Goal: Task Accomplishment & Management: Manage account settings

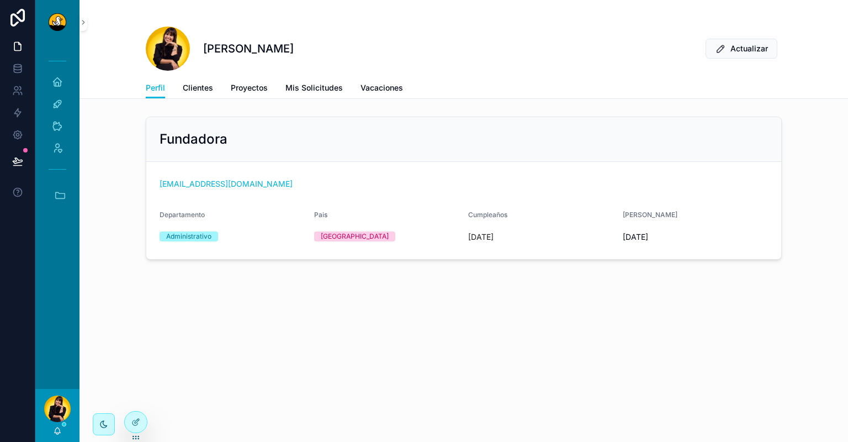
click at [137, 422] on icon at bounding box center [135, 422] width 9 height 9
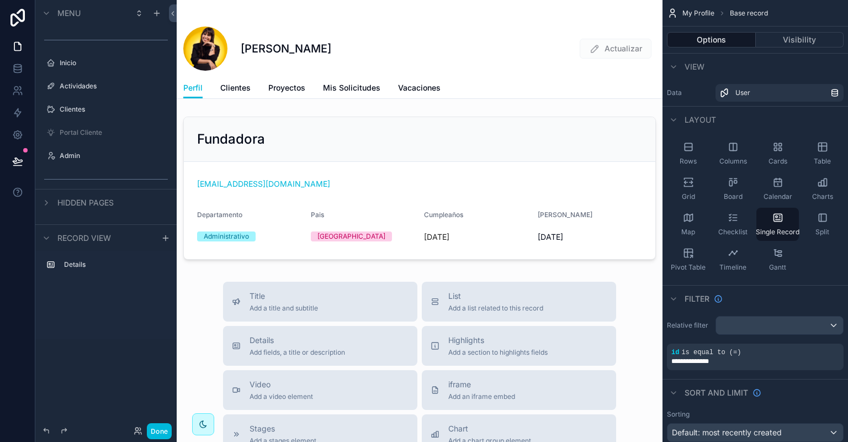
click at [101, 132] on label "Portal Cliente" at bounding box center [112, 132] width 104 height 9
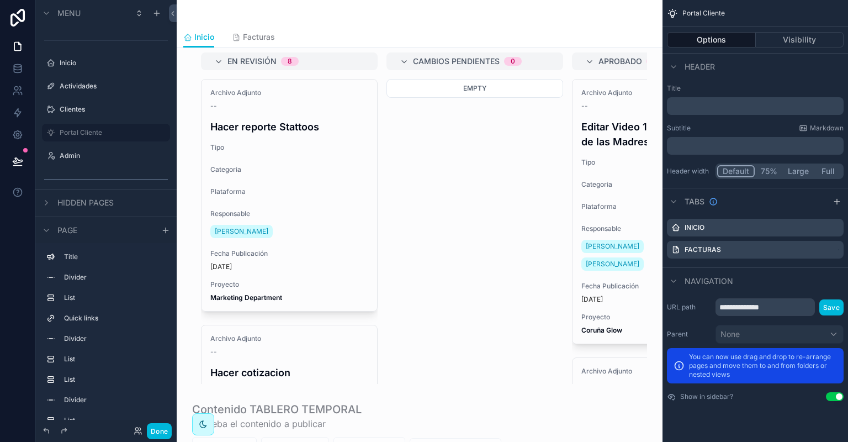
scroll to position [596, 0]
click at [454, 220] on div "scrollable content" at bounding box center [420, 187] width 468 height 403
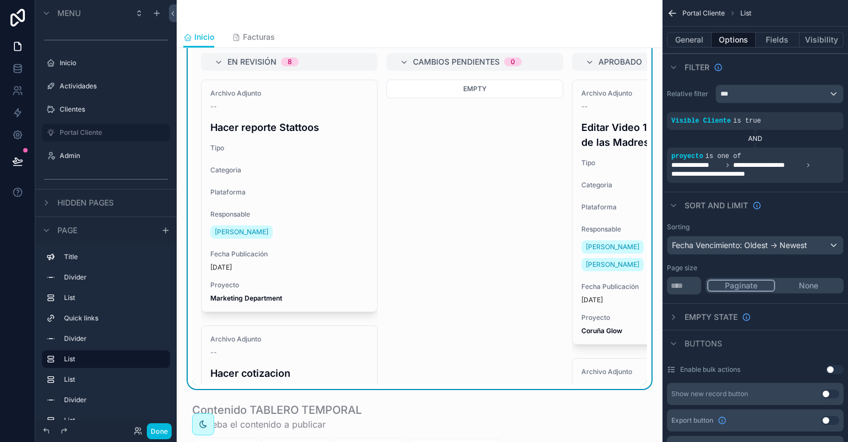
scroll to position [944, 0]
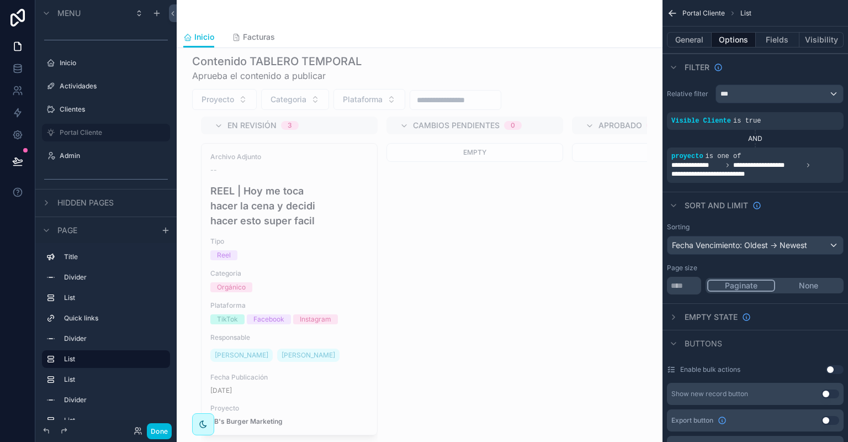
click at [506, 239] on div "scrollable content" at bounding box center [420, 250] width 468 height 403
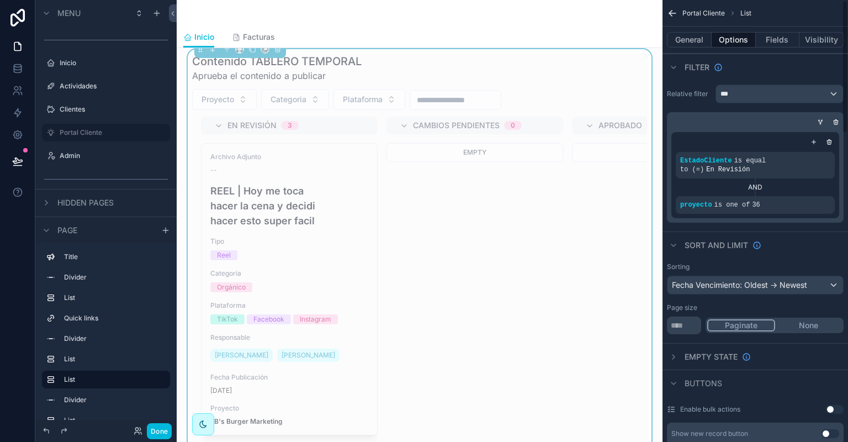
click at [0, 0] on icon "scrollable content" at bounding box center [0, 0] width 0 height 0
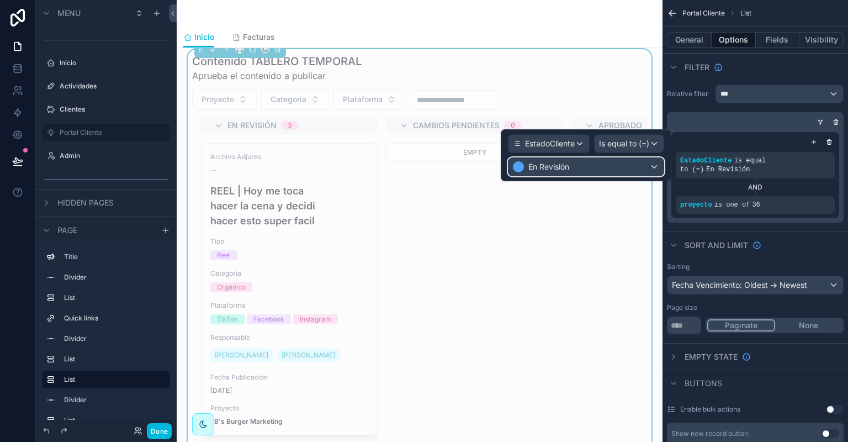
click at [622, 165] on div "En Revisión" at bounding box center [586, 167] width 155 height 18
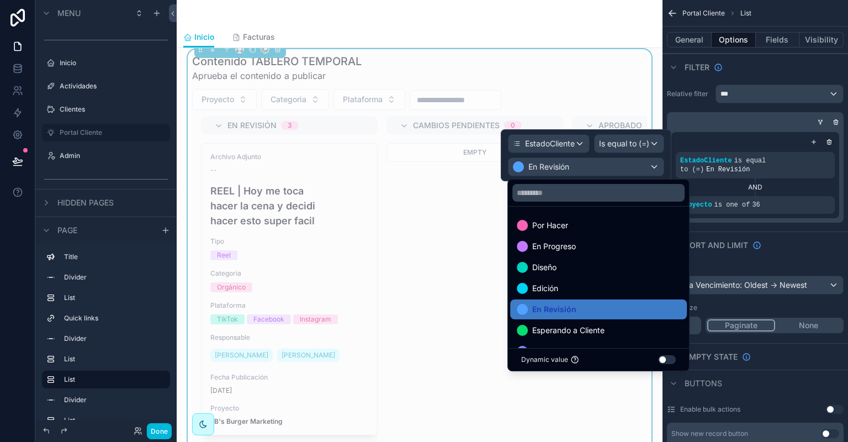
click at [630, 146] on div at bounding box center [586, 155] width 171 height 52
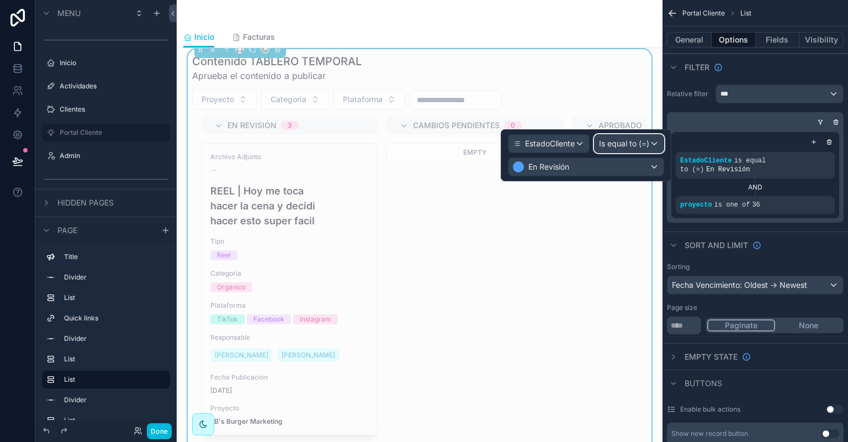
click at [630, 146] on span "Is equal to (=)" at bounding box center [624, 143] width 50 height 11
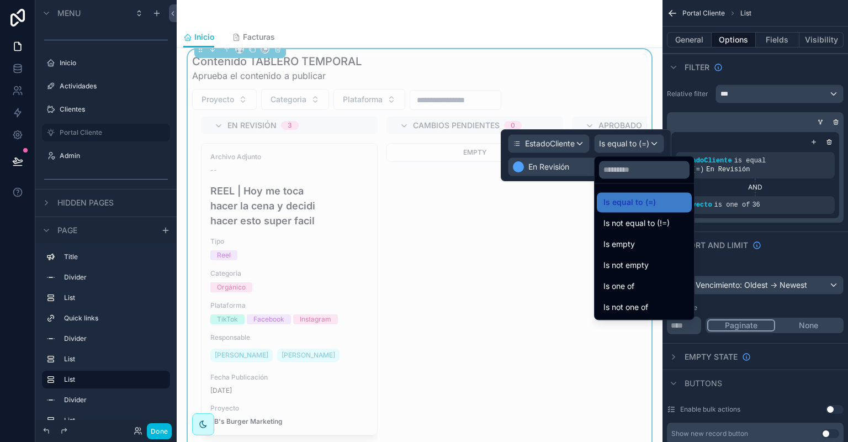
click at [669, 286] on div "Is one of" at bounding box center [645, 285] width 82 height 13
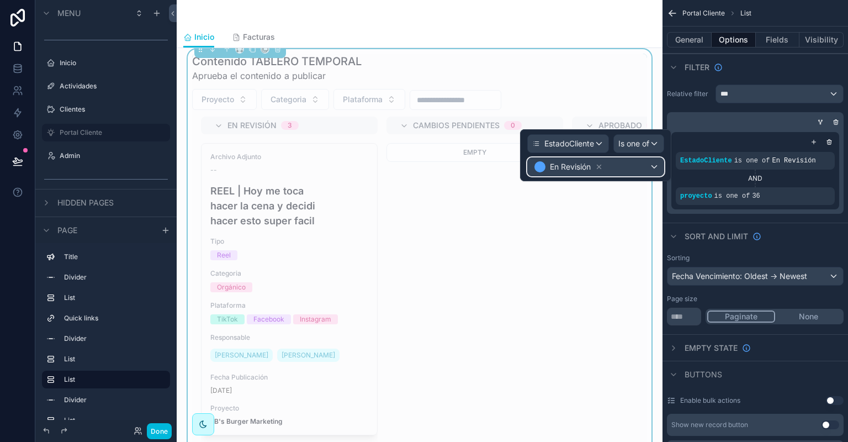
click at [652, 165] on div "En Revisión" at bounding box center [596, 167] width 136 height 18
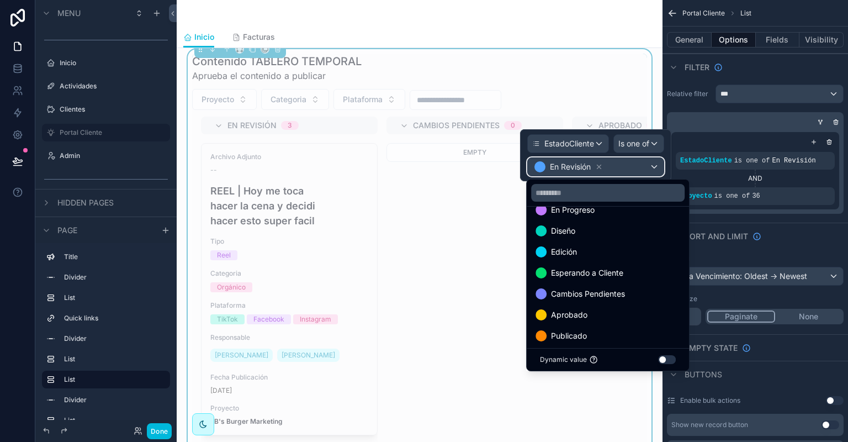
scroll to position [43, 0]
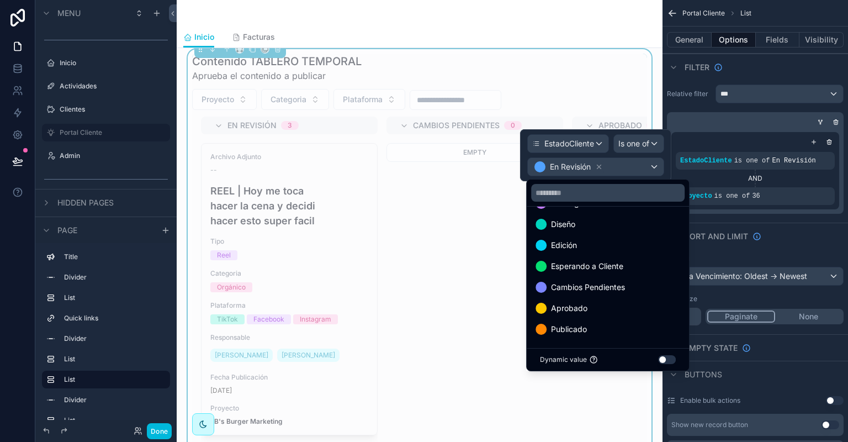
click at [613, 281] on span "Cambios Pendientes" at bounding box center [588, 287] width 74 height 13
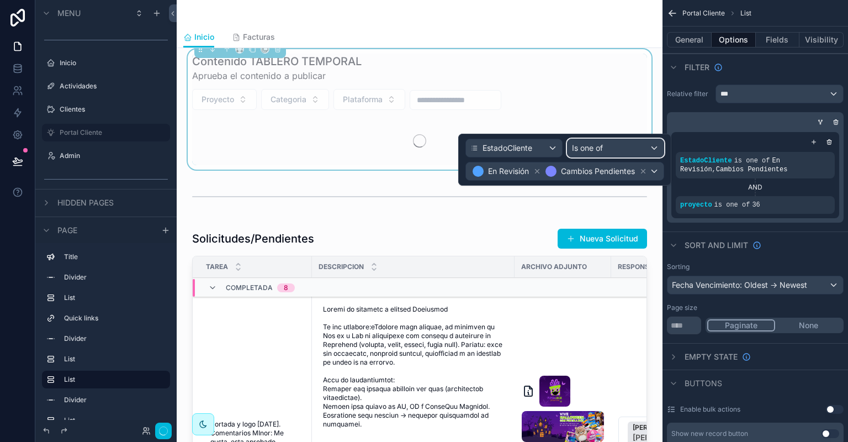
click at [627, 144] on div "Is one of" at bounding box center [616, 148] width 96 height 18
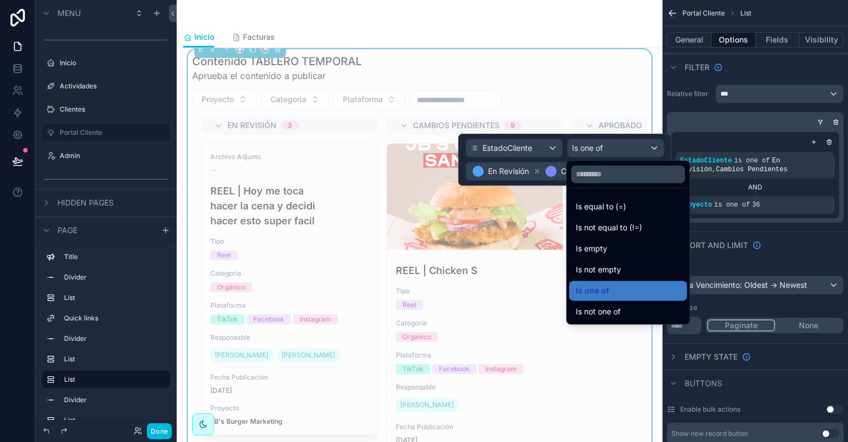
click at [519, 171] on div at bounding box center [564, 160] width 213 height 52
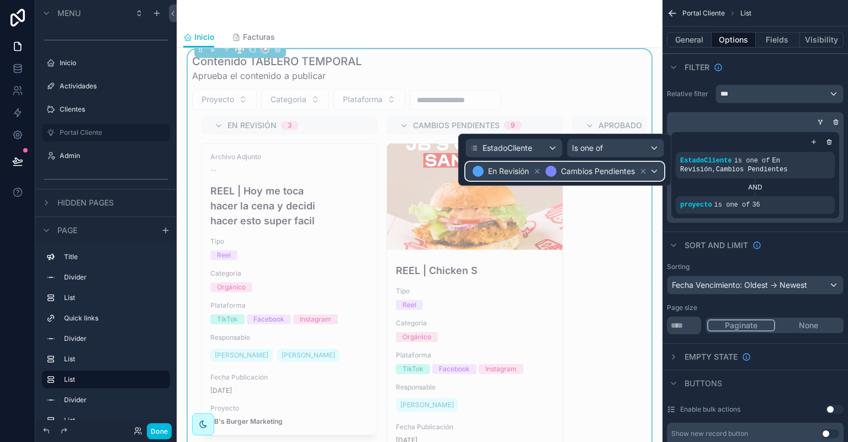
click at [657, 171] on div "En Revisión Cambios Pendientes" at bounding box center [565, 171] width 198 height 18
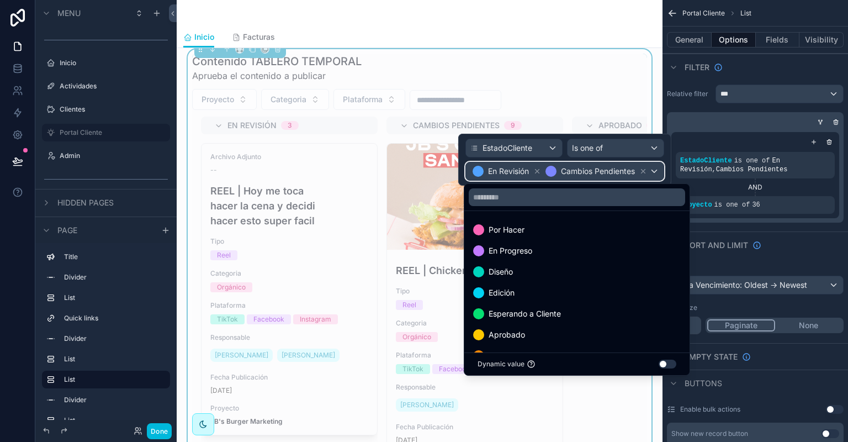
scroll to position [22, 0]
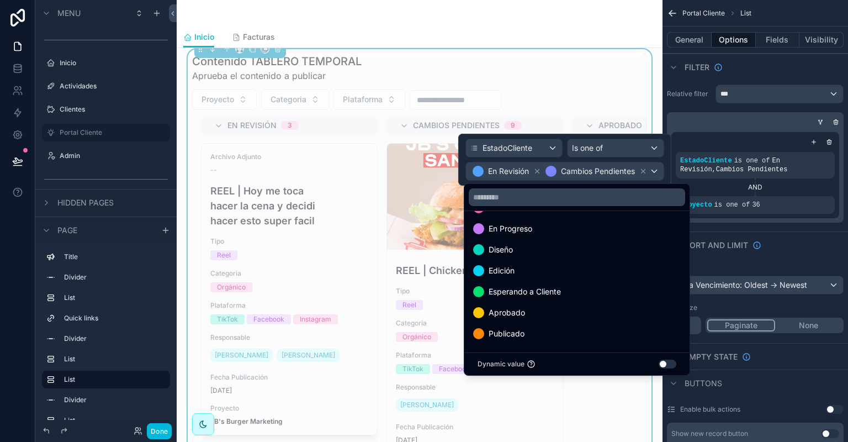
click at [611, 310] on div "Aprobado" at bounding box center [577, 312] width 208 height 13
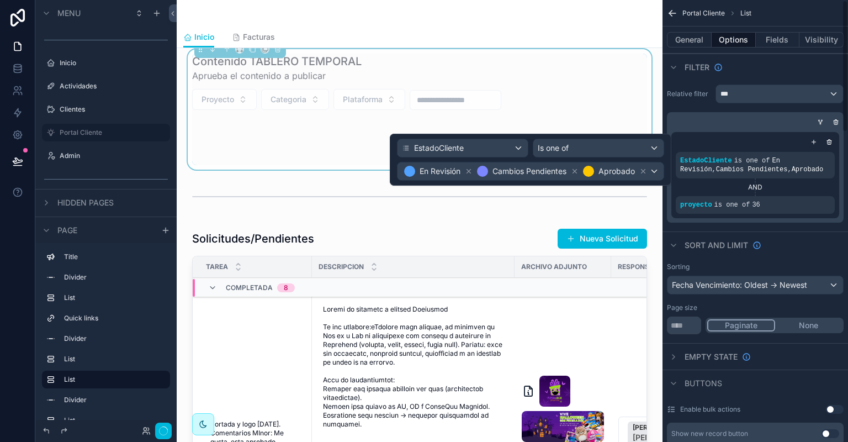
click at [683, 115] on div "EstadoCliente is one of En Revisión , Cambios Pendientes , Aprobado AND proyect…" at bounding box center [755, 167] width 177 height 110
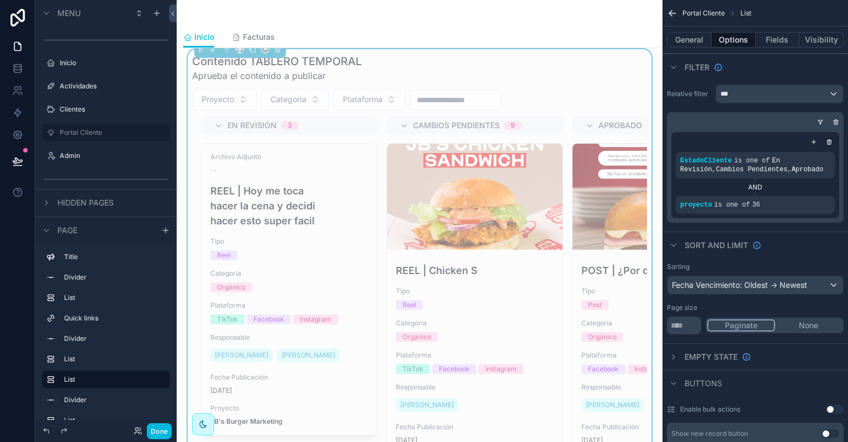
click at [167, 432] on button "Done" at bounding box center [159, 431] width 25 height 16
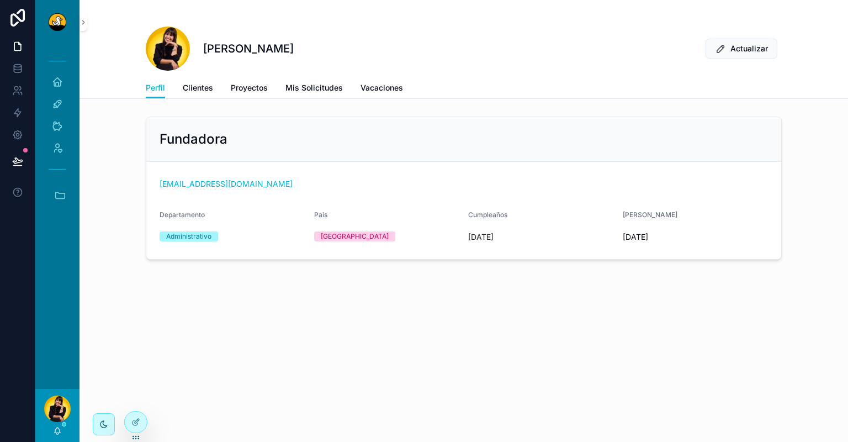
click at [140, 430] on div at bounding box center [136, 421] width 22 height 21
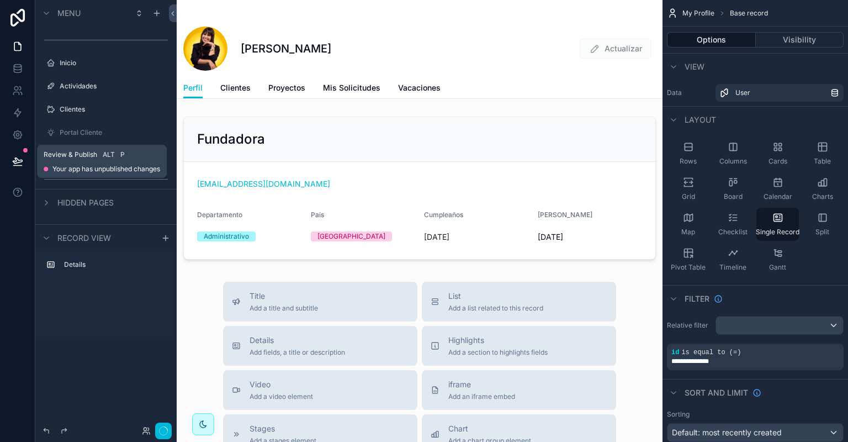
click at [21, 160] on icon at bounding box center [17, 161] width 9 height 6
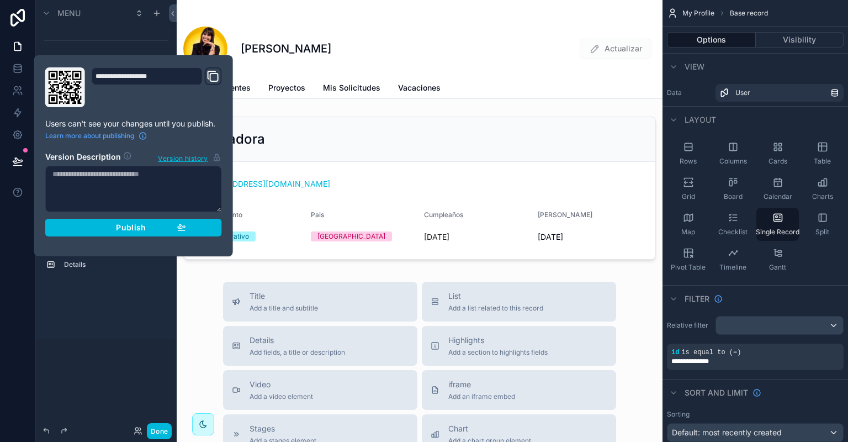
click at [130, 226] on span "Publish" at bounding box center [131, 228] width 30 height 10
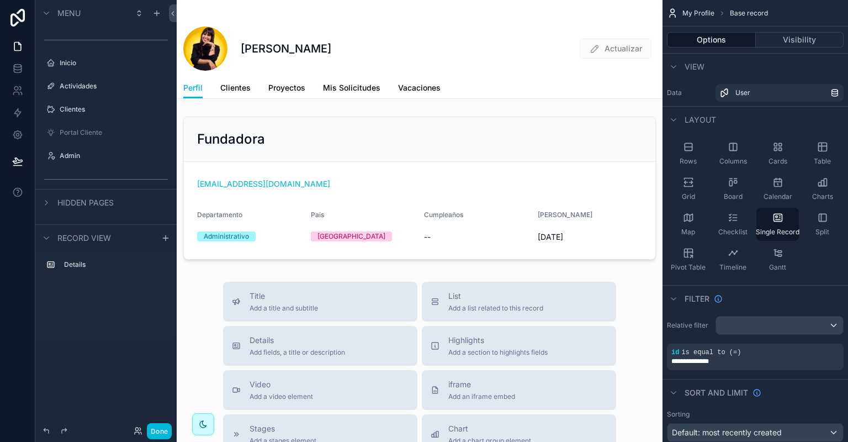
click at [110, 136] on label "Portal Cliente" at bounding box center [112, 132] width 104 height 9
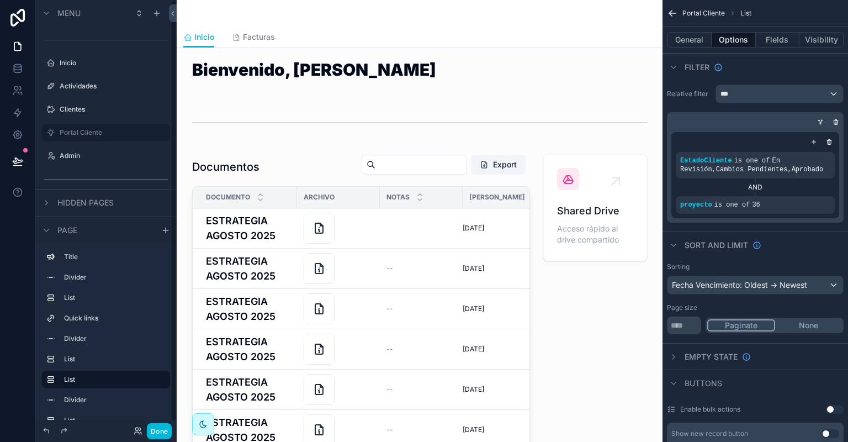
scroll to position [991, 0]
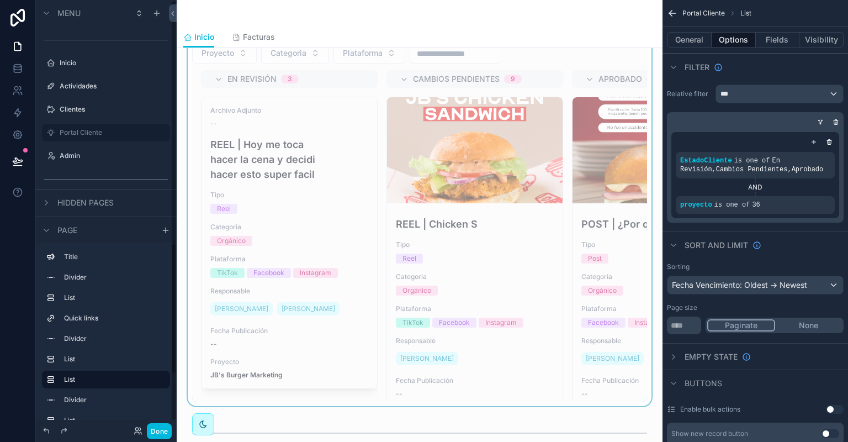
click at [165, 429] on button "Done" at bounding box center [159, 431] width 25 height 16
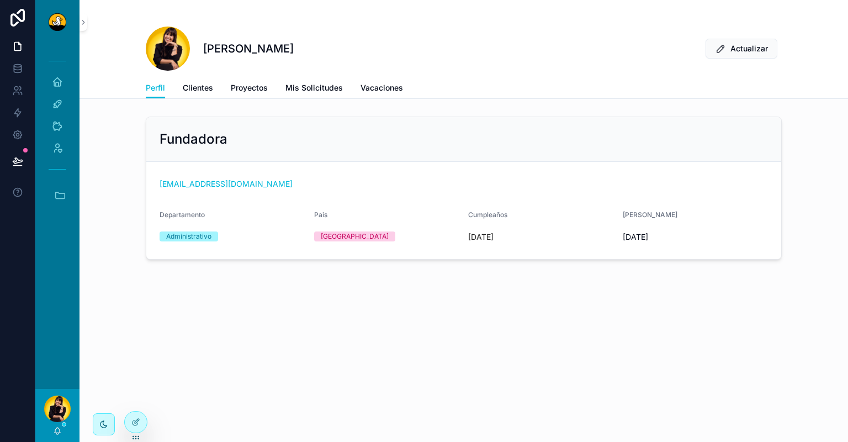
click at [145, 421] on div at bounding box center [136, 421] width 22 height 21
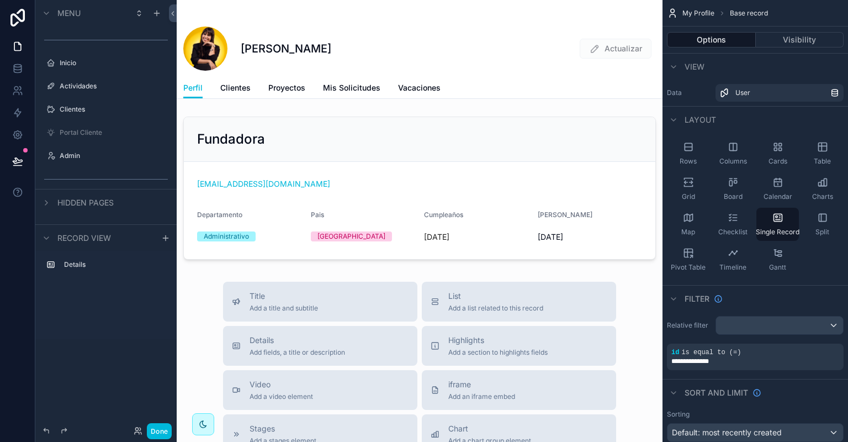
click at [114, 130] on label "Portal Cliente" at bounding box center [112, 132] width 104 height 9
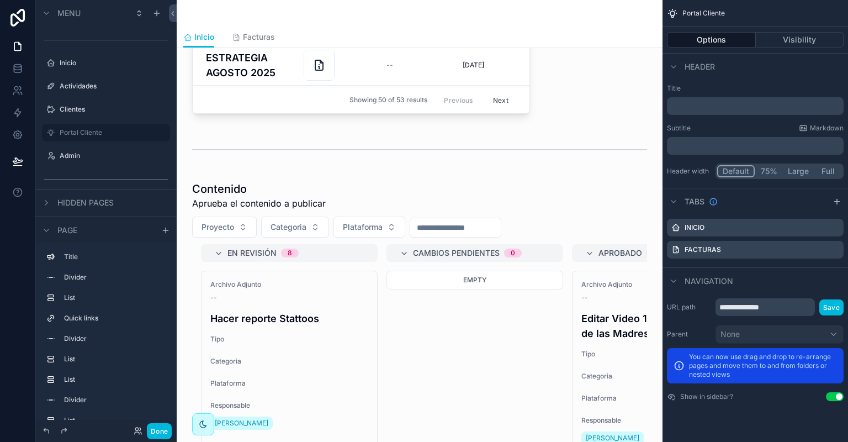
scroll to position [469, 0]
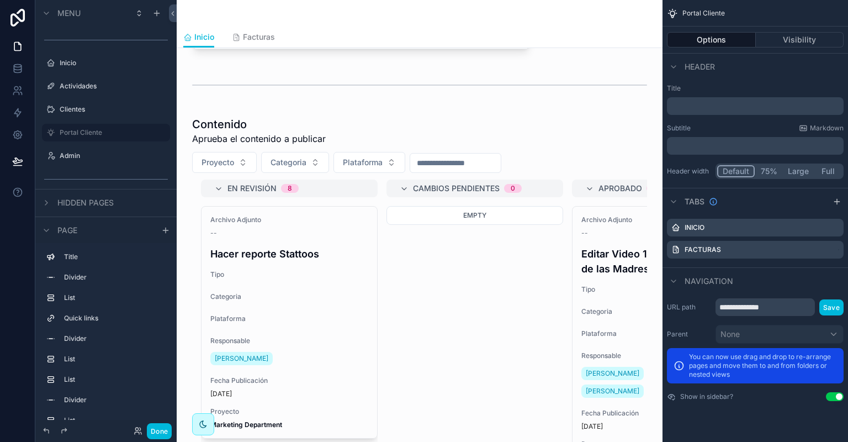
click at [481, 128] on div "scrollable content" at bounding box center [420, 313] width 468 height 403
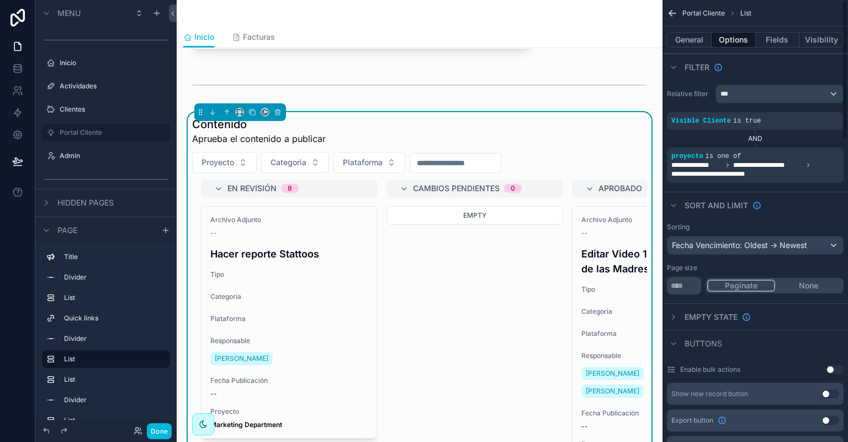
click at [812, 284] on button "None" at bounding box center [808, 285] width 67 height 12
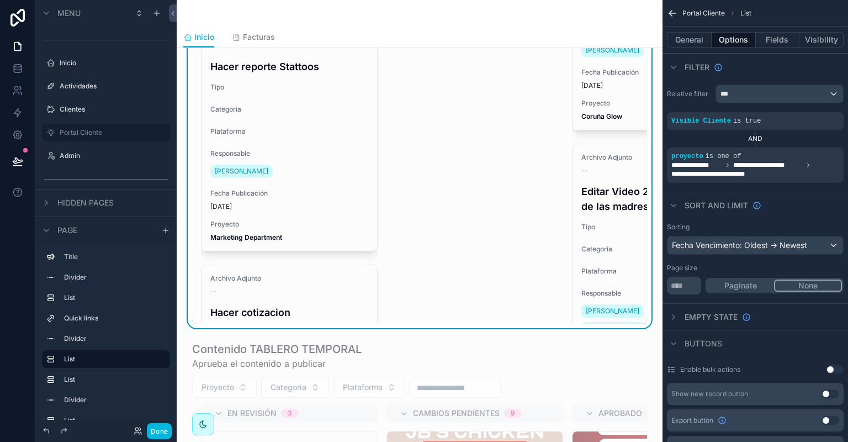
scroll to position [660, 0]
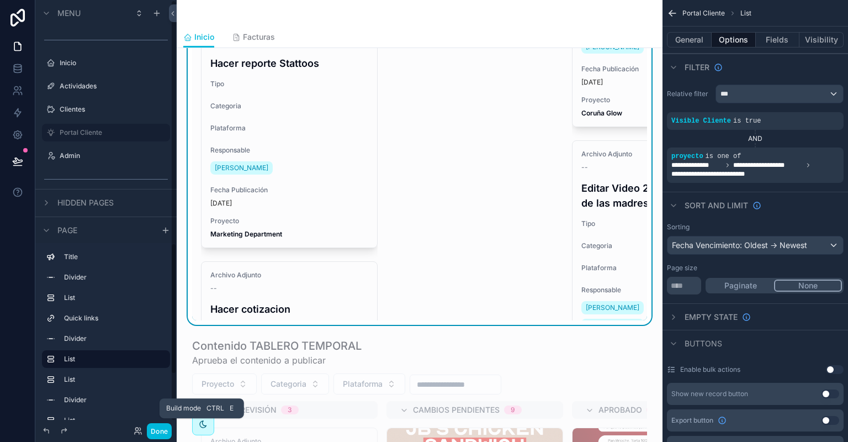
click at [15, 162] on icon at bounding box center [17, 161] width 9 height 6
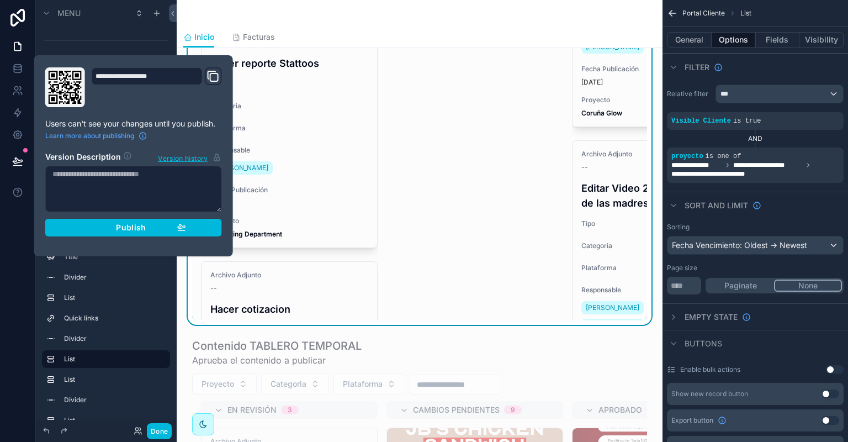
click at [102, 229] on div "Publish" at bounding box center [133, 228] width 105 height 10
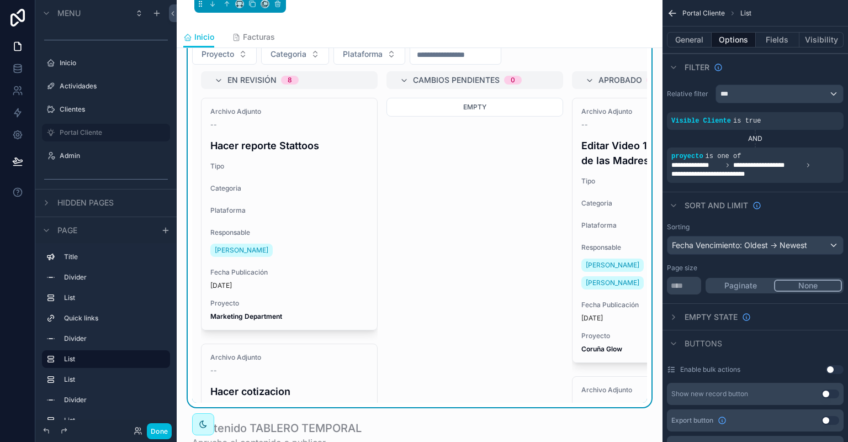
scroll to position [577, 0]
drag, startPoint x: 665, startPoint y: 282, endPoint x: 637, endPoint y: 275, distance: 28.5
click at [667, 277] on input "**" at bounding box center [684, 286] width 34 height 18
click at [716, 260] on div "Sorting Fecha Vencimiento: Oldest -> Newest Page size Paginate None" at bounding box center [756, 258] width 186 height 81
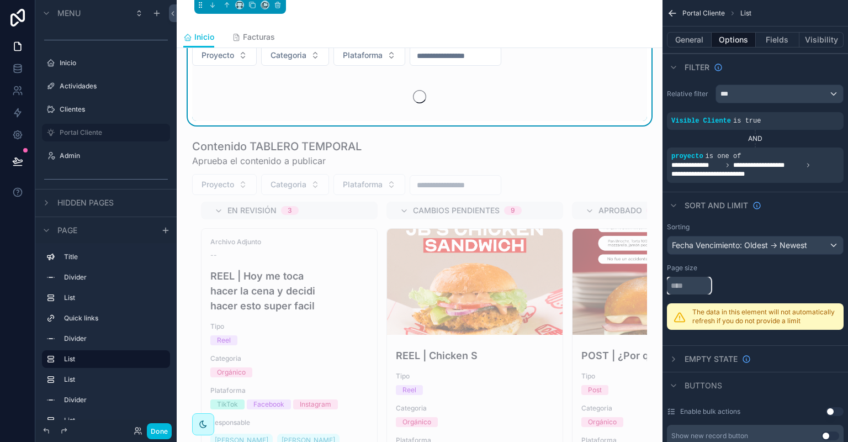
click at [688, 286] on input "scrollable content" at bounding box center [689, 286] width 44 height 18
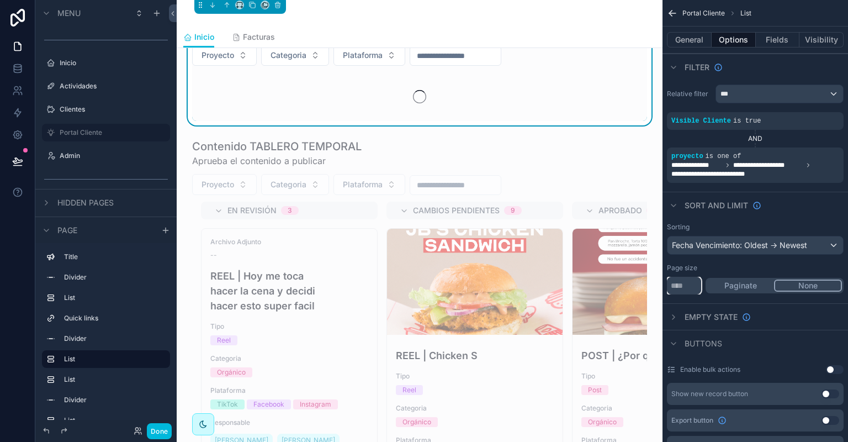
type input "****"
click at [764, 268] on div "Page size" at bounding box center [755, 267] width 177 height 9
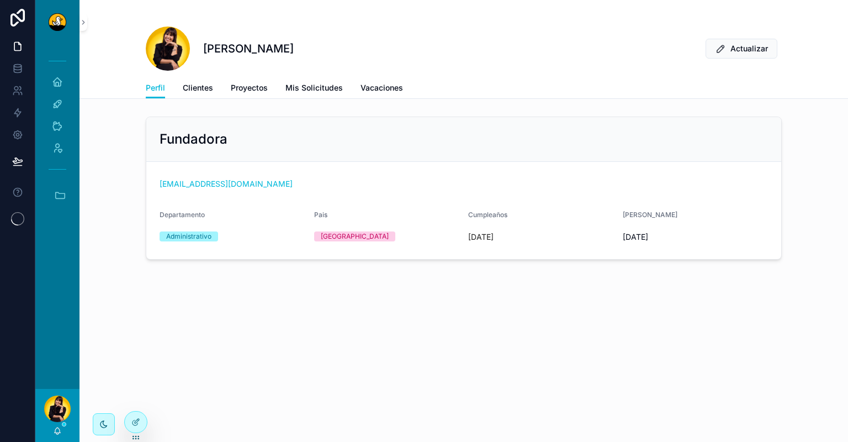
click at [59, 197] on icon "scrollable content" at bounding box center [60, 195] width 12 height 12
click at [60, 247] on link "JB JBs Burgers" at bounding box center [60, 254] width 30 height 23
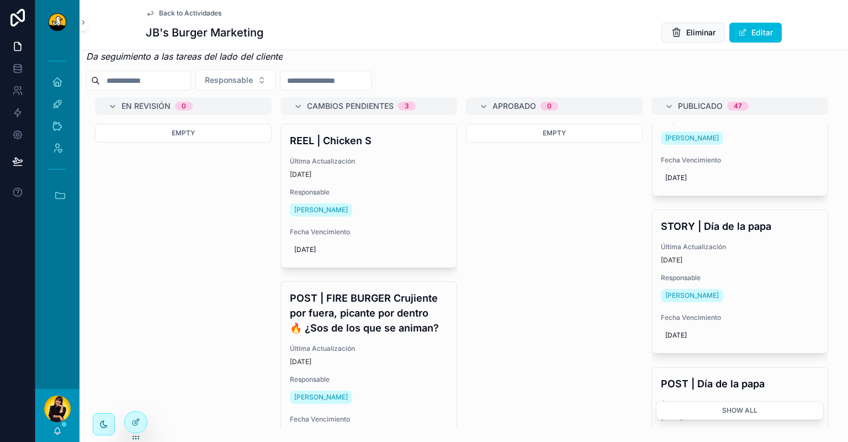
scroll to position [442, 0]
click at [138, 419] on icon at bounding box center [135, 422] width 9 height 9
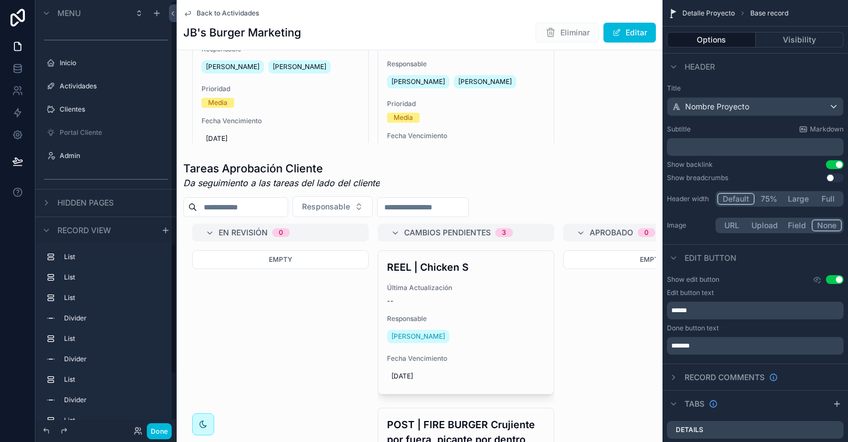
click at [599, 173] on div "scrollable content" at bounding box center [420, 357] width 486 height 403
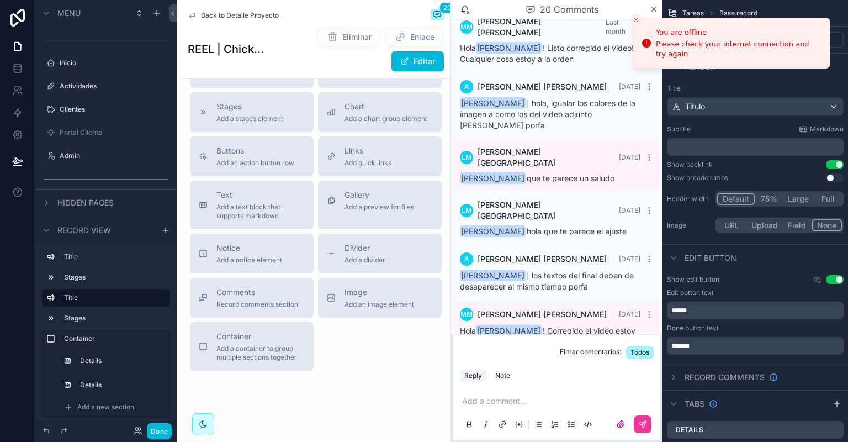
scroll to position [849, 0]
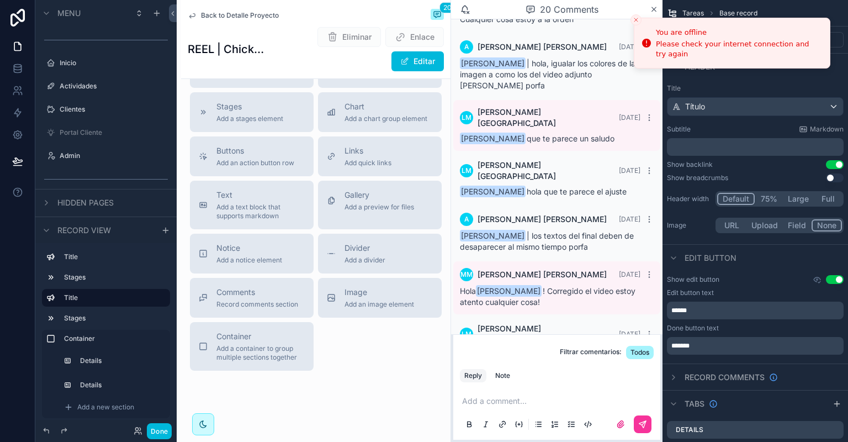
click at [236, 14] on span "Back to Detalle Proyecto" at bounding box center [240, 15] width 78 height 9
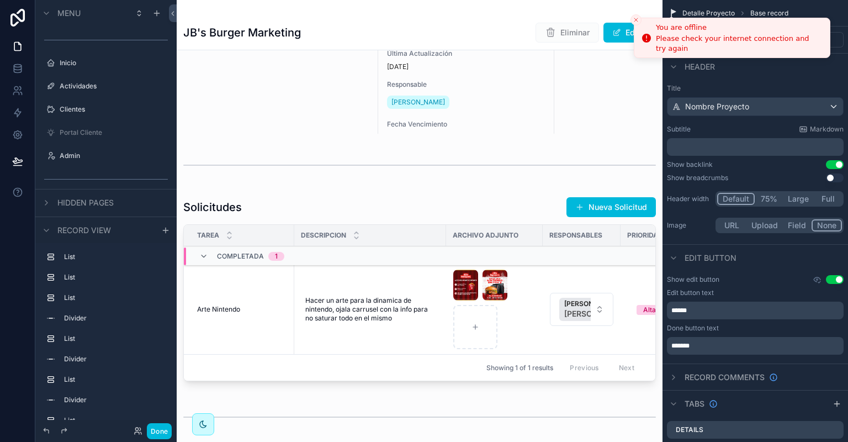
click at [637, 19] on icon "Close toast" at bounding box center [636, 20] width 7 height 7
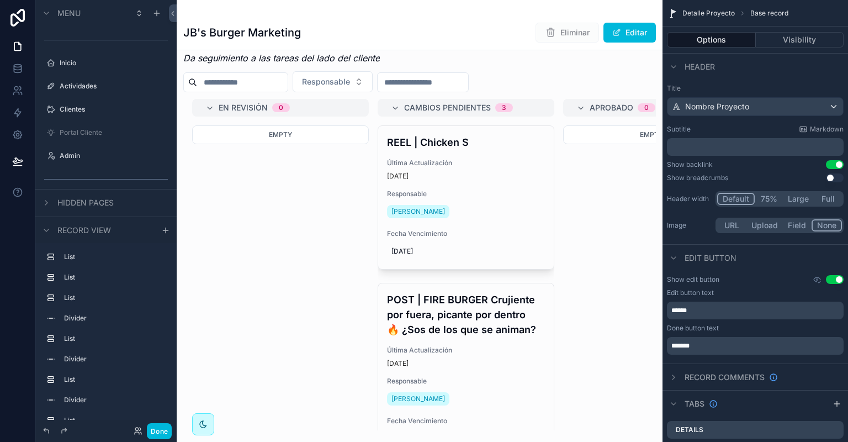
scroll to position [849, 0]
click at [304, 225] on div "scrollable content" at bounding box center [420, 233] width 486 height 403
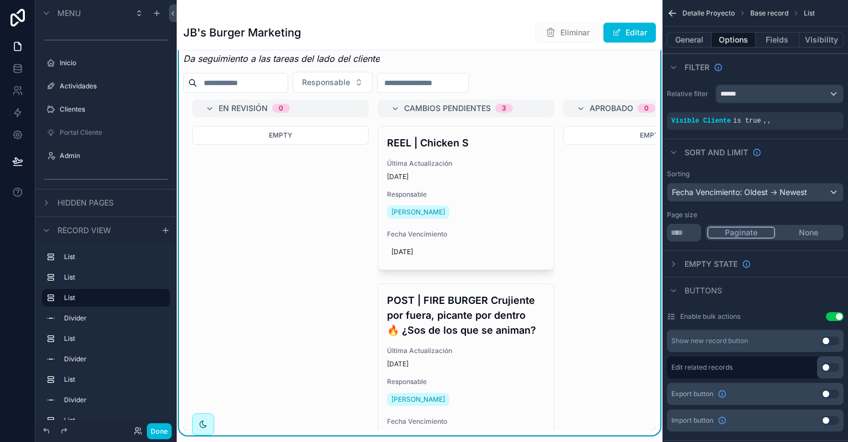
click at [0, 0] on icon "scrollable content" at bounding box center [0, 0] width 0 height 0
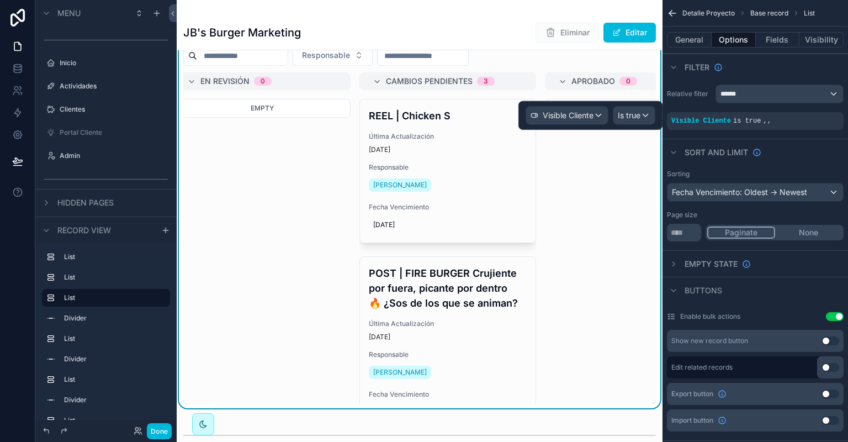
scroll to position [876, 0]
click at [644, 113] on div "Is true" at bounding box center [634, 116] width 41 height 18
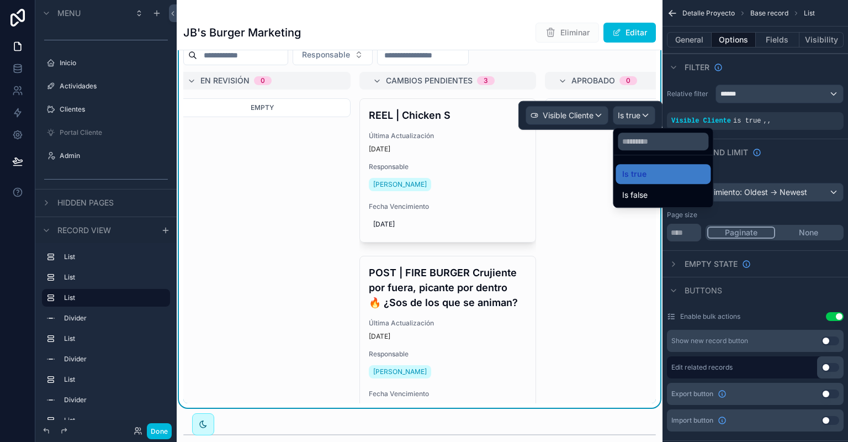
click at [659, 190] on div "Is false" at bounding box center [663, 194] width 82 height 13
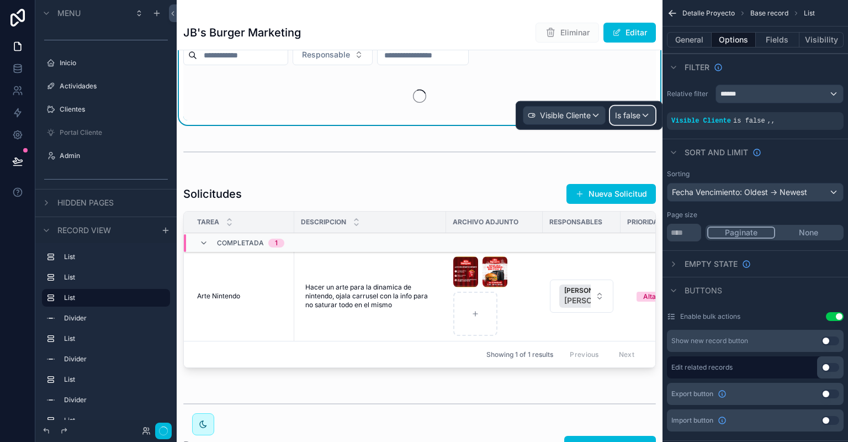
click at [640, 120] on div "Is false" at bounding box center [633, 116] width 44 height 18
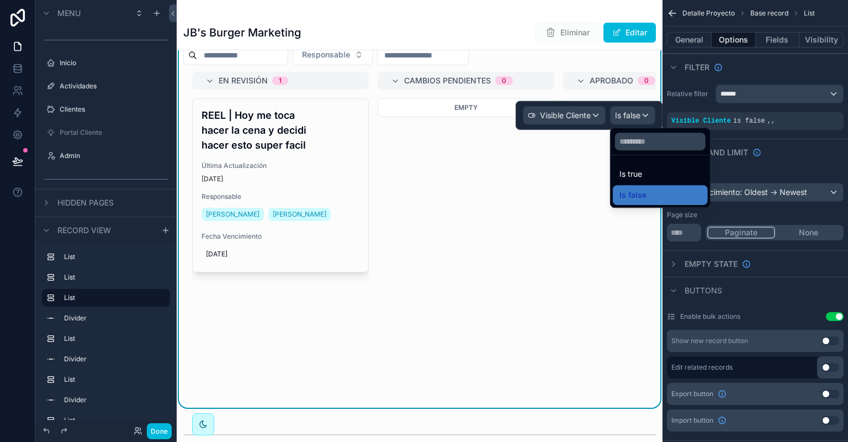
click at [649, 173] on div "Is true" at bounding box center [661, 173] width 82 height 13
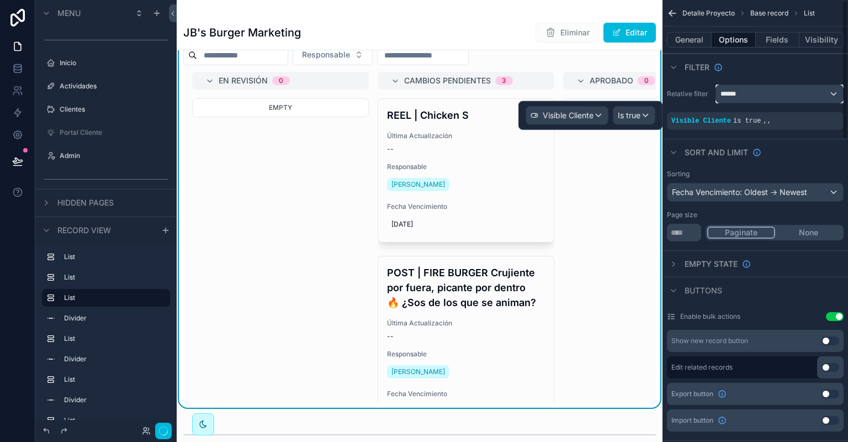
click at [834, 94] on div "******" at bounding box center [779, 94] width 127 height 18
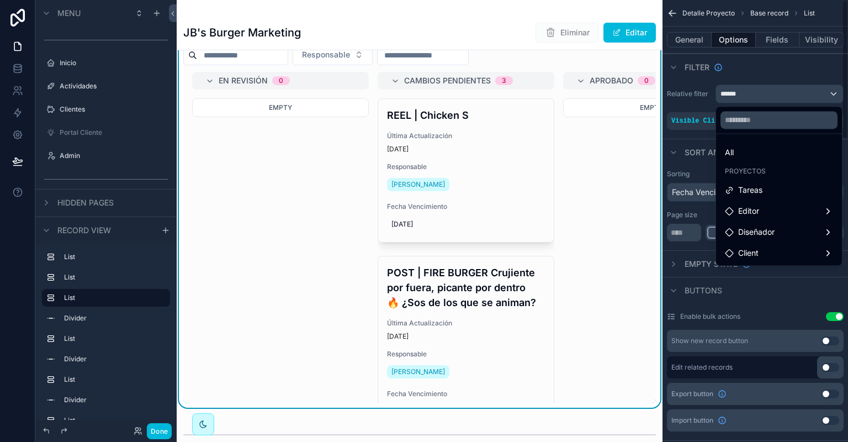
click at [832, 94] on div "scrollable content" at bounding box center [424, 221] width 848 height 442
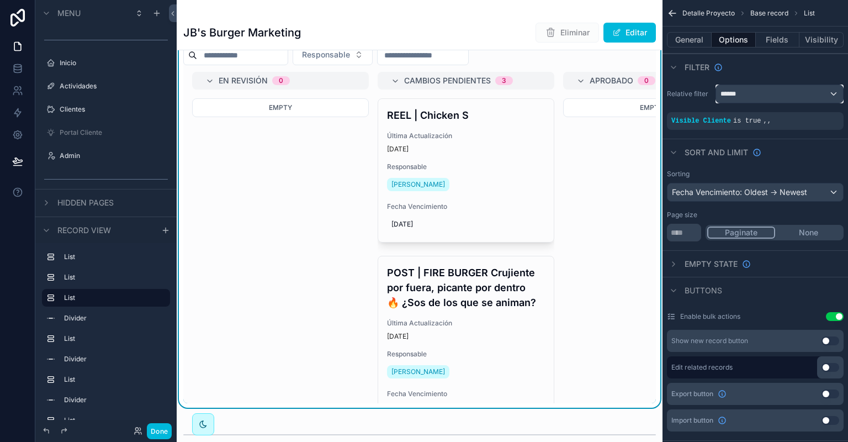
click at [832, 94] on div "******" at bounding box center [779, 94] width 127 height 18
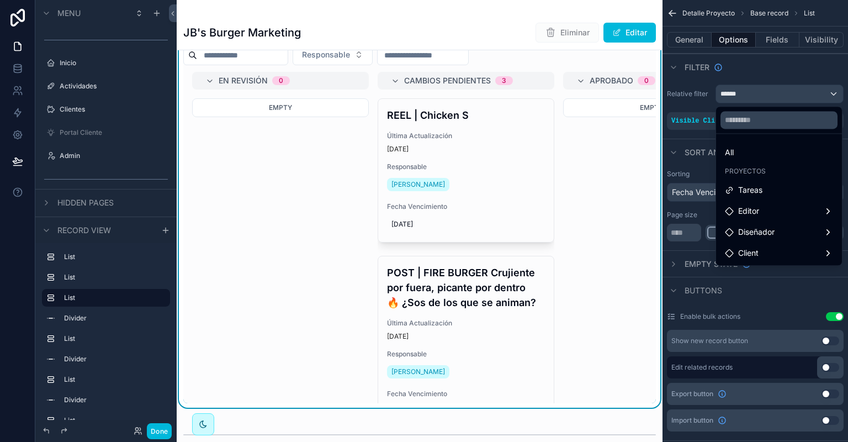
click at [799, 151] on div "All" at bounding box center [779, 152] width 108 height 13
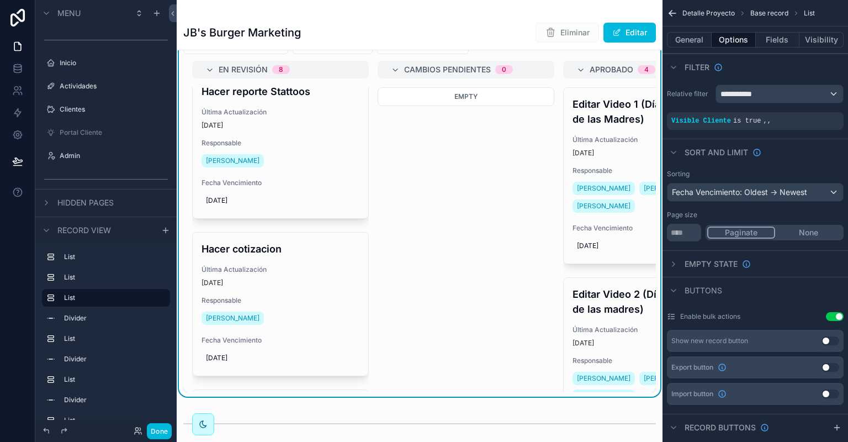
scroll to position [0, 0]
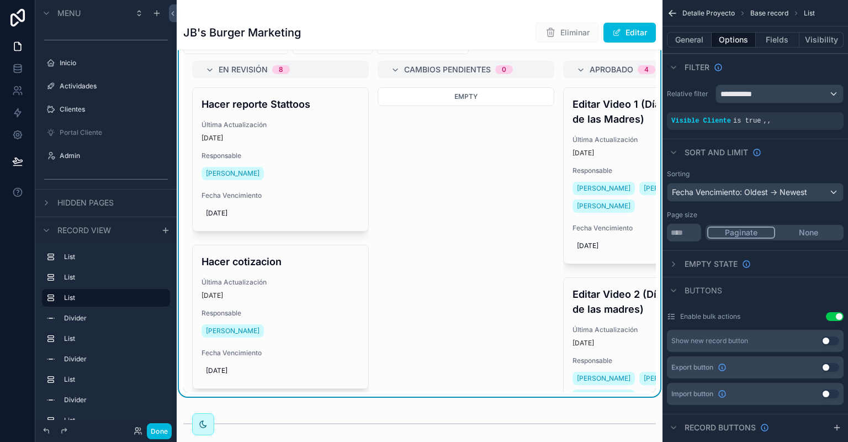
click at [0, 0] on icon "scrollable content" at bounding box center [0, 0] width 0 height 0
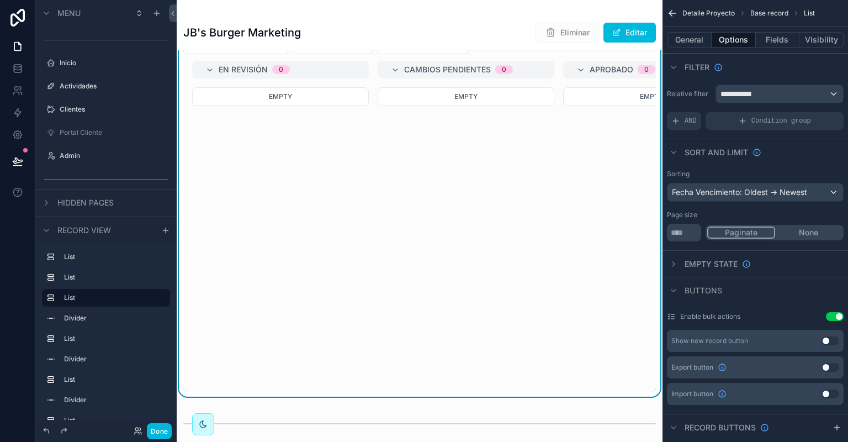
click at [690, 118] on span "AND" at bounding box center [691, 121] width 12 height 9
click at [0, 0] on icon "scrollable content" at bounding box center [0, 0] width 0 height 0
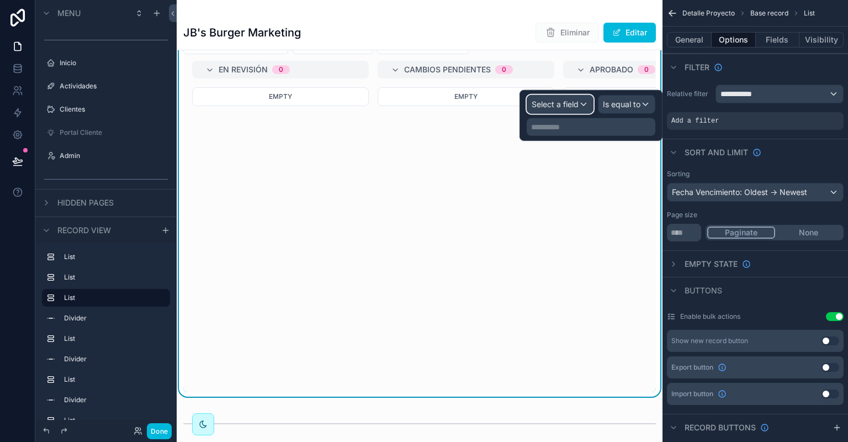
click at [569, 112] on div "Select a field" at bounding box center [560, 105] width 66 height 18
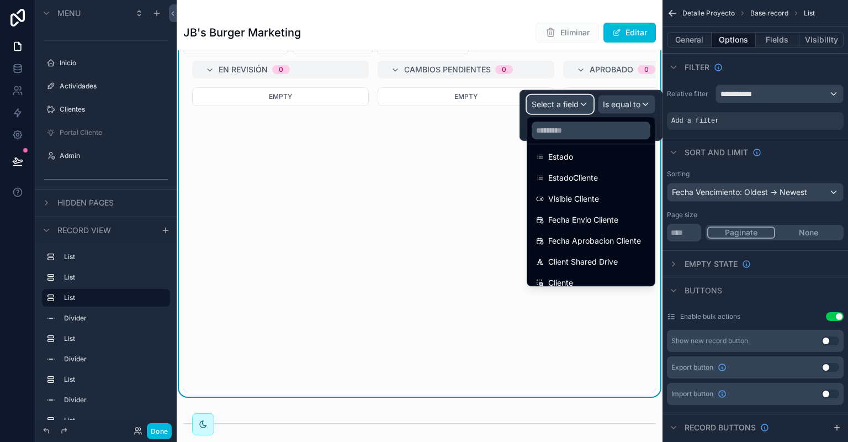
scroll to position [356, 0]
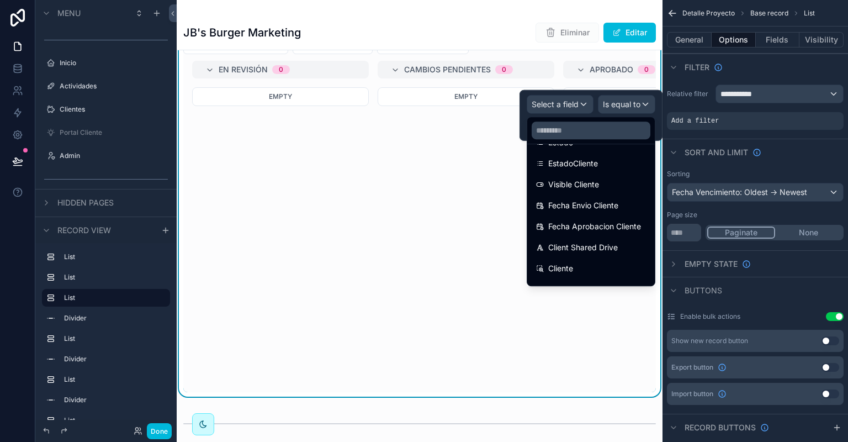
click at [600, 187] on div "Visible Cliente" at bounding box center [591, 184] width 110 height 13
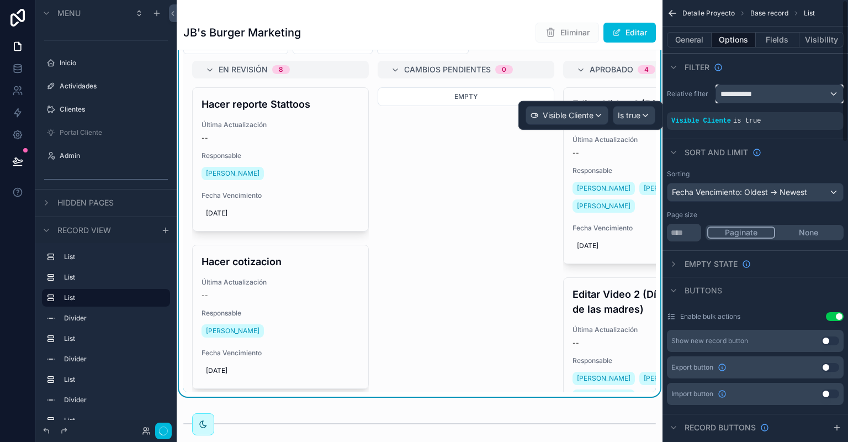
click at [816, 92] on div "**********" at bounding box center [779, 94] width 127 height 18
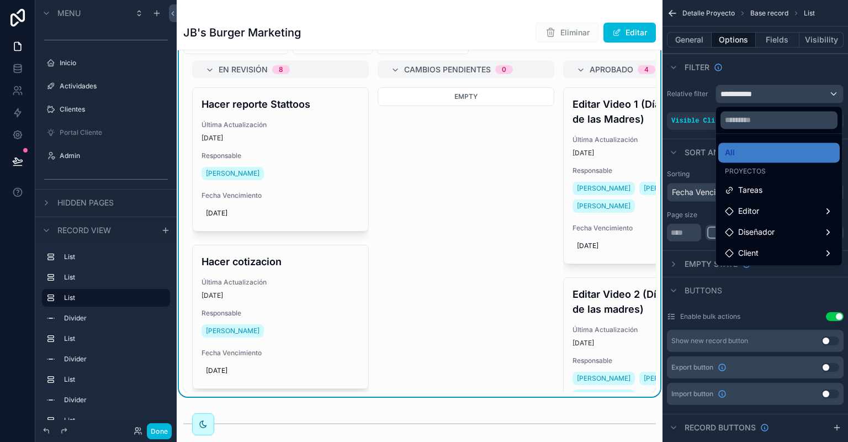
click at [781, 190] on div "Tareas" at bounding box center [779, 189] width 108 height 13
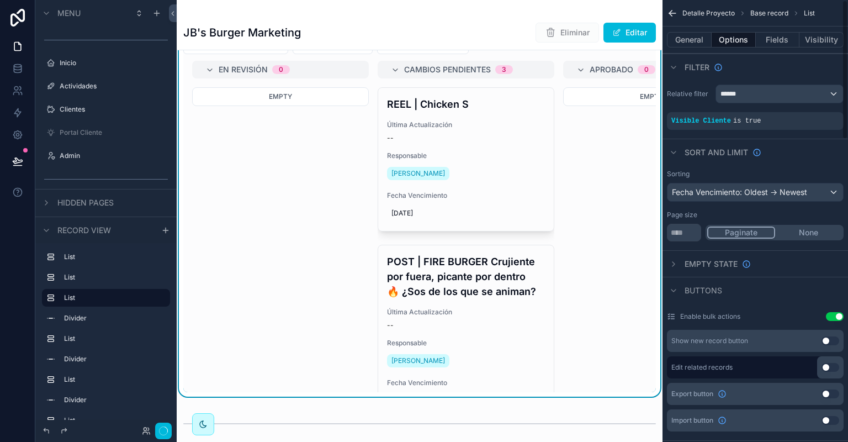
click at [802, 68] on div "Filter" at bounding box center [756, 67] width 186 height 27
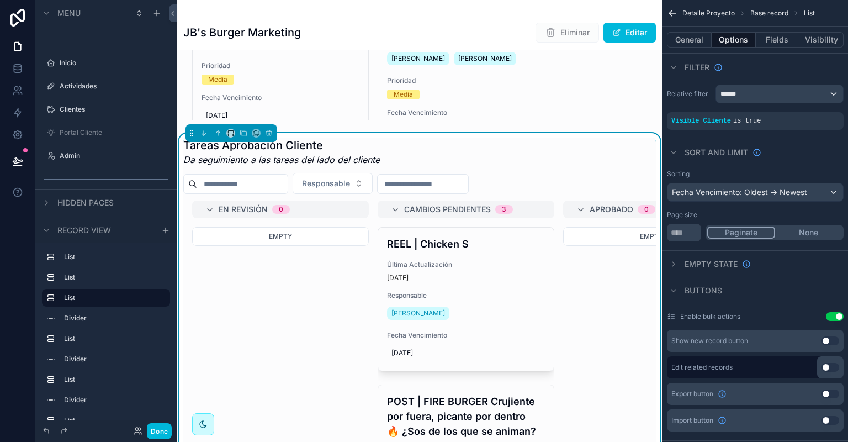
scroll to position [856, 0]
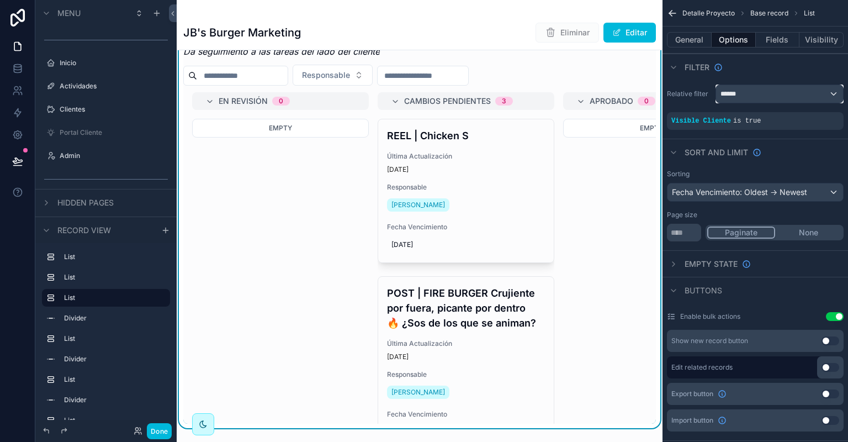
click at [768, 97] on div "******" at bounding box center [779, 94] width 127 height 18
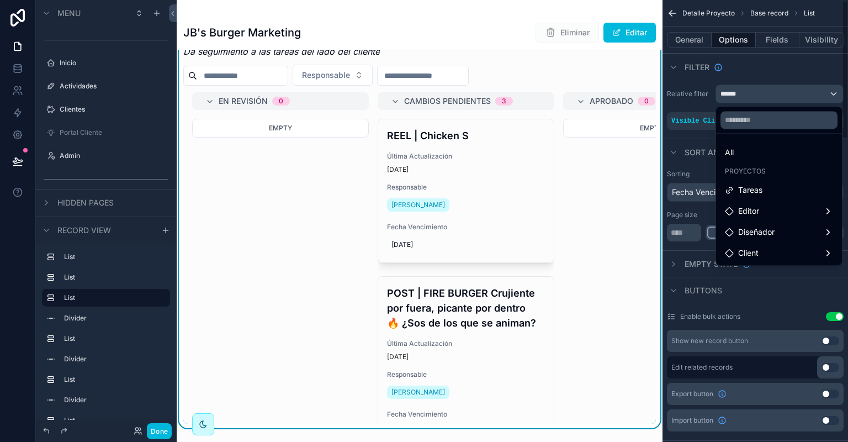
click at [810, 68] on div "scrollable content" at bounding box center [424, 221] width 848 height 442
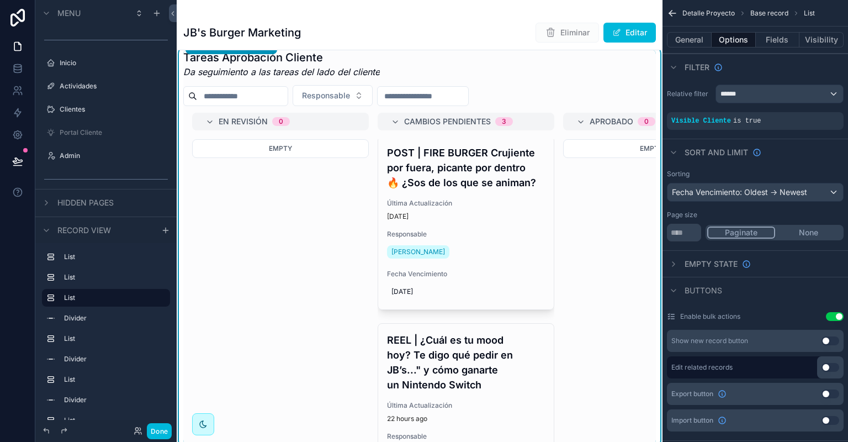
scroll to position [836, 0]
click at [0, 0] on icon "scrollable content" at bounding box center [0, 0] width 0 height 0
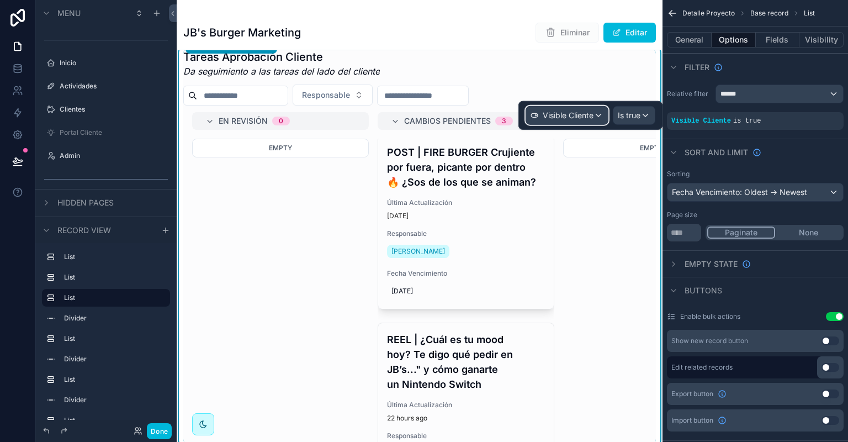
click at [598, 117] on div "Visible Cliente" at bounding box center [567, 116] width 82 height 18
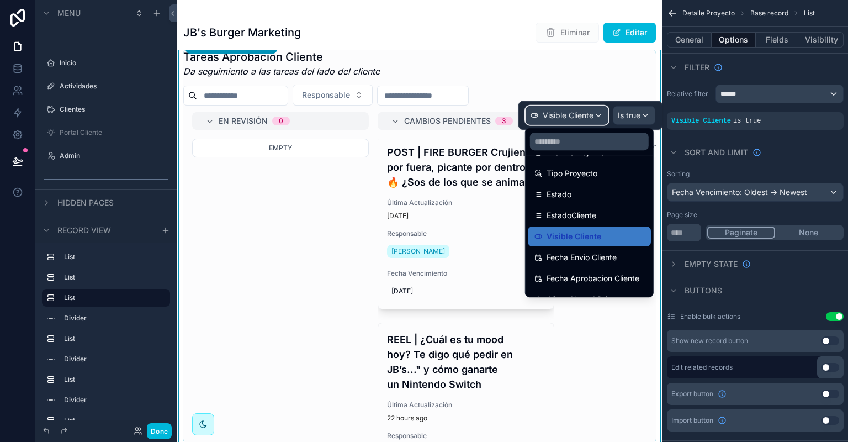
scroll to position [316, 0]
click at [598, 211] on div "EstadoCliente" at bounding box center [590, 214] width 110 height 13
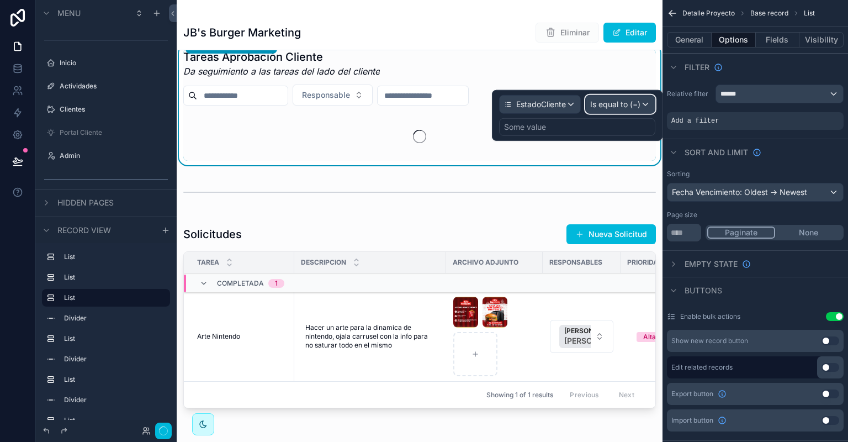
click at [617, 108] on span "Is equal to (=)" at bounding box center [615, 104] width 50 height 11
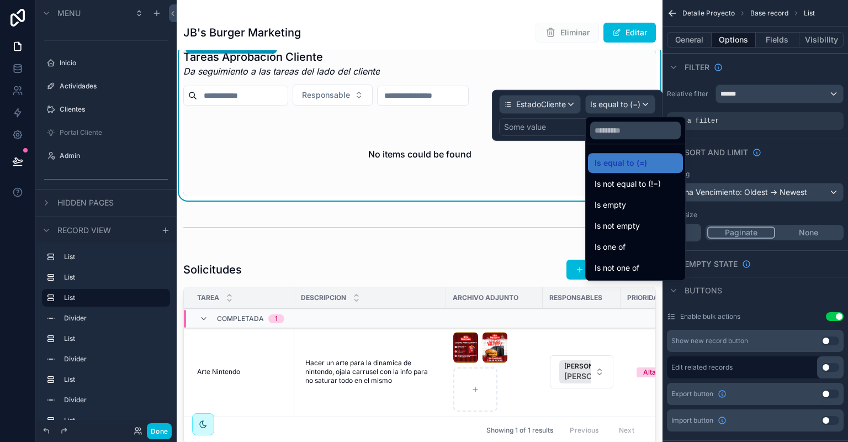
click at [657, 237] on div "Is one of" at bounding box center [635, 247] width 95 height 20
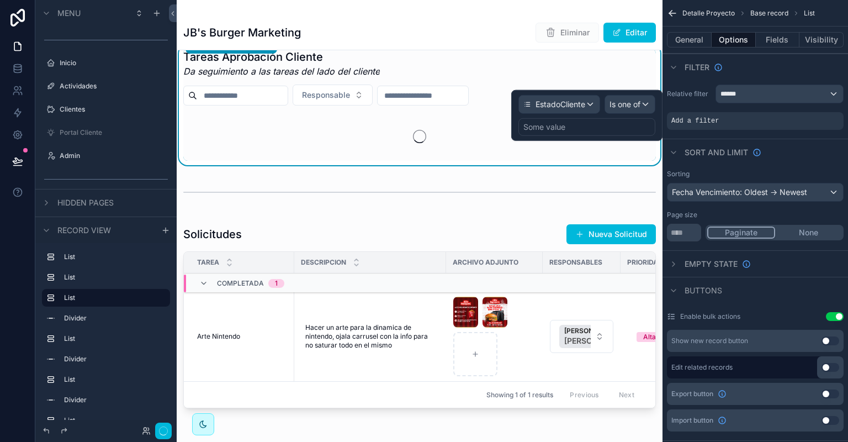
click at [621, 130] on div "Some value" at bounding box center [587, 127] width 137 height 18
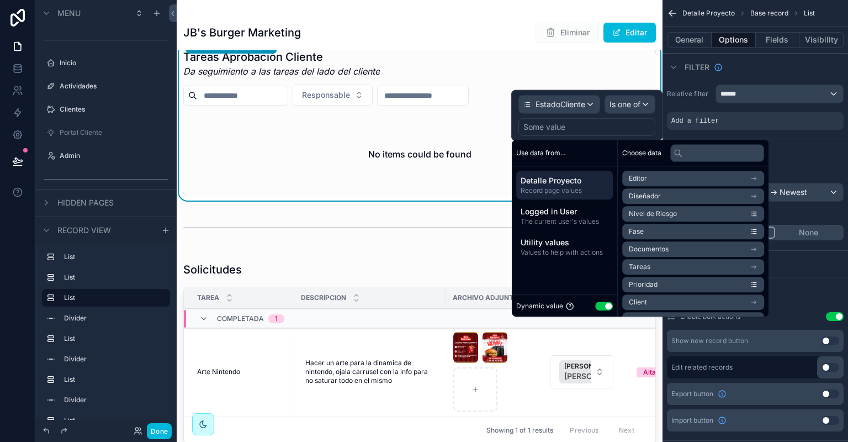
click at [607, 305] on button "Use setting" at bounding box center [604, 306] width 18 height 9
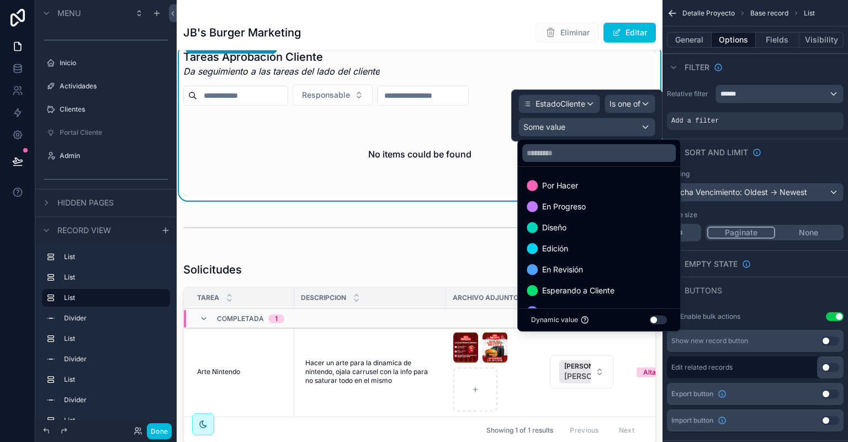
click at [619, 272] on div "En Revisión" at bounding box center [599, 269] width 145 height 13
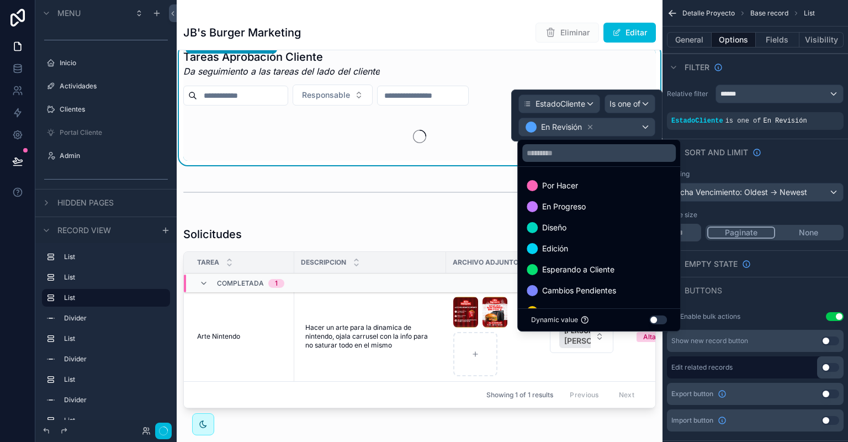
click at [622, 284] on div "Cambios Pendientes" at bounding box center [599, 290] width 145 height 13
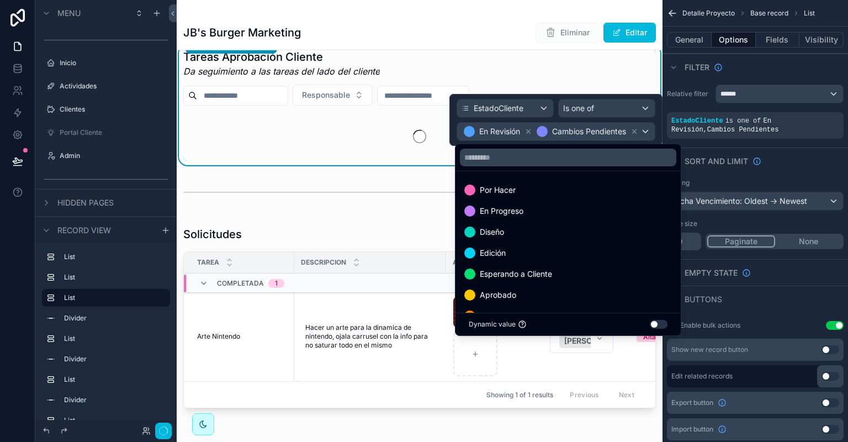
click at [519, 288] on div "Aprobado" at bounding box center [568, 294] width 208 height 13
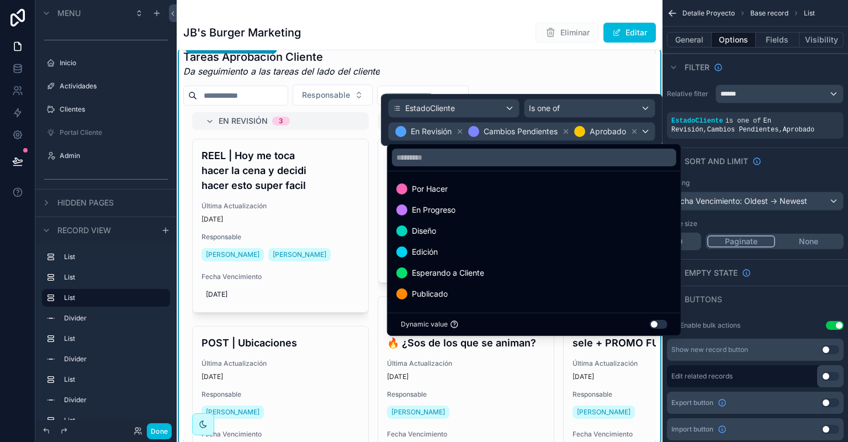
click at [748, 149] on div "Sort And Limit" at bounding box center [756, 160] width 186 height 27
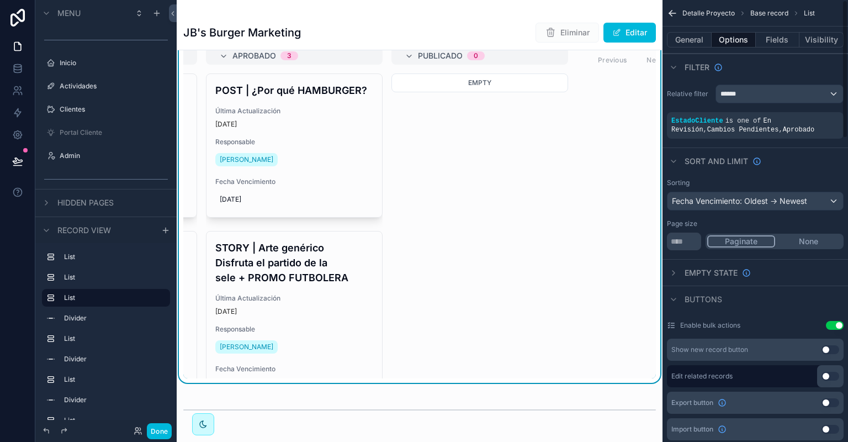
scroll to position [0, 364]
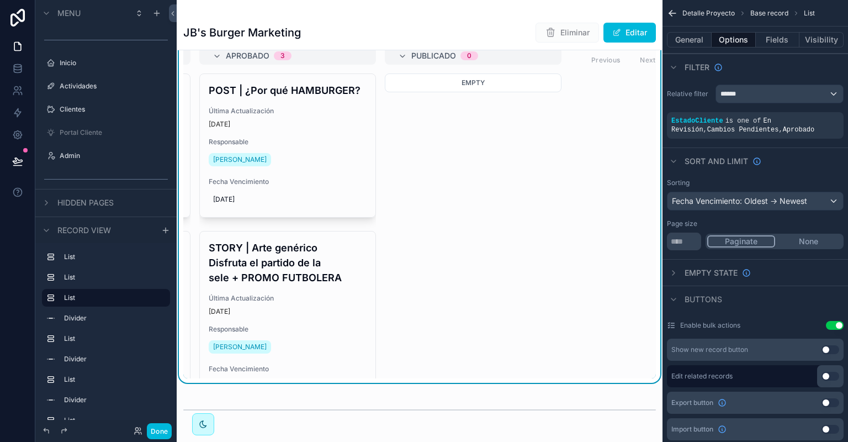
click at [0, 0] on icon "scrollable content" at bounding box center [0, 0] width 0 height 0
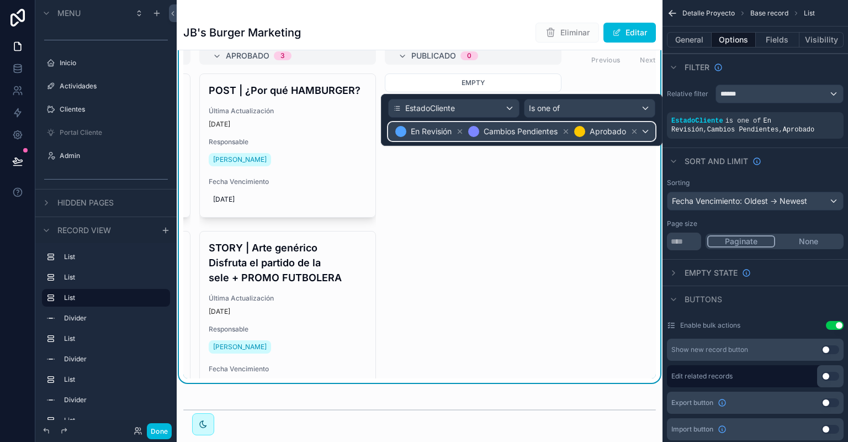
click at [648, 133] on div "En Revisión Cambios Pendientes Aprobado" at bounding box center [522, 132] width 266 height 18
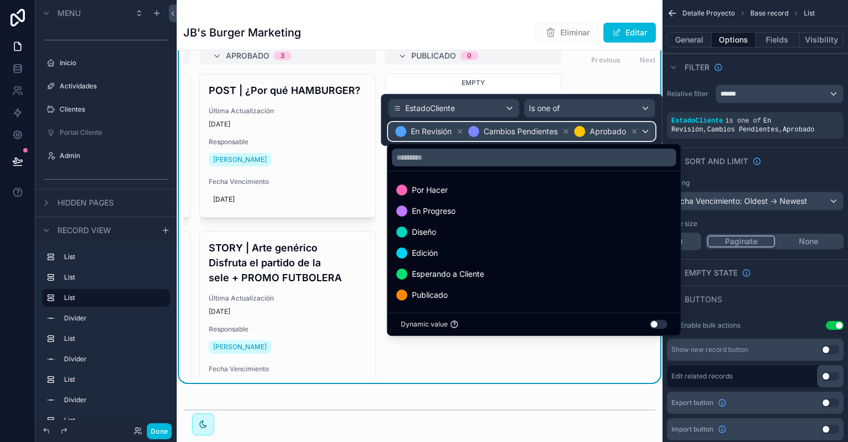
scroll to position [1, 0]
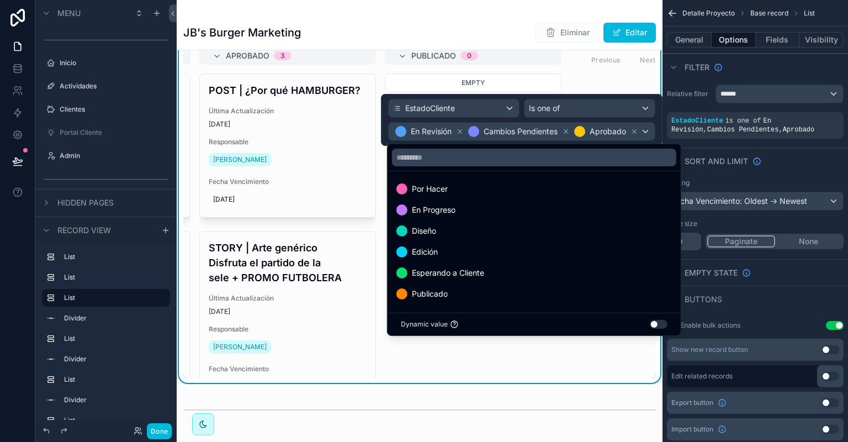
click at [532, 304] on ul "Por Hacer En Progreso Diseño Edición Esperando a Cliente Publicado" at bounding box center [534, 241] width 293 height 141
click at [540, 294] on div "Publicado" at bounding box center [535, 293] width 276 height 13
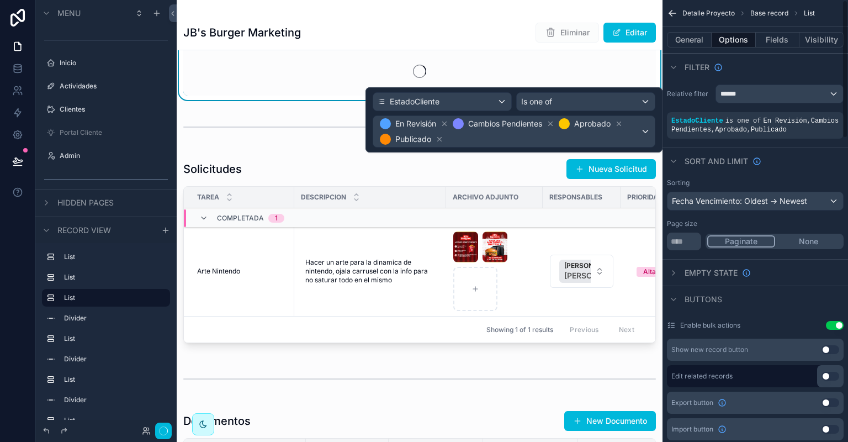
click at [790, 151] on div "Sort And Limit" at bounding box center [756, 160] width 186 height 27
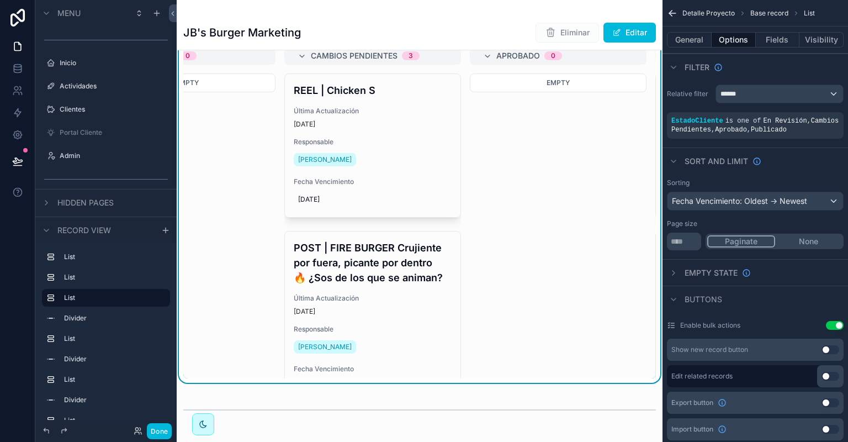
scroll to position [0, 0]
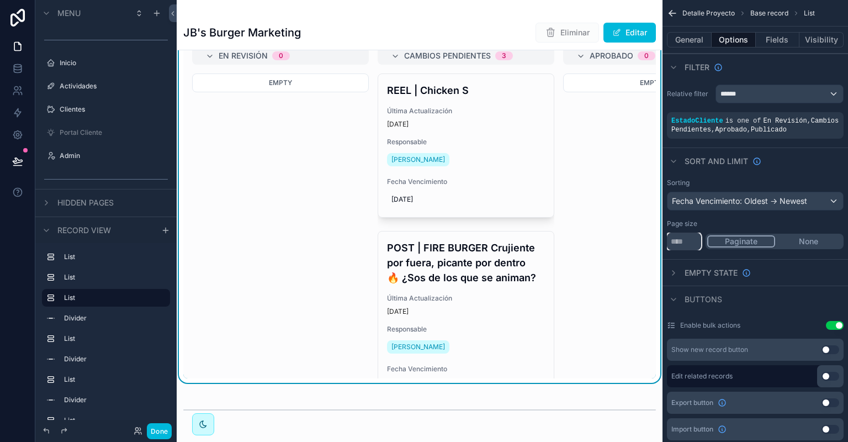
drag, startPoint x: 659, startPoint y: 242, endPoint x: 628, endPoint y: 243, distance: 30.9
click at [667, 243] on input "**" at bounding box center [684, 242] width 34 height 18
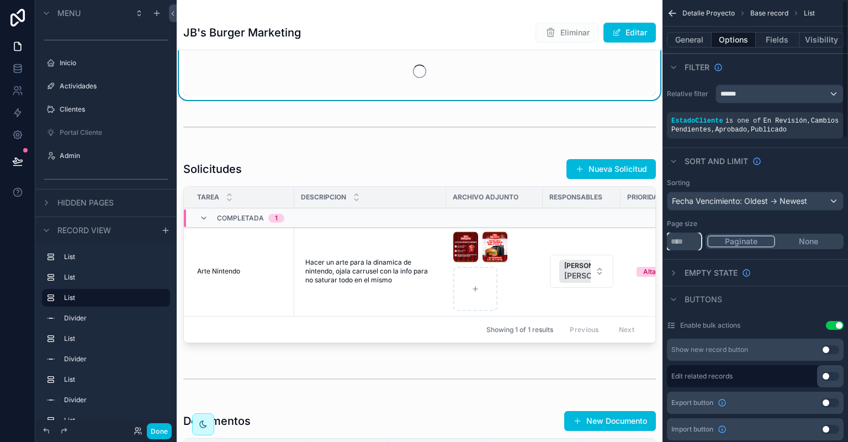
type input "***"
click at [712, 220] on div "Page size" at bounding box center [755, 223] width 177 height 9
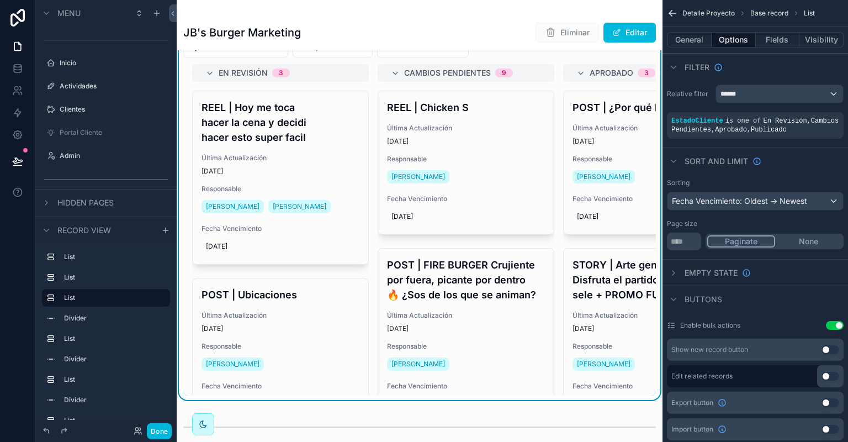
scroll to position [886, 0]
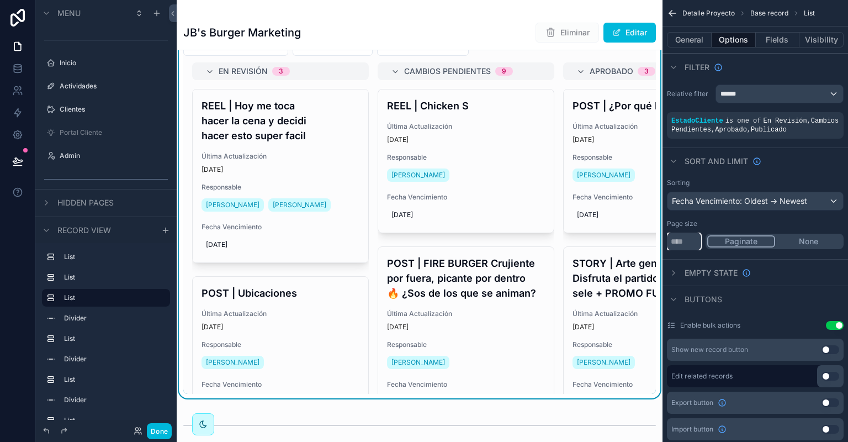
drag, startPoint x: 691, startPoint y: 249, endPoint x: 661, endPoint y: 247, distance: 30.4
click at [667, 247] on div "*** Paginate None" at bounding box center [755, 242] width 177 height 18
click at [806, 242] on button "None" at bounding box center [808, 241] width 67 height 12
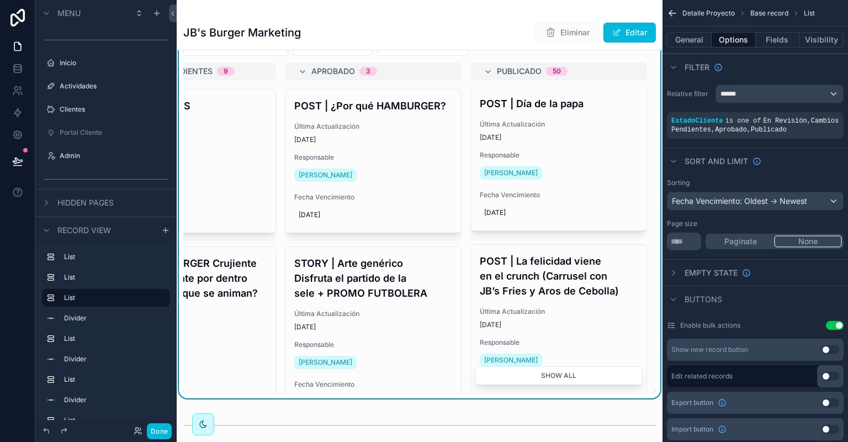
scroll to position [0, 0]
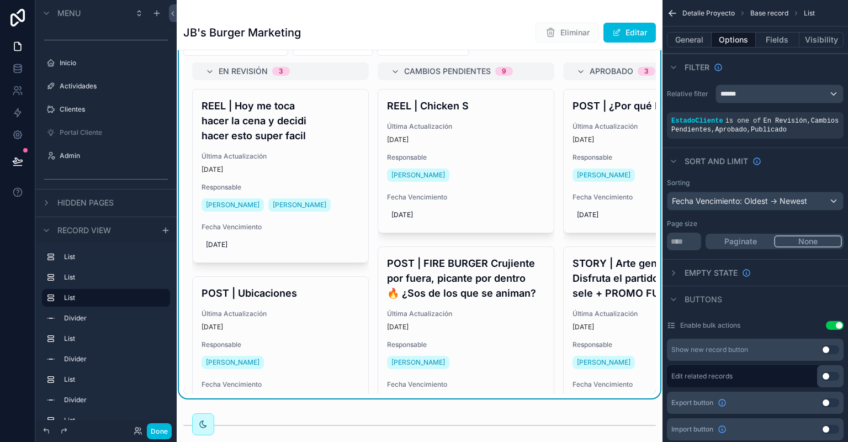
click at [0, 0] on icon "scrollable content" at bounding box center [0, 0] width 0 height 0
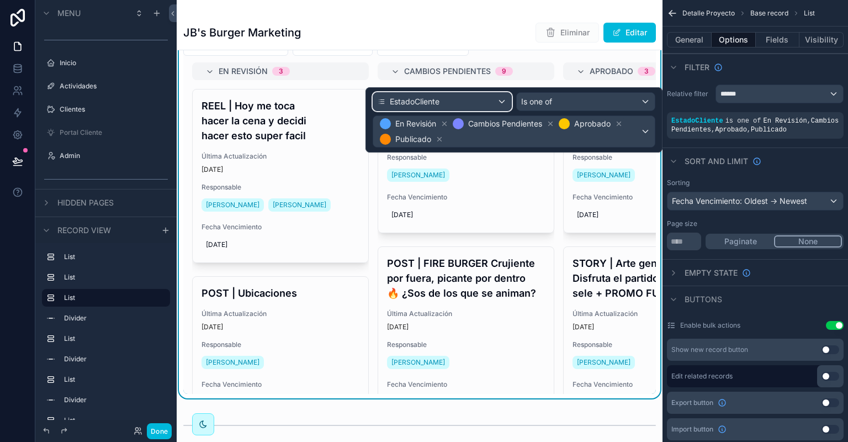
click at [463, 94] on div "EstadoCliente" at bounding box center [442, 102] width 138 height 18
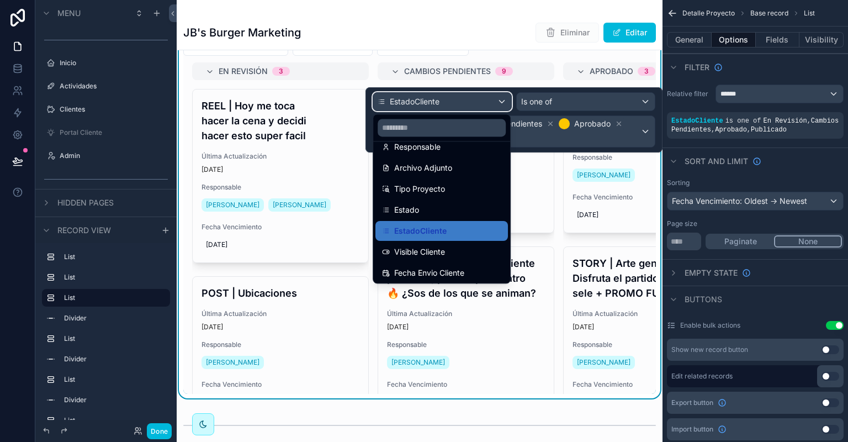
scroll to position [297, 0]
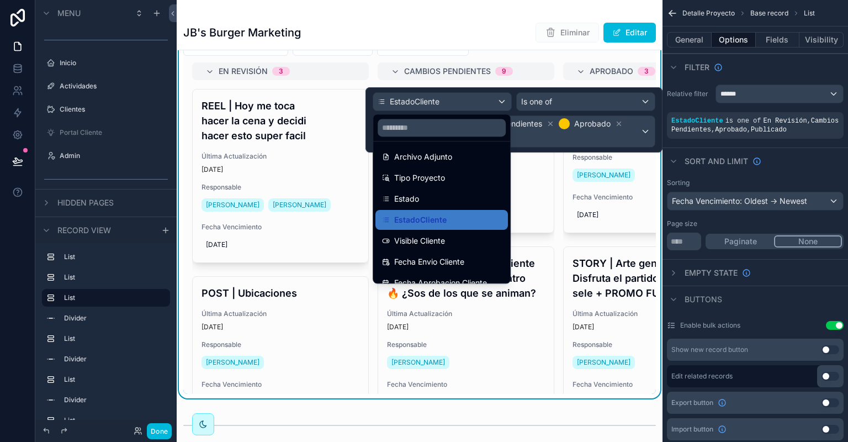
click at [442, 239] on span "Visible Cliente" at bounding box center [419, 240] width 51 height 13
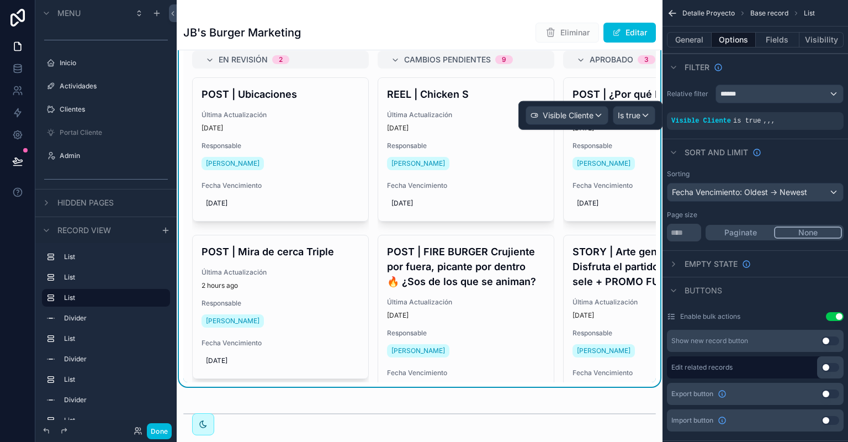
scroll to position [5, 0]
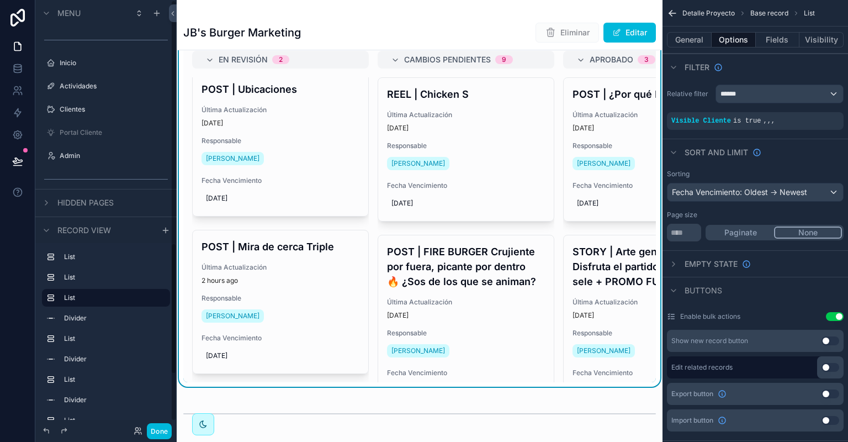
click at [161, 431] on button "Done" at bounding box center [159, 431] width 25 height 16
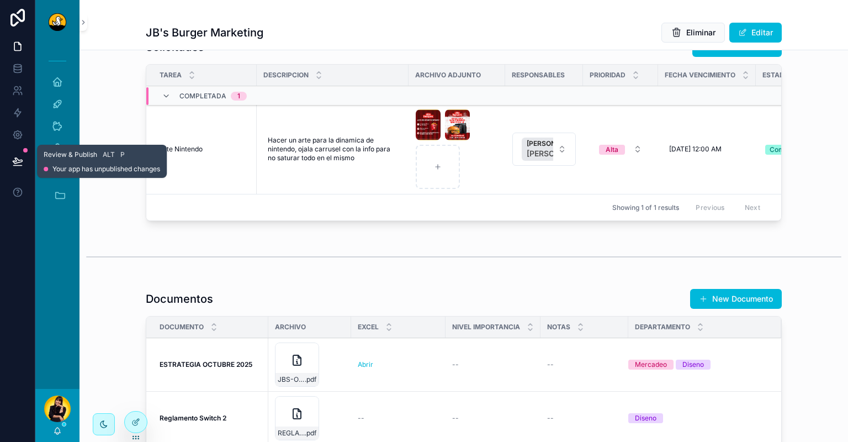
click at [19, 156] on icon at bounding box center [17, 161] width 11 height 11
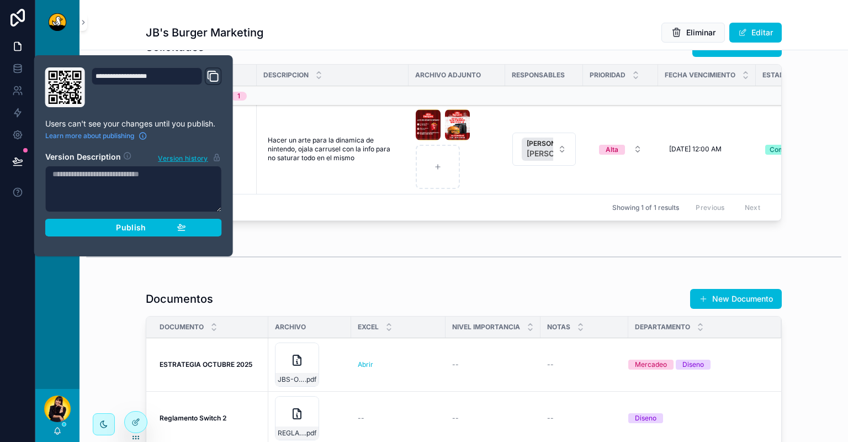
click at [125, 230] on span "Publish" at bounding box center [131, 228] width 30 height 10
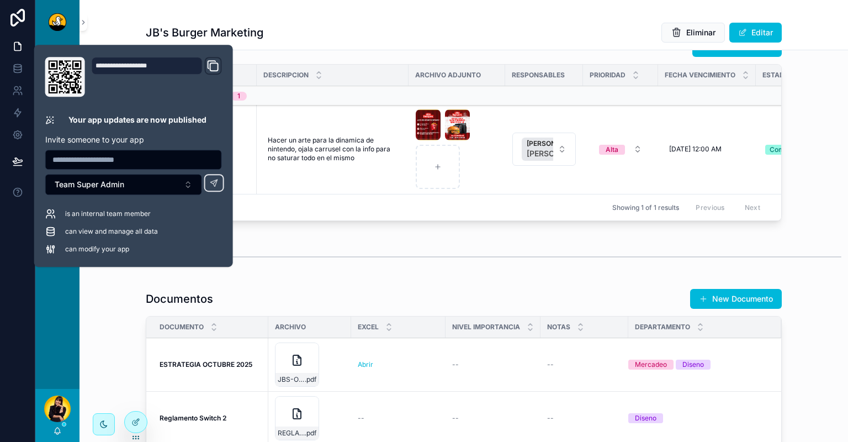
click at [123, 305] on div "Tareas Aprobación Interna Agregar Tarea Responsable Prioridad Por Hacer 11 REEL…" at bounding box center [464, 251] width 769 height 2170
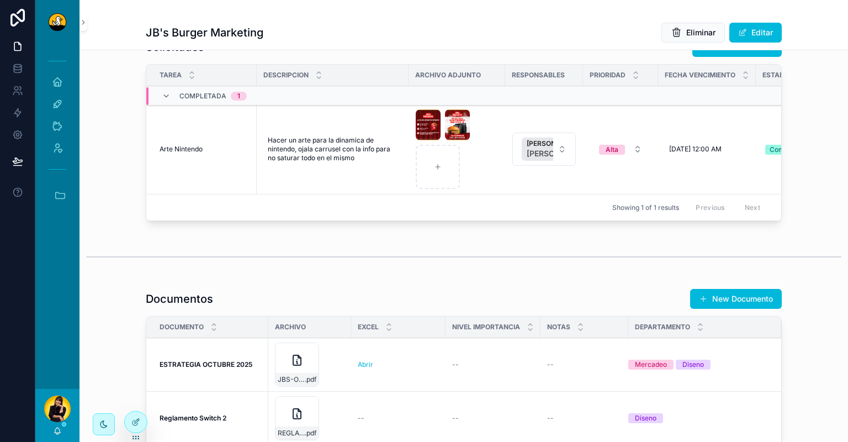
click at [133, 418] on div at bounding box center [136, 421] width 22 height 21
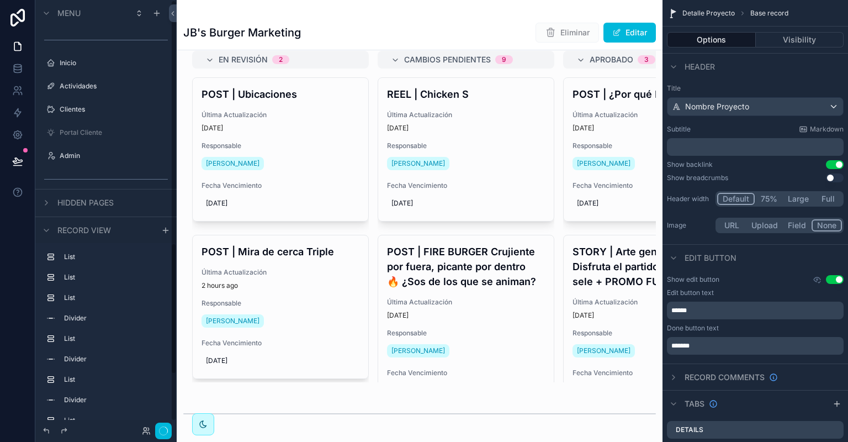
click at [436, 247] on div "scrollable content" at bounding box center [420, 184] width 486 height 403
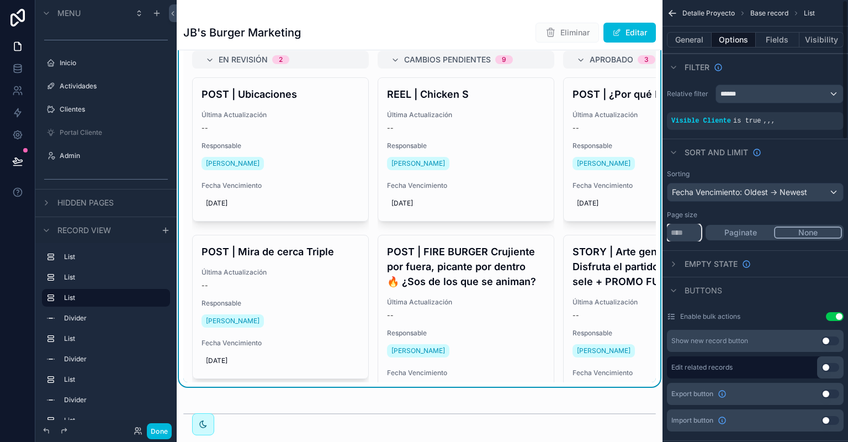
click at [695, 234] on input "***" at bounding box center [684, 233] width 34 height 18
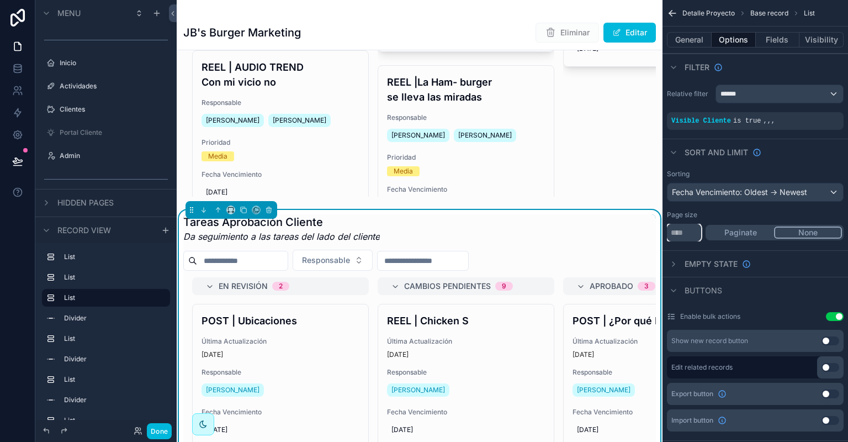
type input "****"
click at [744, 209] on div "Sorting Fecha Vencimiento: Oldest -> Newest Page size **** Paginate None" at bounding box center [756, 205] width 186 height 81
click at [751, 230] on button "Paginate" at bounding box center [740, 232] width 67 height 12
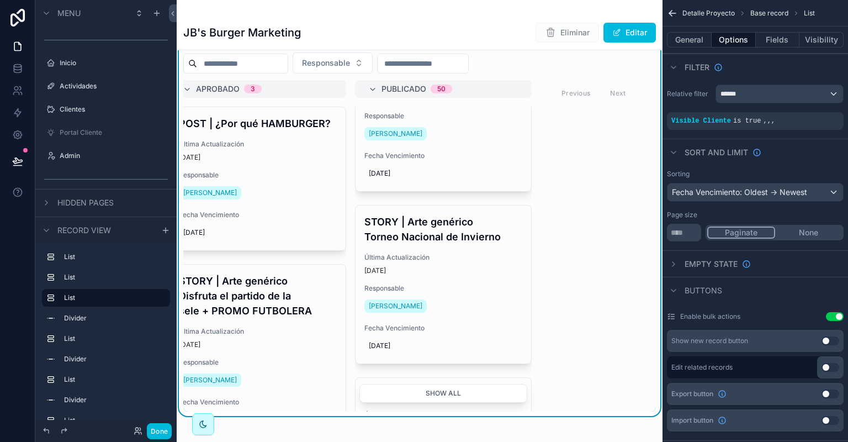
scroll to position [719, 0]
click at [805, 235] on button "None" at bounding box center [808, 232] width 67 height 12
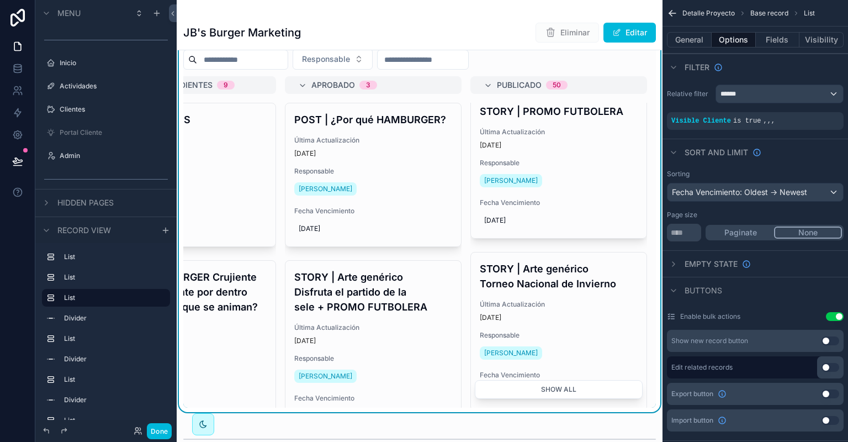
scroll to position [0, 0]
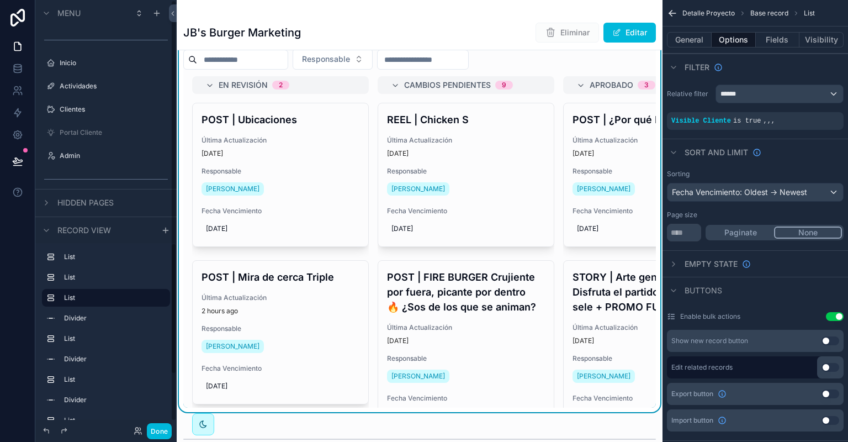
click at [18, 159] on icon at bounding box center [17, 161] width 11 height 11
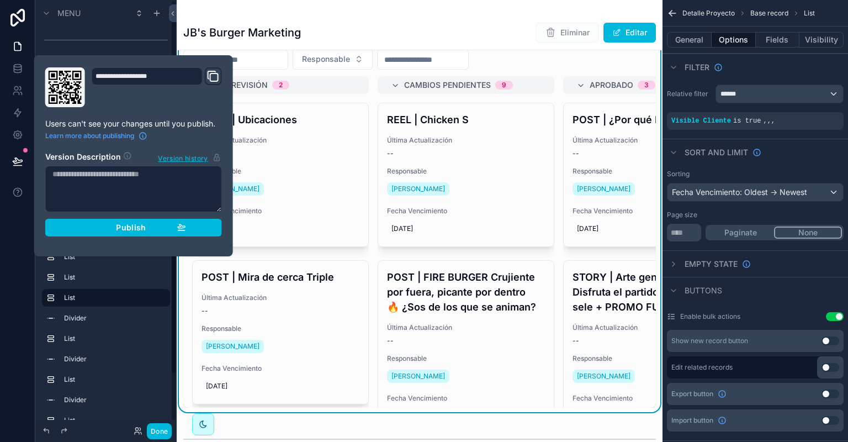
click at [146, 227] on span "Publish" at bounding box center [131, 228] width 30 height 10
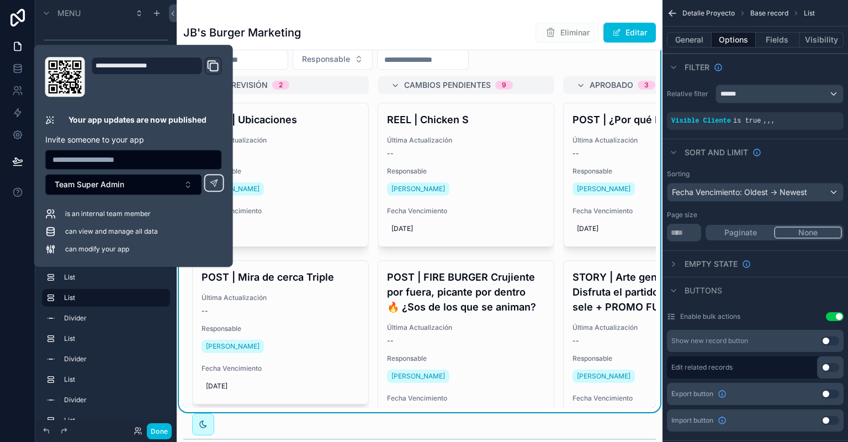
click at [584, 69] on div "Responsable" at bounding box center [419, 59] width 473 height 21
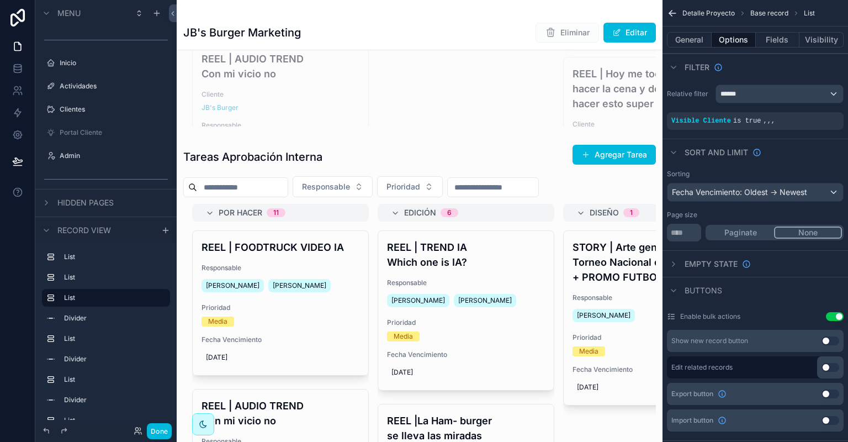
scroll to position [331, 0]
click at [515, 161] on div "scrollable content" at bounding box center [420, 341] width 486 height 400
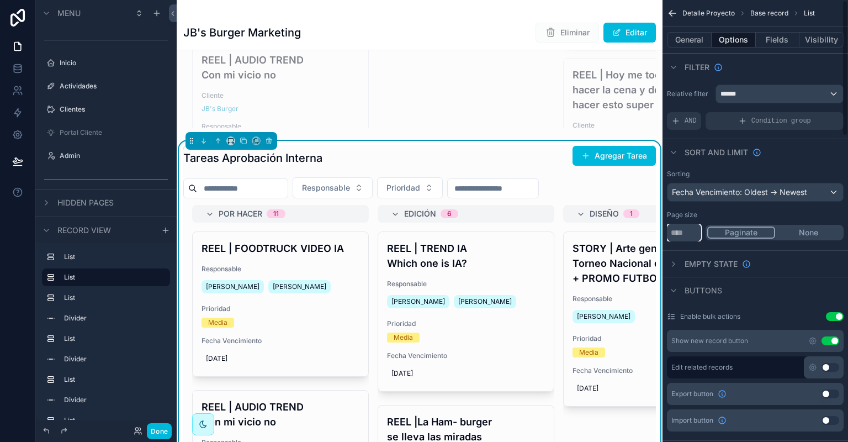
drag, startPoint x: 691, startPoint y: 234, endPoint x: 637, endPoint y: 228, distance: 53.9
click at [667, 227] on input "**" at bounding box center [684, 233] width 34 height 18
type input "****"
click at [709, 210] on div "Page size" at bounding box center [755, 214] width 177 height 9
click at [21, 162] on icon at bounding box center [17, 161] width 11 height 11
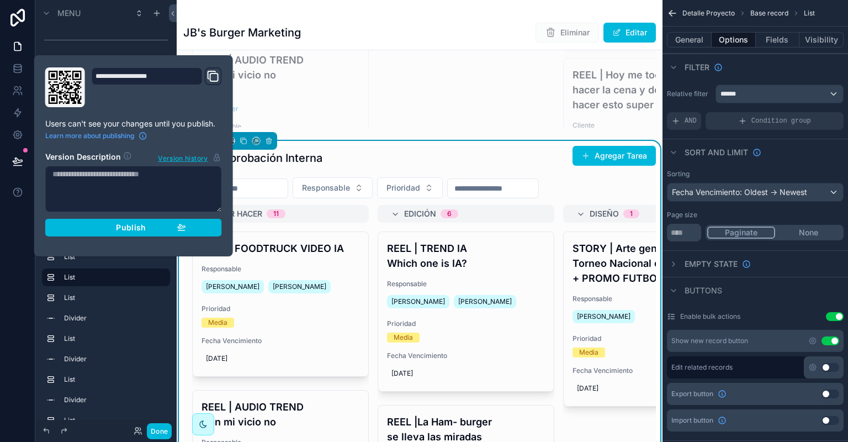
click at [133, 229] on span "Publish" at bounding box center [131, 228] width 30 height 10
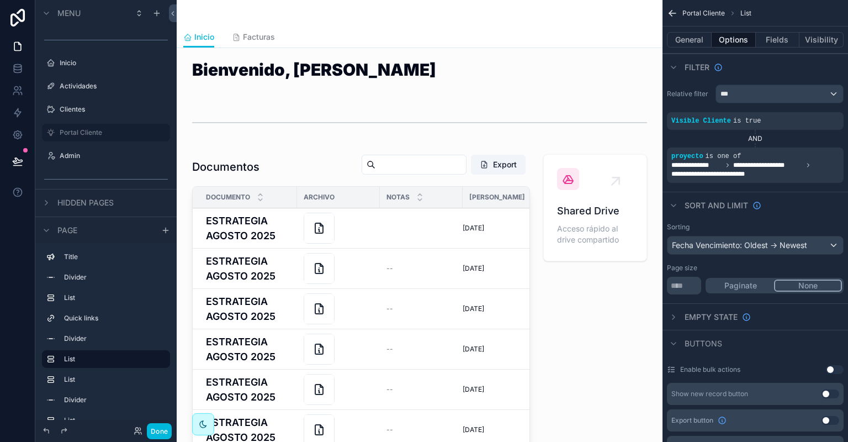
scroll to position [577, 0]
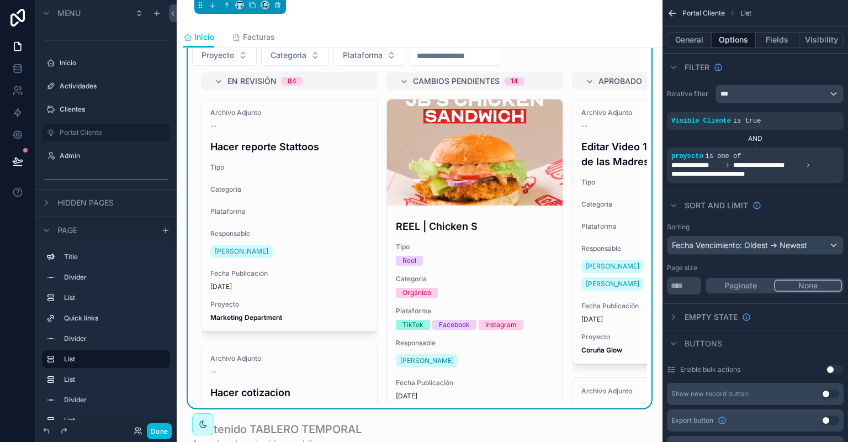
click at [749, 284] on button "Paginate" at bounding box center [740, 285] width 67 height 12
click at [801, 284] on button "None" at bounding box center [808, 285] width 67 height 12
click at [742, 288] on button "Paginate" at bounding box center [740, 285] width 67 height 12
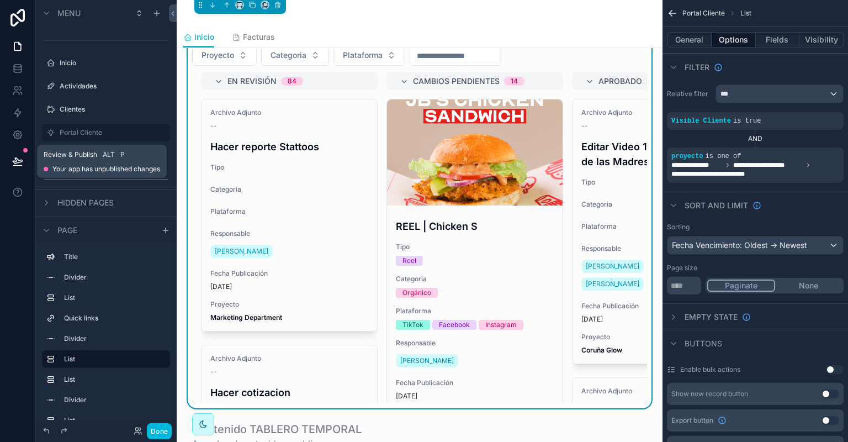
click at [18, 158] on icon at bounding box center [17, 161] width 9 height 6
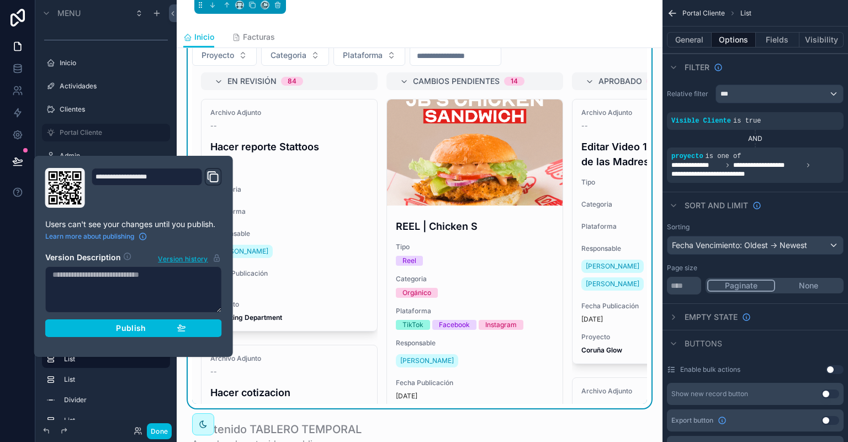
click at [141, 323] on div "Quick links" at bounding box center [115, 318] width 102 height 9
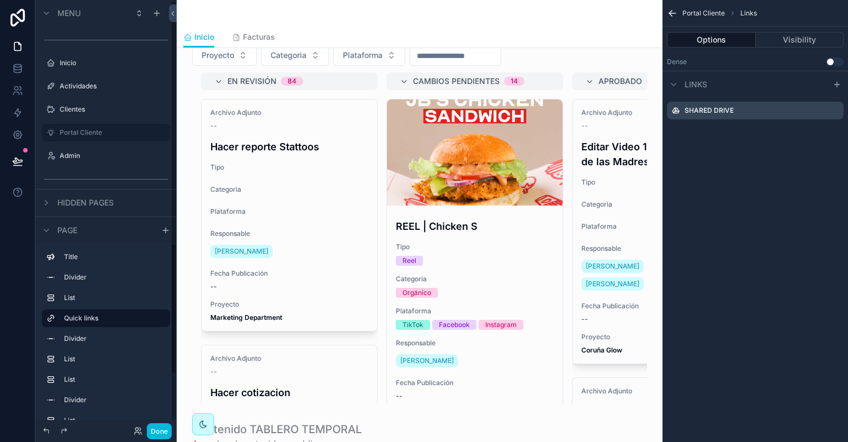
click at [130, 329] on div "Title Divider List Quick links Divider List List Divider List Divider List" at bounding box center [105, 362] width 141 height 238
click at [159, 228] on div "Page" at bounding box center [105, 229] width 141 height 27
click at [19, 160] on icon at bounding box center [17, 161] width 9 height 6
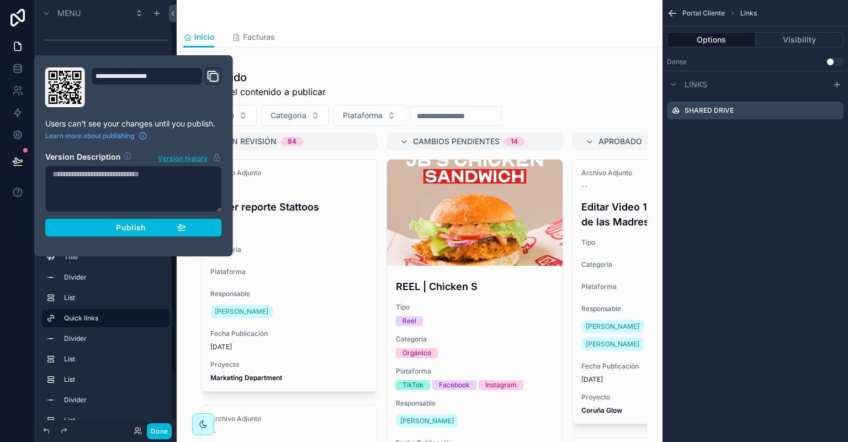
click at [142, 233] on button "Publish" at bounding box center [133, 228] width 177 height 18
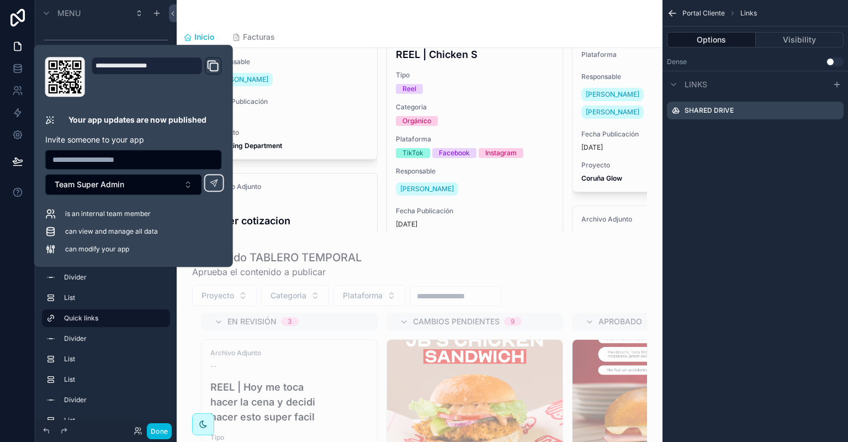
scroll to position [866, 0]
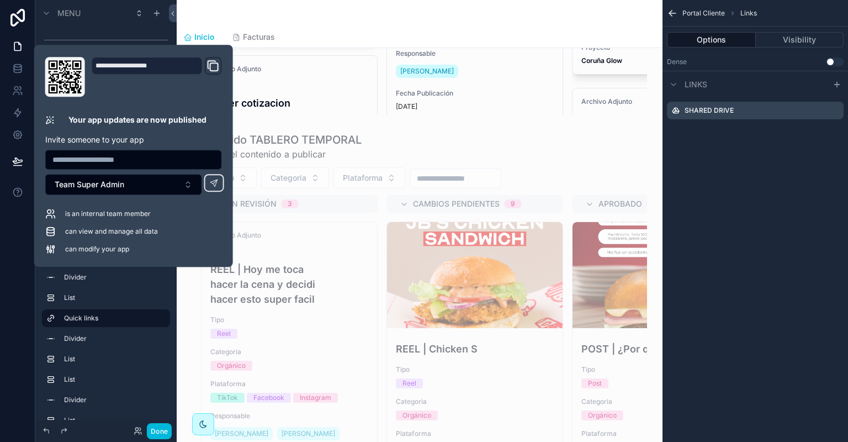
click at [483, 144] on div "scrollable content" at bounding box center [420, 329] width 468 height 403
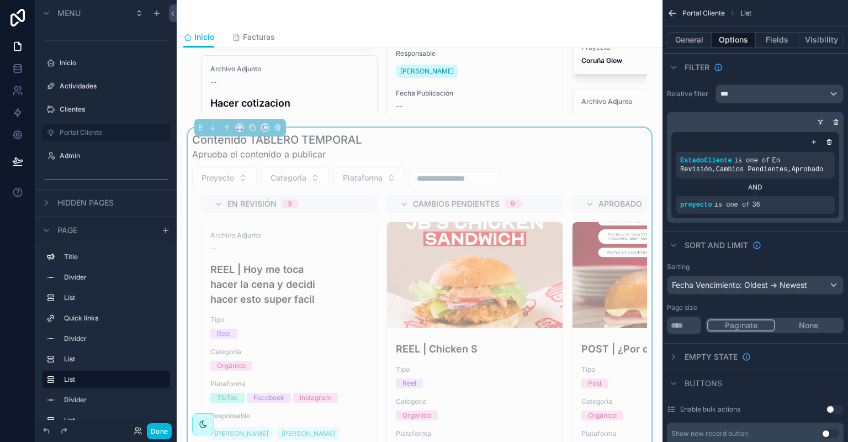
click at [438, 143] on div "Contenido TABLERO TEMPORAL Aprueba el contenido a publicar" at bounding box center [419, 146] width 455 height 29
click at [278, 131] on icon "scrollable content" at bounding box center [278, 128] width 8 height 8
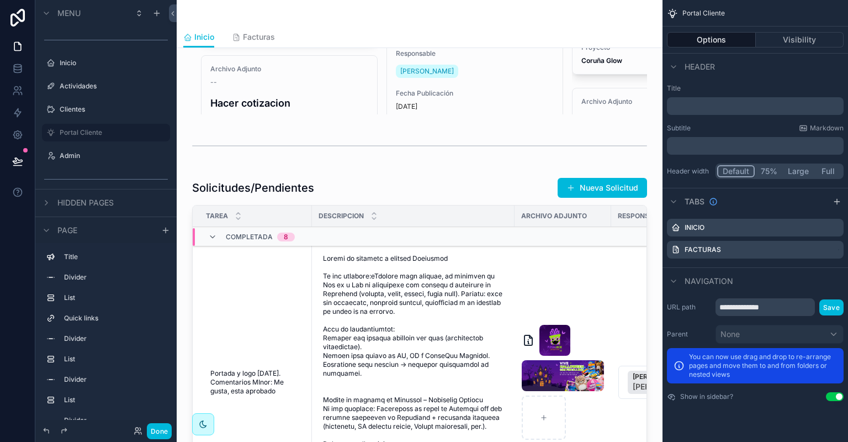
scroll to position [261, 0]
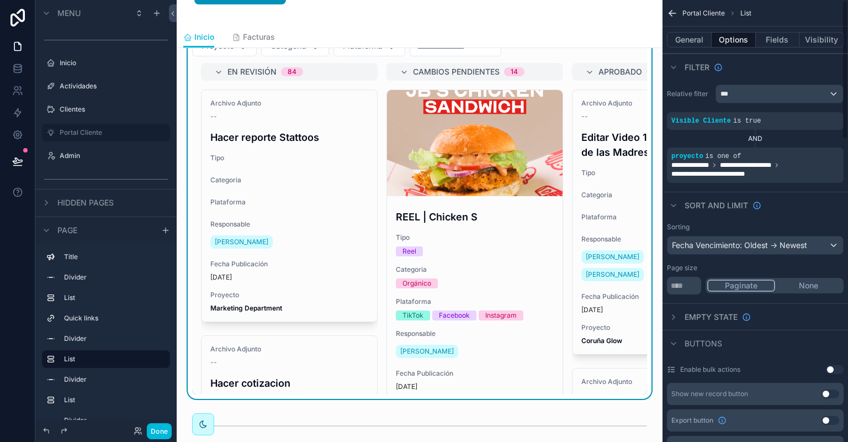
click at [776, 38] on button "Fields" at bounding box center [778, 39] width 44 height 15
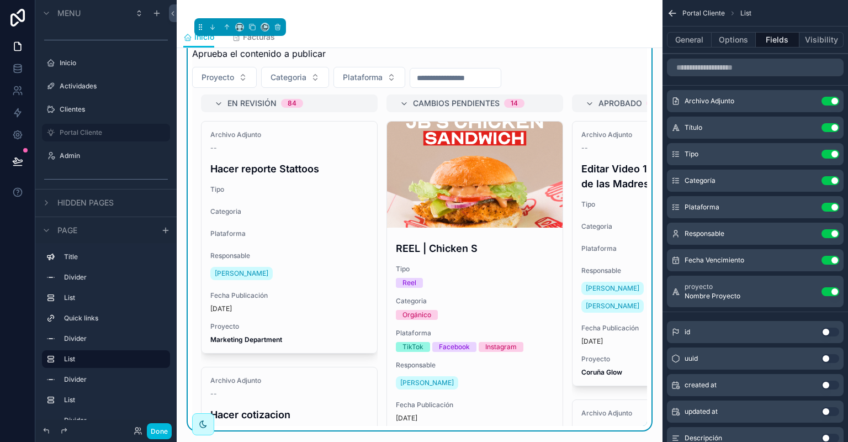
scroll to position [555, 0]
click at [836, 98] on button "Use setting" at bounding box center [831, 101] width 18 height 9
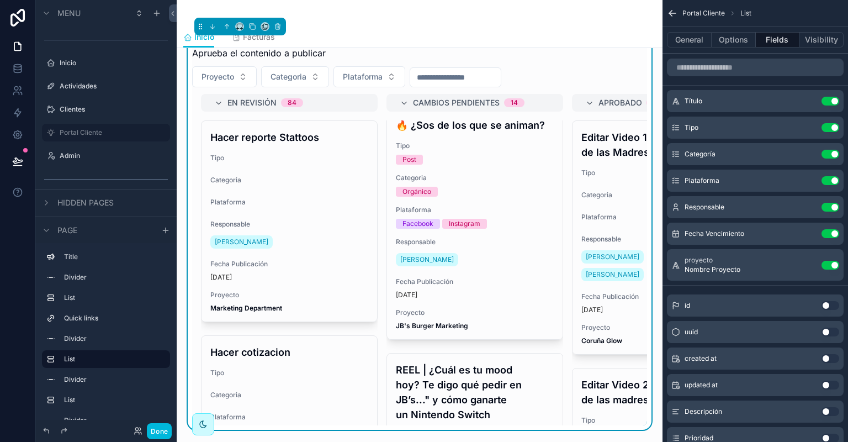
scroll to position [0, 0]
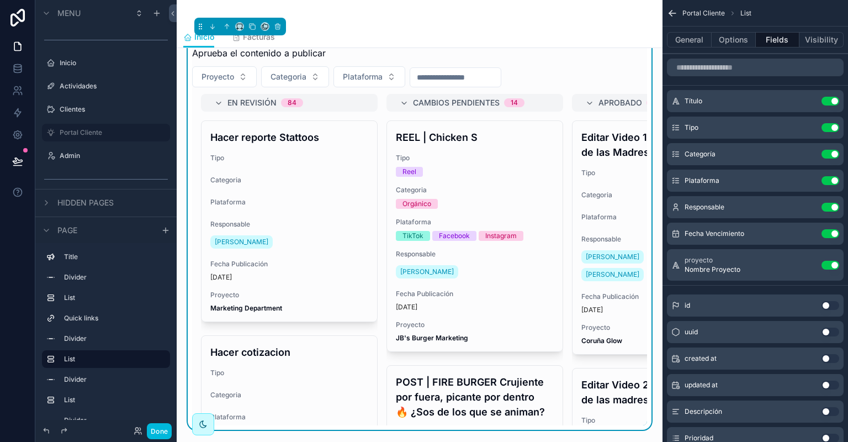
click at [0, 0] on icon "scrollable content" at bounding box center [0, 0] width 0 height 0
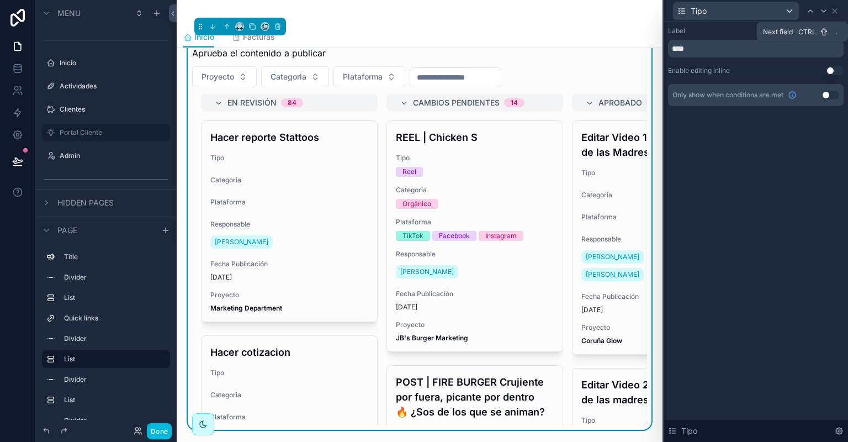
click at [826, 14] on icon at bounding box center [824, 11] width 9 height 9
click at [834, 12] on icon at bounding box center [835, 11] width 4 height 4
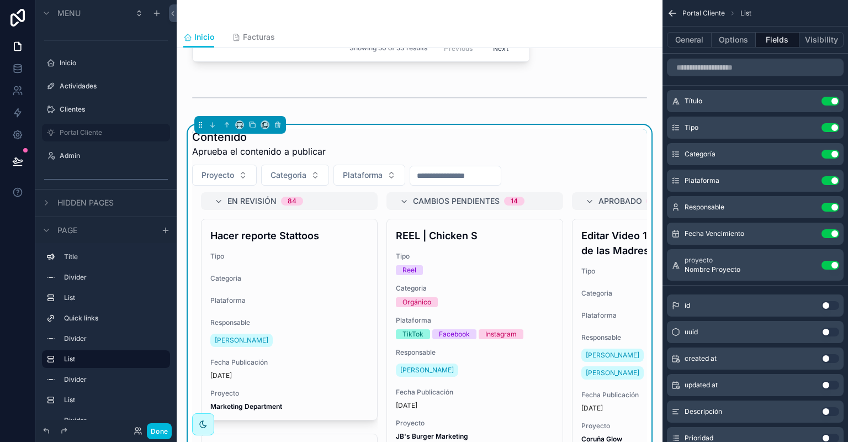
scroll to position [443, 0]
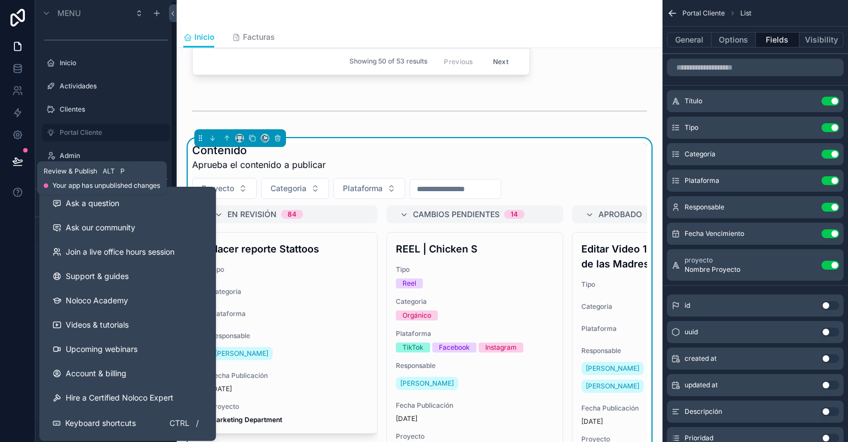
click at [13, 163] on icon at bounding box center [17, 161] width 11 height 11
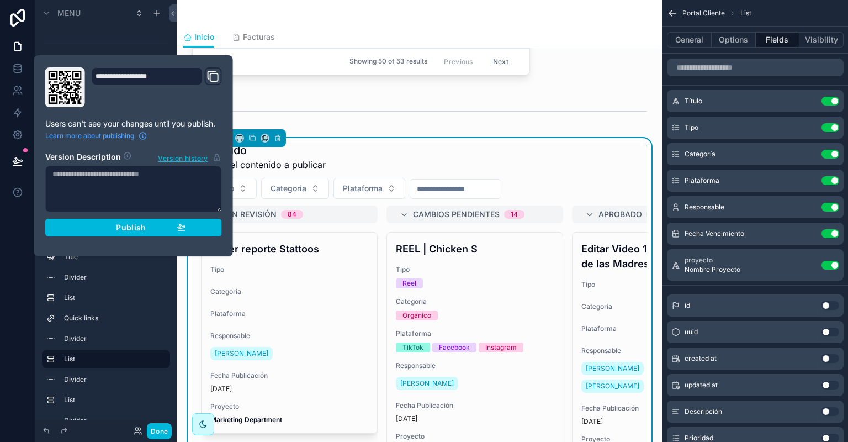
click at [118, 228] on span "Publish" at bounding box center [131, 228] width 30 height 10
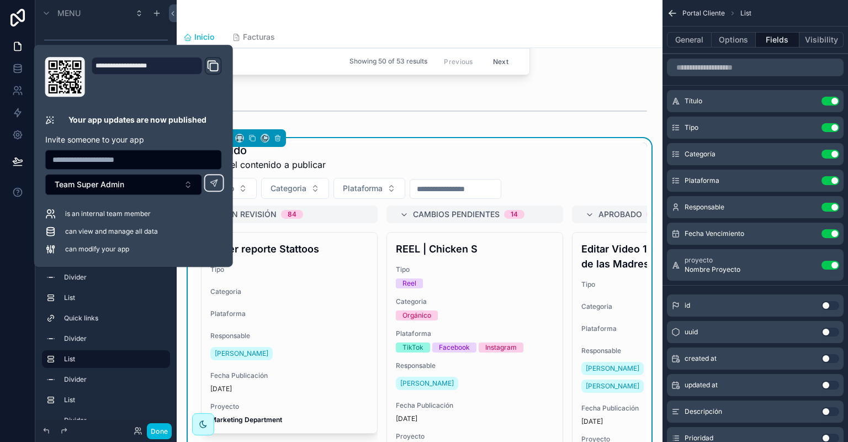
scroll to position [495, 0]
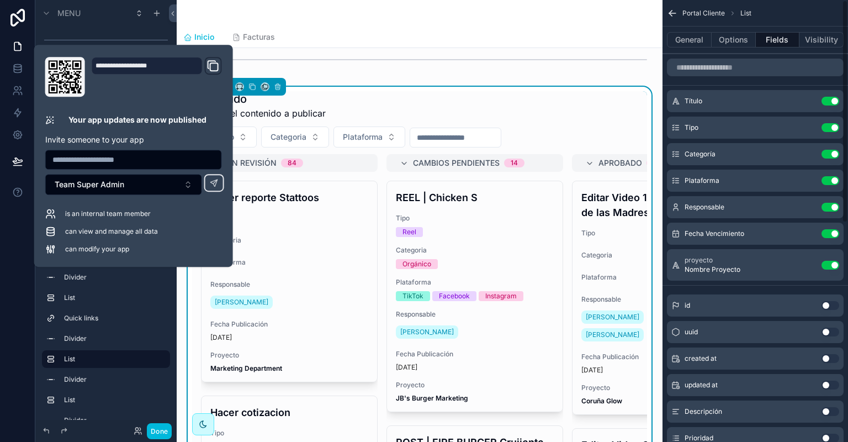
click at [826, 155] on button "Use setting" at bounding box center [831, 154] width 18 height 9
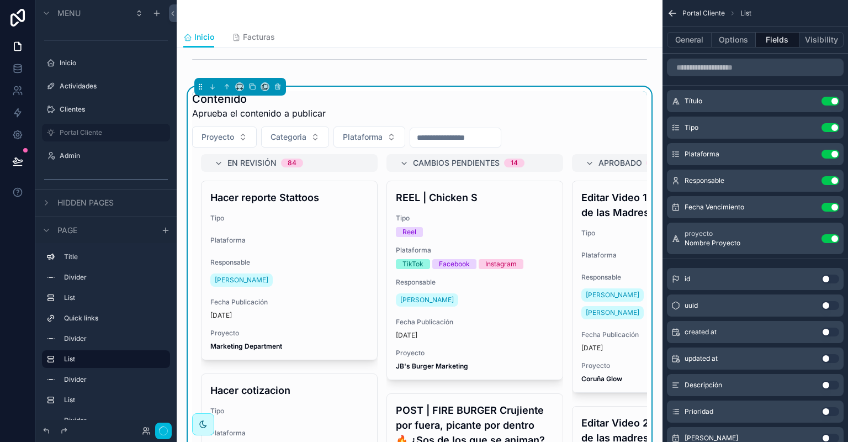
click at [831, 155] on button "Use setting" at bounding box center [831, 154] width 18 height 9
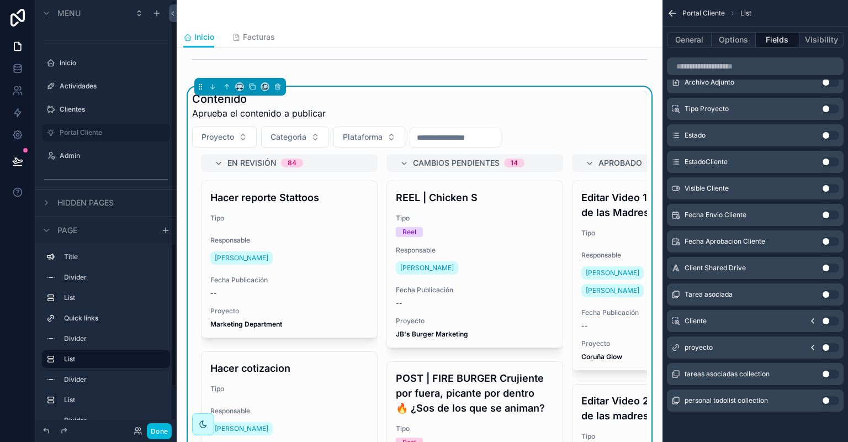
click at [20, 158] on icon at bounding box center [17, 161] width 11 height 11
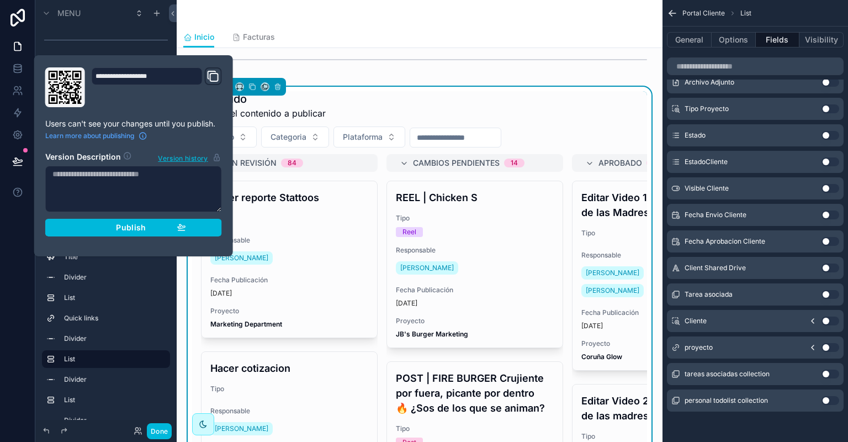
click at [104, 225] on div "Publish" at bounding box center [133, 228] width 105 height 10
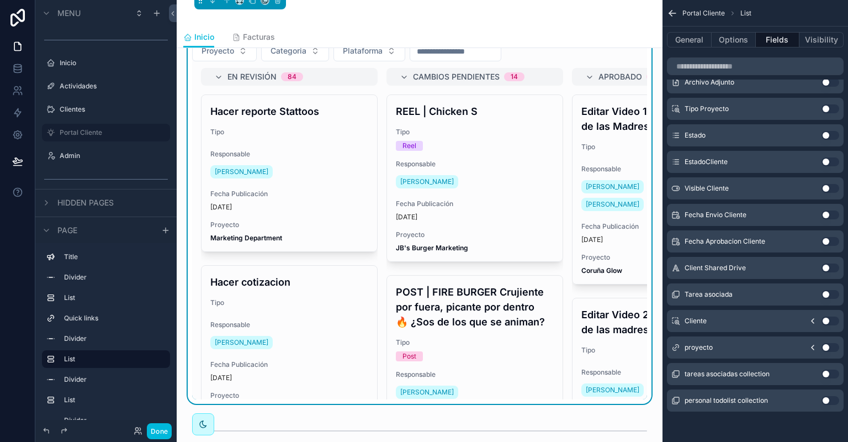
scroll to position [547, 0]
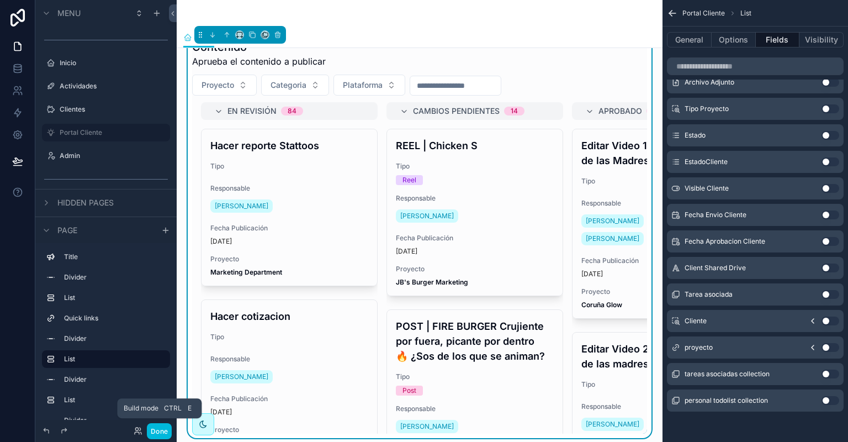
click at [163, 432] on button "Done" at bounding box center [159, 431] width 25 height 16
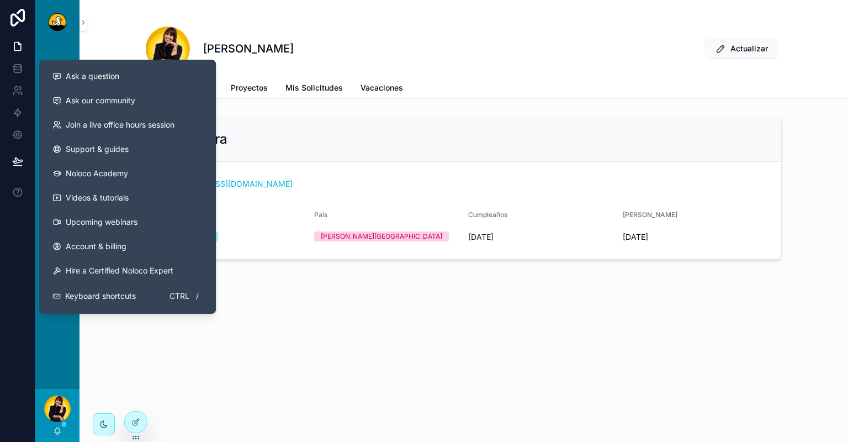
click at [22, 186] on button at bounding box center [17, 192] width 35 height 31
click at [112, 81] on span "Ask a question" at bounding box center [93, 76] width 54 height 11
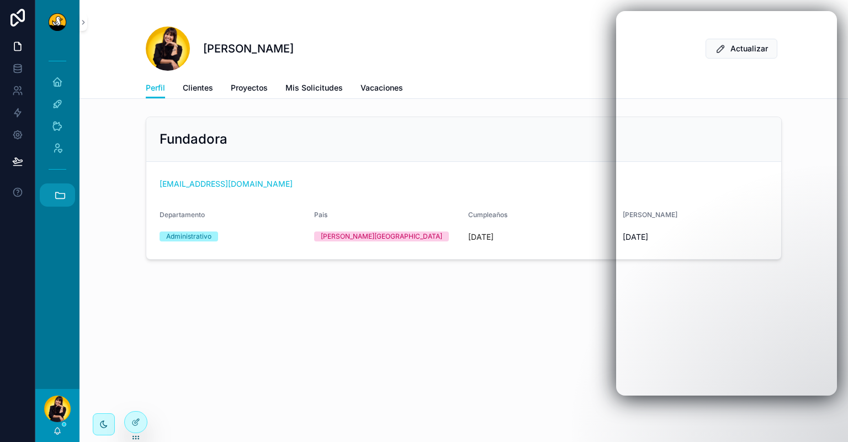
click at [71, 192] on button "Accesos rápidos" at bounding box center [57, 194] width 35 height 23
click at [60, 195] on icon "scrollable content" at bounding box center [60, 195] width 12 height 12
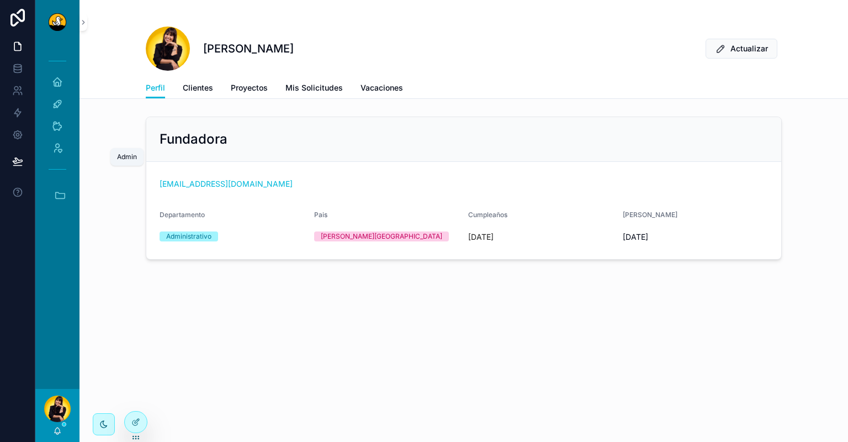
click at [61, 155] on div "Admin" at bounding box center [58, 148] width 18 height 18
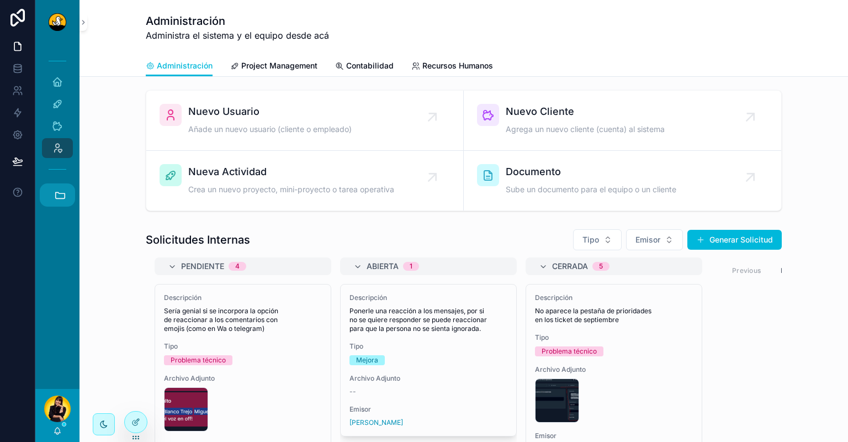
click at [66, 199] on icon "scrollable content" at bounding box center [60, 195] width 12 height 12
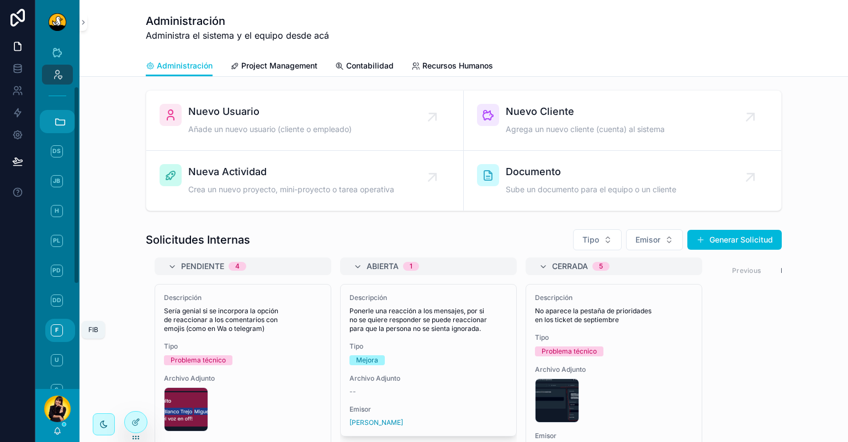
click at [60, 332] on span "F" at bounding box center [57, 330] width 12 height 12
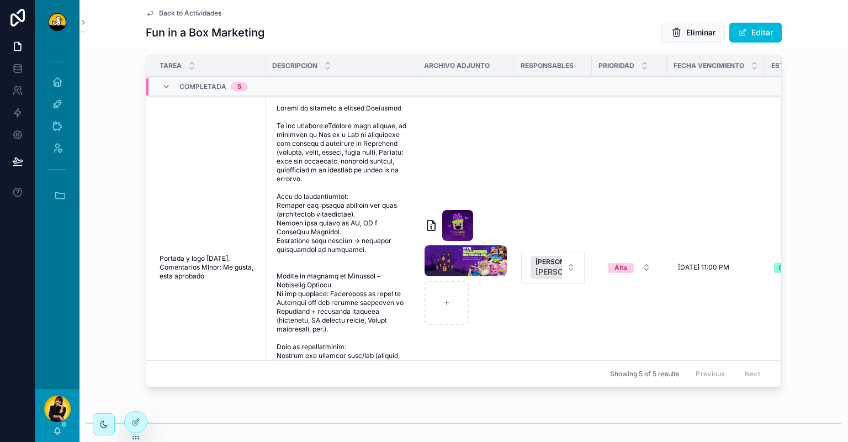
scroll to position [1070, 0]
click at [162, 91] on icon "scrollable content" at bounding box center [166, 86] width 9 height 9
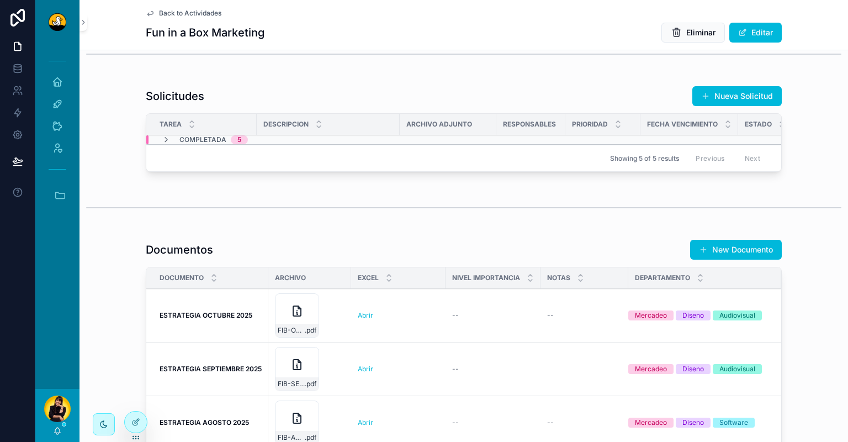
click at [707, 106] on button "Nueva Solicitud" at bounding box center [737, 96] width 89 height 20
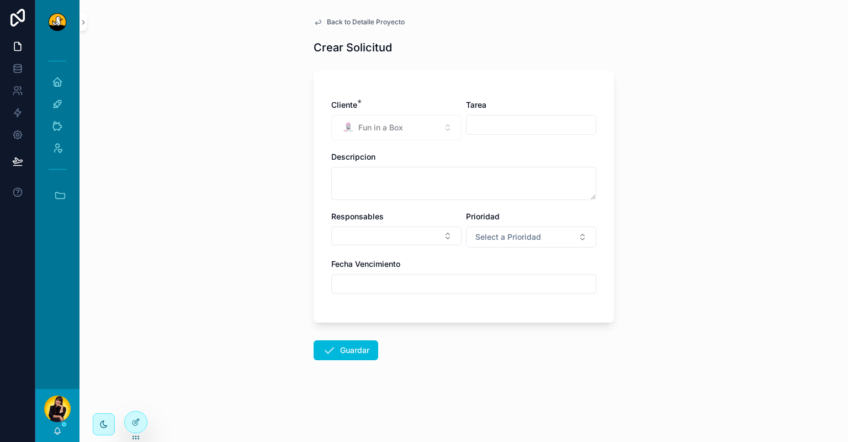
click at [512, 127] on input "scrollable content" at bounding box center [531, 124] width 129 height 15
type input "**********"
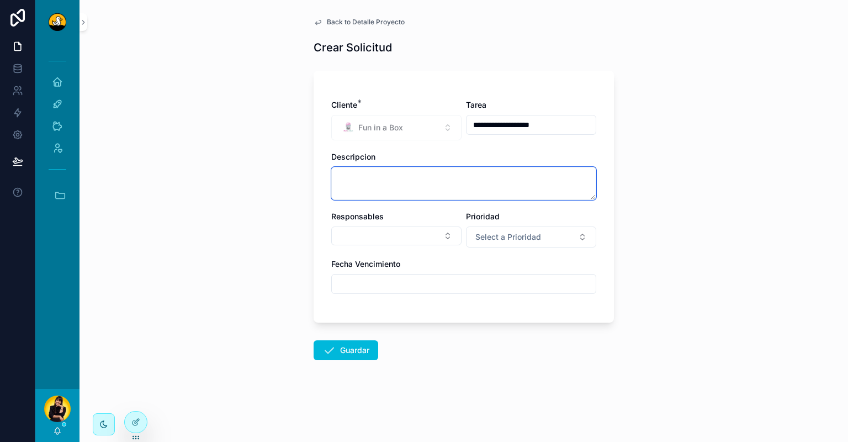
click at [480, 187] on textarea "scrollable content" at bounding box center [463, 183] width 265 height 33
paste textarea "**********"
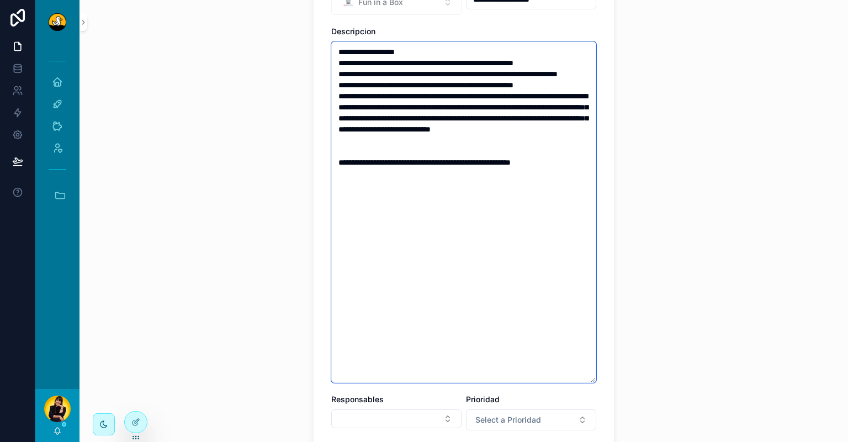
scroll to position [126, 0]
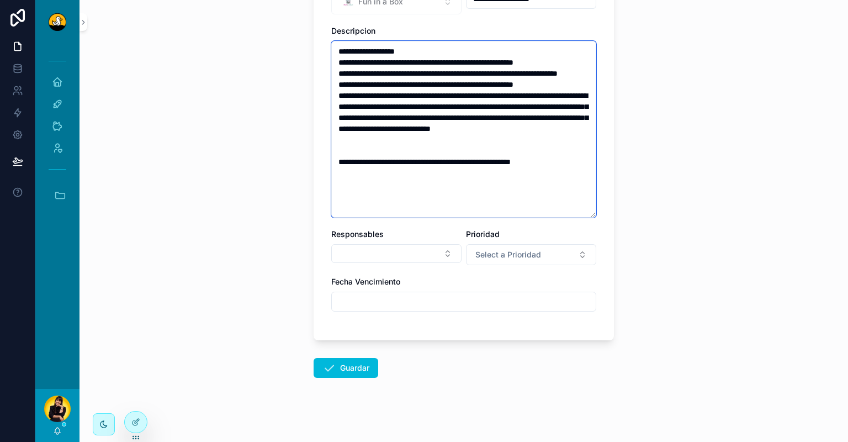
drag, startPoint x: 589, startPoint y: 379, endPoint x: 589, endPoint y: 212, distance: 166.8
click at [589, 212] on textarea "**********" at bounding box center [463, 129] width 265 height 177
type textarea "**********"
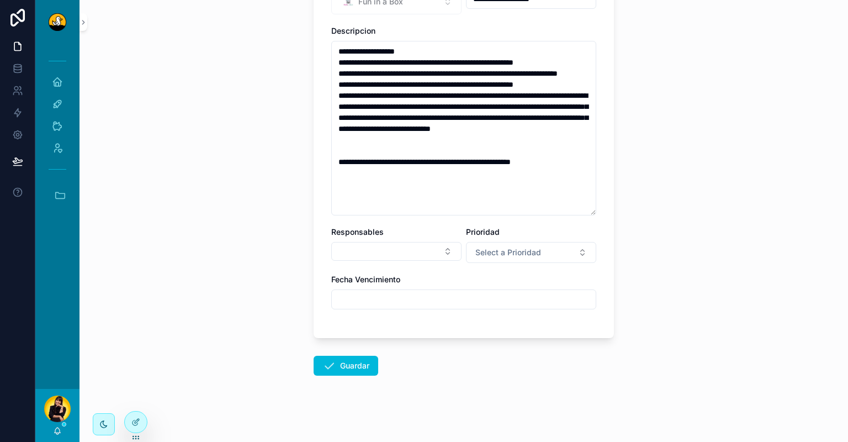
click at [414, 249] on button "Select Button" at bounding box center [396, 251] width 130 height 19
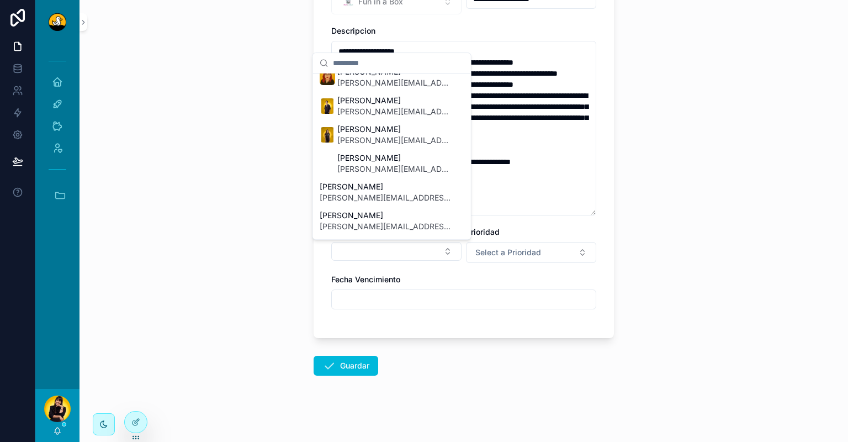
scroll to position [729, 0]
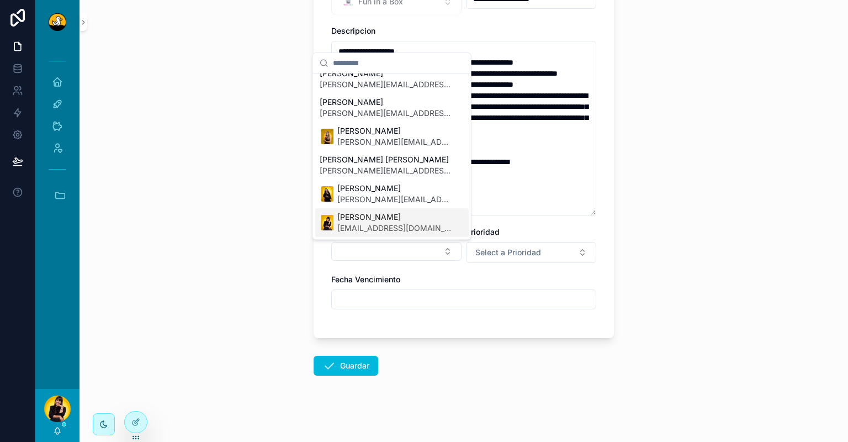
click at [376, 221] on span "[PERSON_NAME]" at bounding box center [394, 217] width 114 height 11
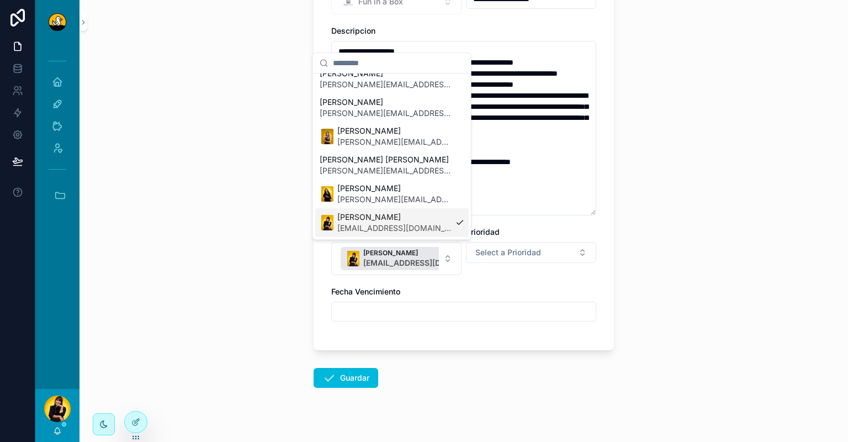
click at [691, 237] on div "**********" at bounding box center [464, 95] width 769 height 442
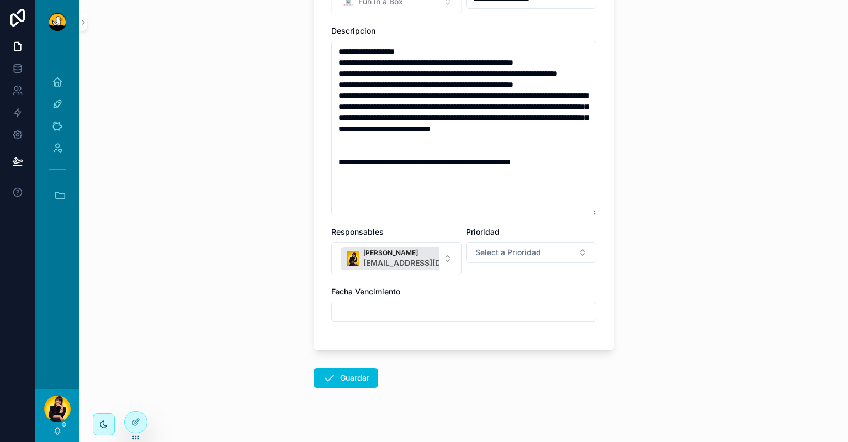
click at [518, 253] on span "Select a Prioridad" at bounding box center [508, 252] width 66 height 11
click at [515, 299] on div "Alta" at bounding box center [527, 296] width 154 height 17
click at [533, 251] on button "Alta" at bounding box center [531, 252] width 130 height 21
click at [523, 326] on div "Media" at bounding box center [527, 329] width 154 height 17
click at [653, 301] on div "**********" at bounding box center [464, 95] width 769 height 442
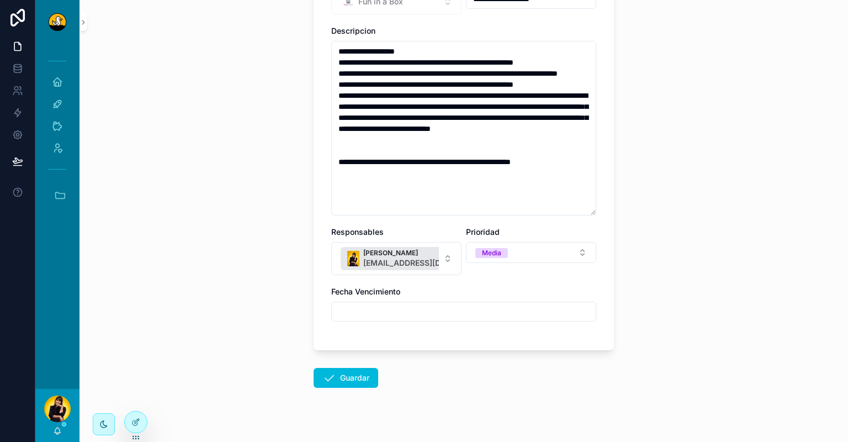
click at [435, 310] on input "scrollable content" at bounding box center [464, 311] width 264 height 15
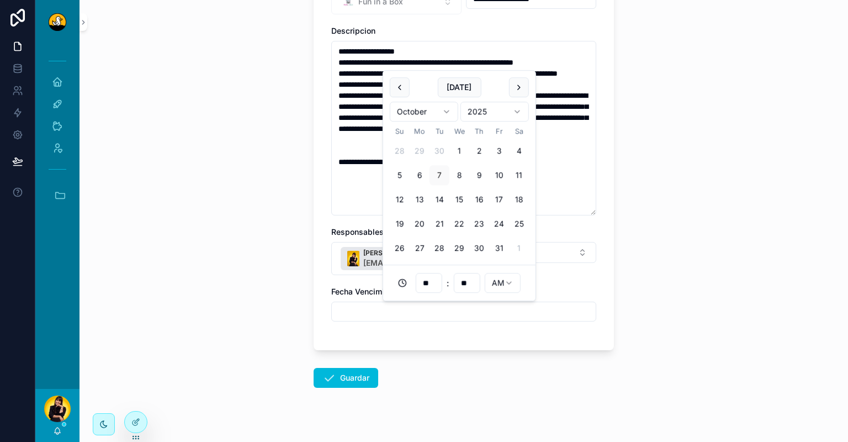
click at [693, 304] on div "**********" at bounding box center [464, 95] width 769 height 442
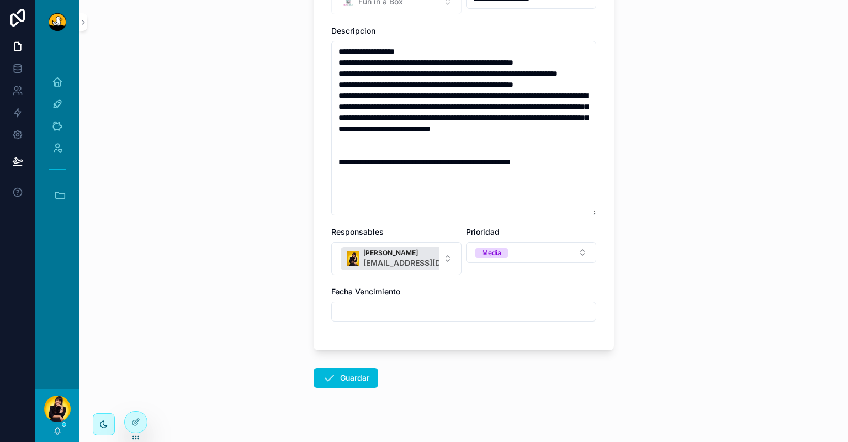
click at [334, 378] on button "Guardar" at bounding box center [346, 378] width 65 height 20
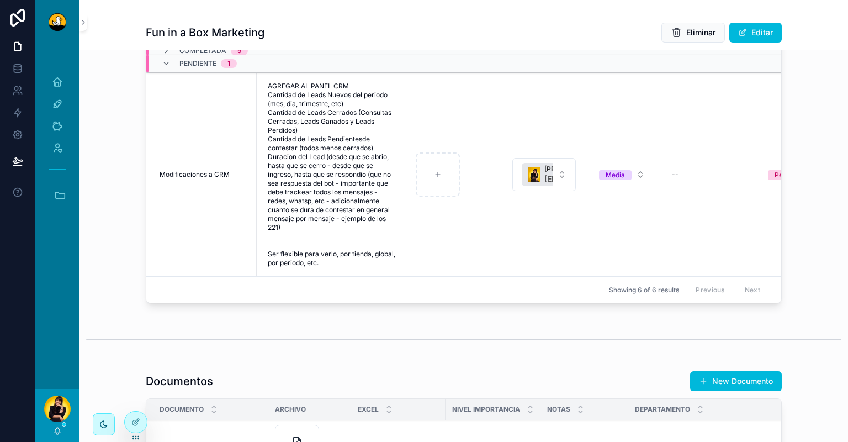
scroll to position [907, 0]
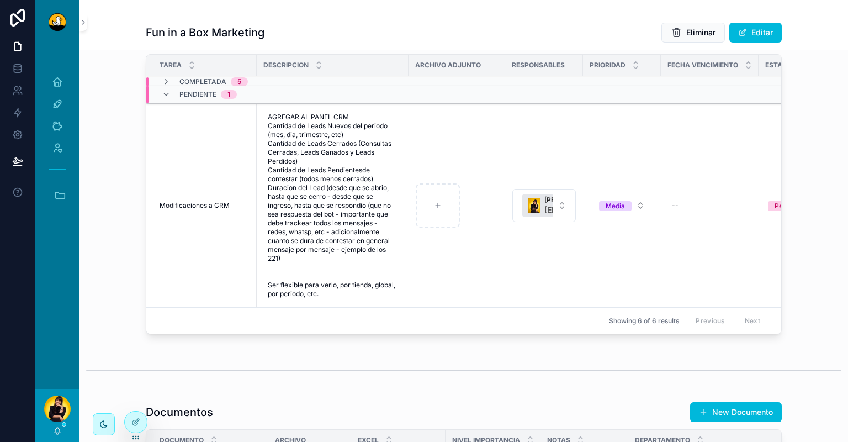
click at [758, 47] on button "Nueva Solicitud" at bounding box center [737, 37] width 89 height 20
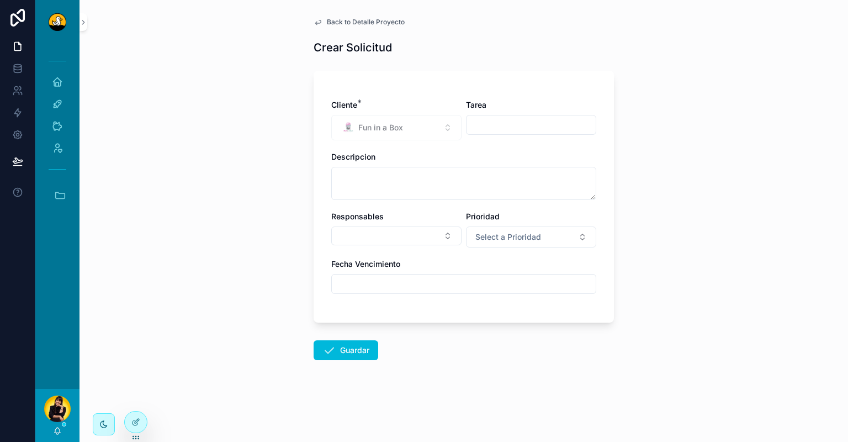
click at [508, 129] on input "scrollable content" at bounding box center [531, 124] width 129 height 15
type input "*"
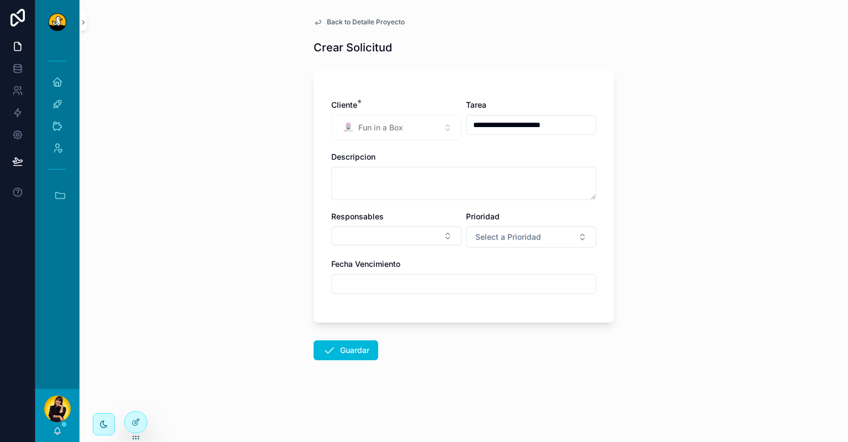
type input "**********"
click at [464, 186] on textarea "scrollable content" at bounding box center [463, 183] width 265 height 33
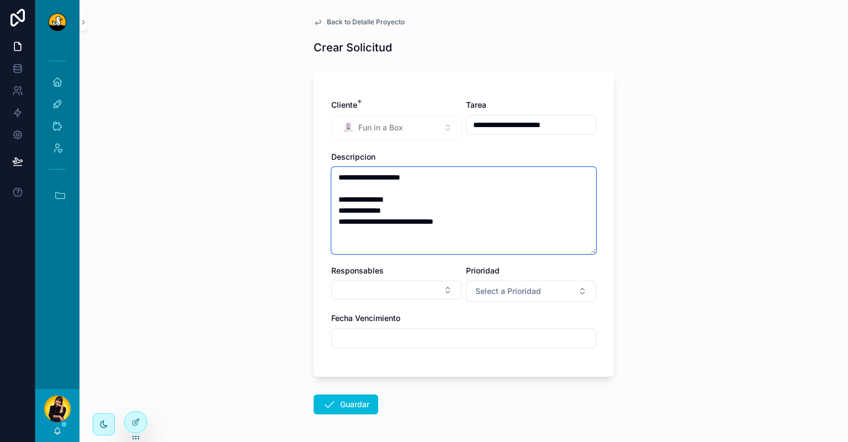
type textarea "**********"
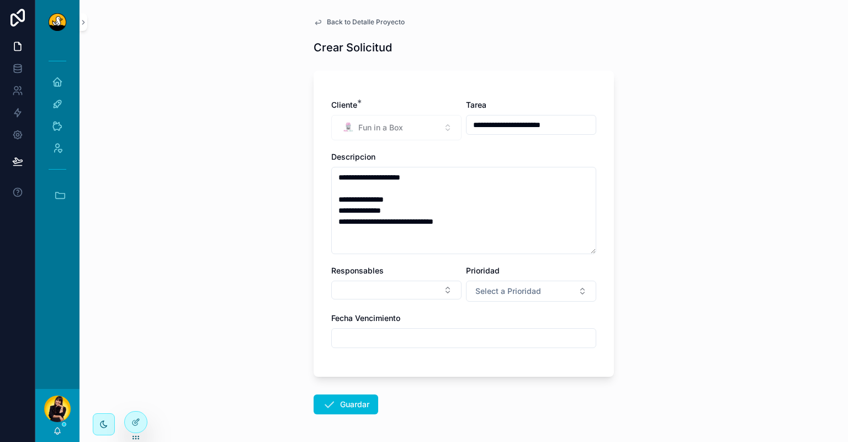
click at [669, 245] on div "**********" at bounding box center [464, 221] width 769 height 442
click at [422, 285] on button "Select Button" at bounding box center [396, 290] width 130 height 19
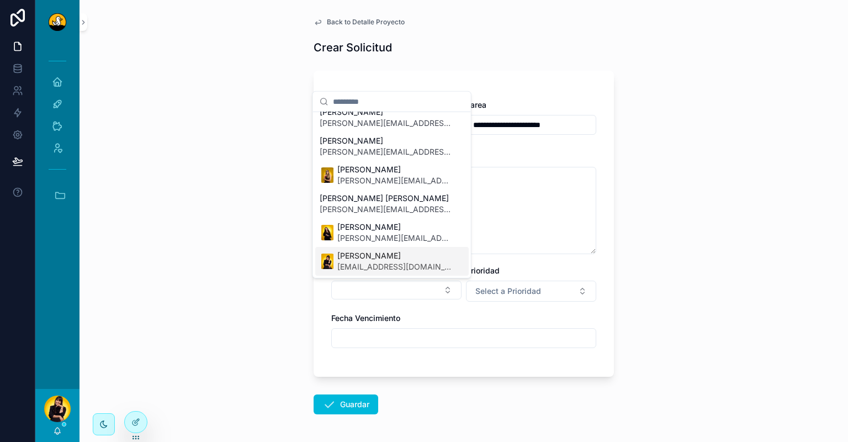
click at [382, 263] on span "[EMAIL_ADDRESS][DOMAIN_NAME]" at bounding box center [394, 266] width 114 height 11
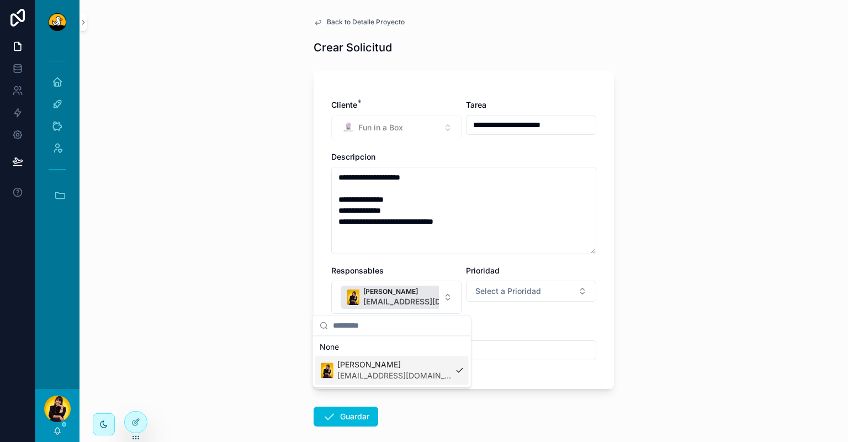
click at [533, 288] on span "Select a Prioridad" at bounding box center [508, 291] width 66 height 11
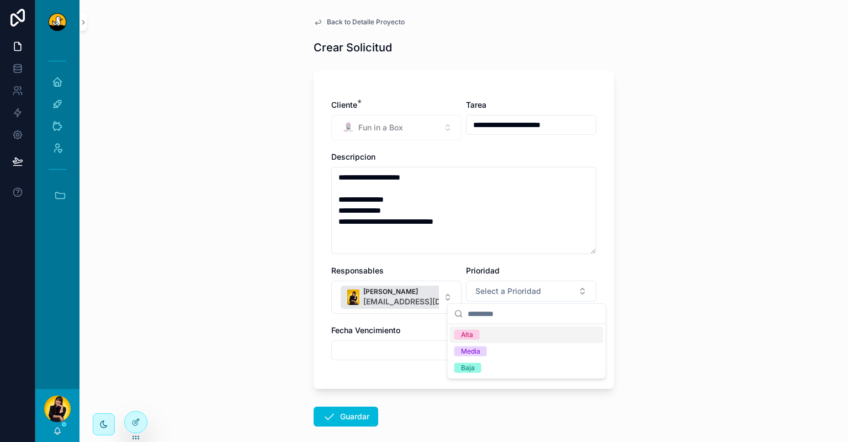
click at [510, 332] on div "Alta" at bounding box center [527, 334] width 154 height 17
click at [336, 412] on button "Guardar" at bounding box center [346, 416] width 65 height 20
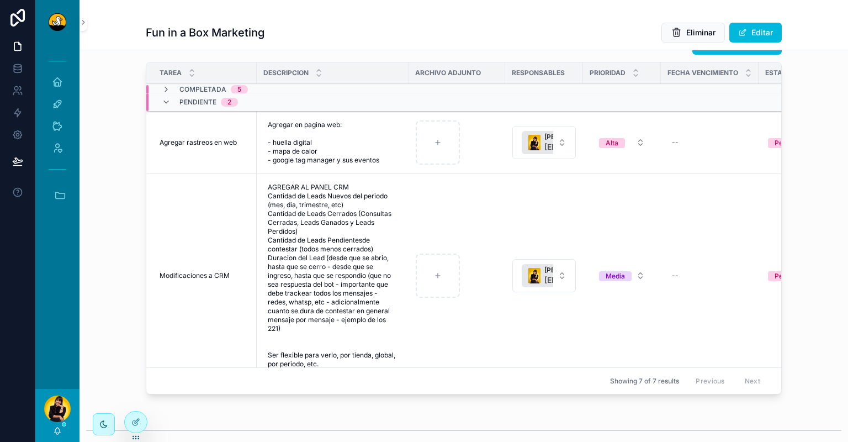
scroll to position [900, 0]
click at [200, 146] on span "Agregar rastreos en web" at bounding box center [198, 142] width 77 height 9
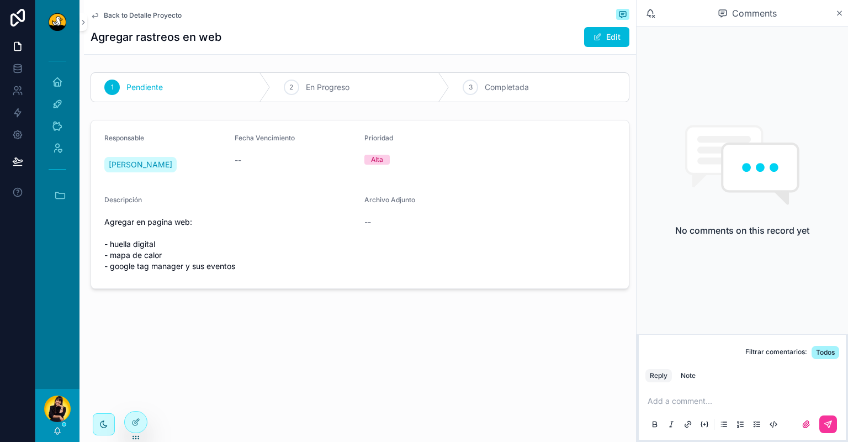
click at [616, 40] on button "Edit" at bounding box center [606, 37] width 45 height 20
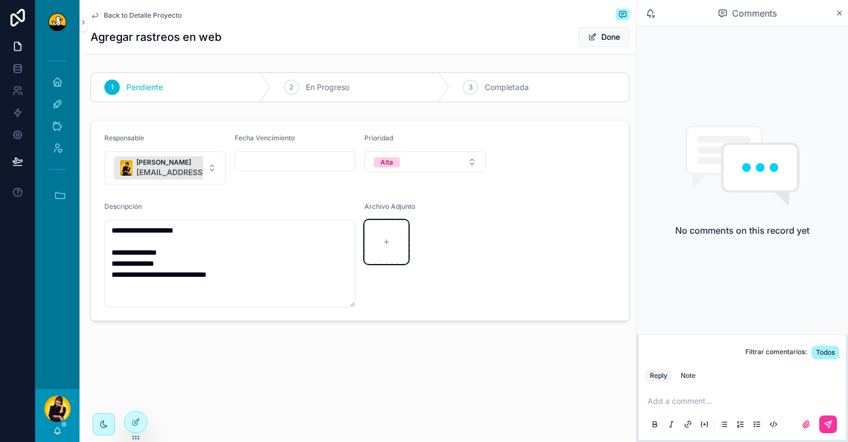
click at [384, 242] on icon "scrollable content" at bounding box center [387, 242] width 8 height 8
type input "**********"
click at [118, 17] on span "Back to Detalle Proyecto" at bounding box center [143, 15] width 78 height 9
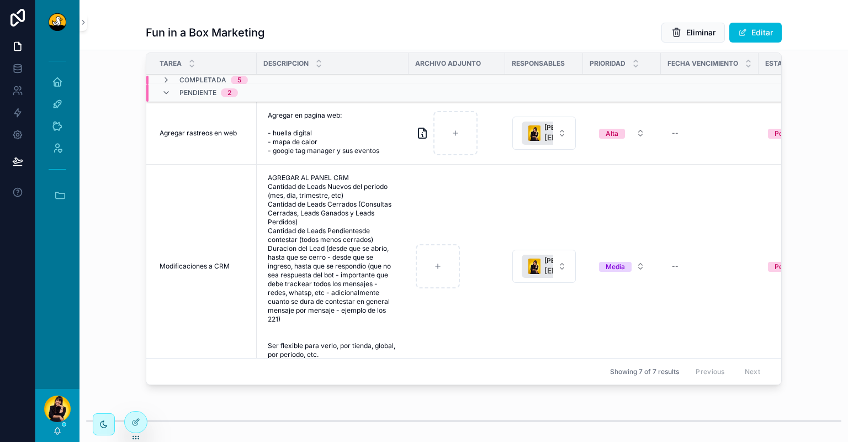
click at [178, 271] on span "Modificaciones a CRM" at bounding box center [195, 266] width 70 height 9
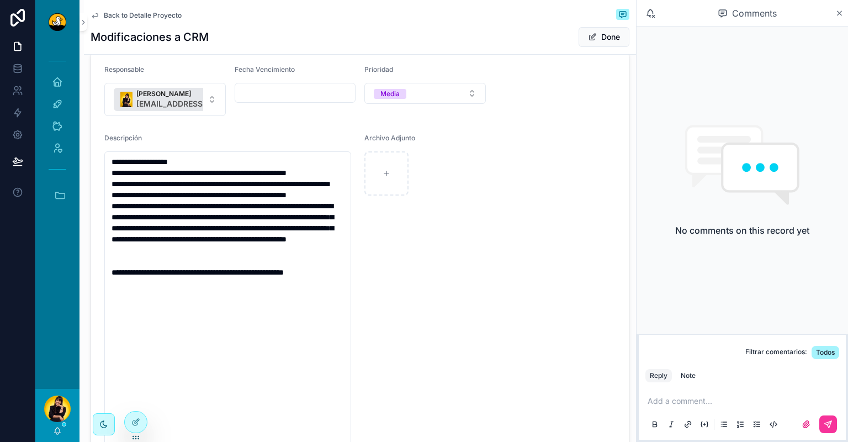
scroll to position [68, 0]
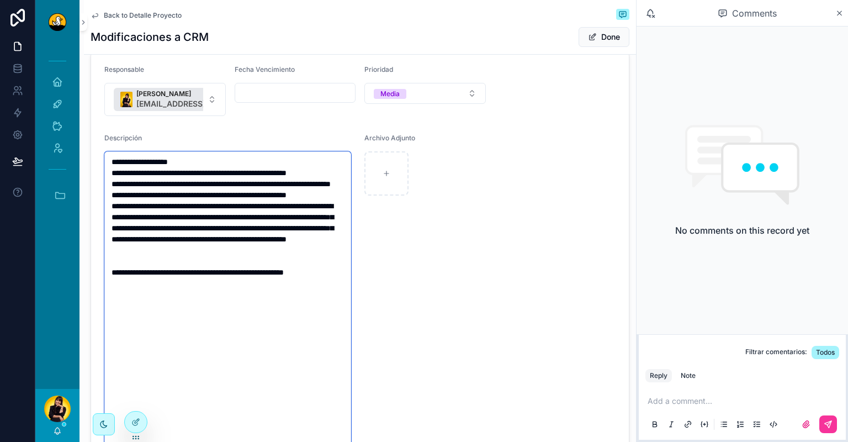
click at [234, 314] on textarea "**********" at bounding box center [227, 321] width 247 height 341
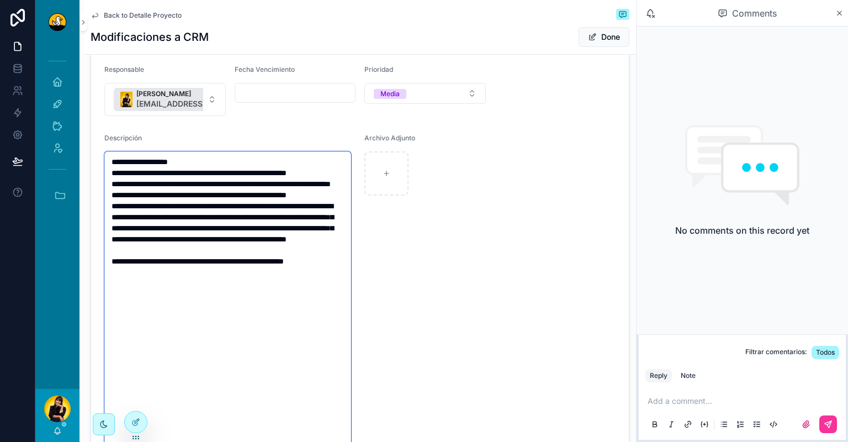
click at [347, 315] on textarea "**********" at bounding box center [227, 321] width 247 height 341
paste textarea "**********"
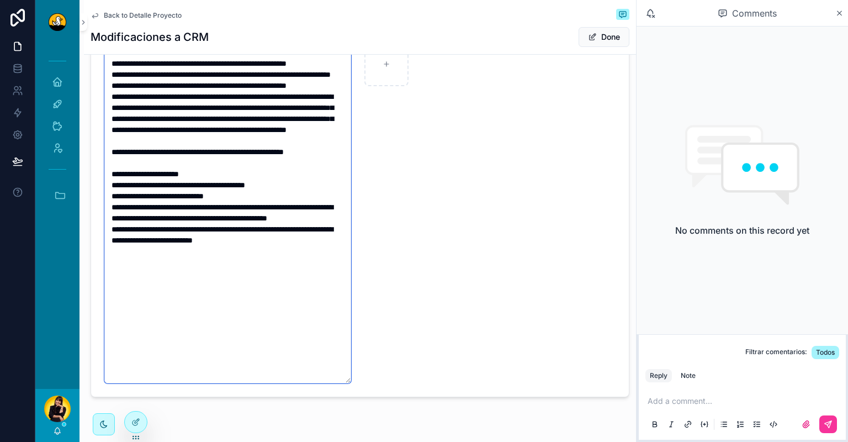
scroll to position [181, 0]
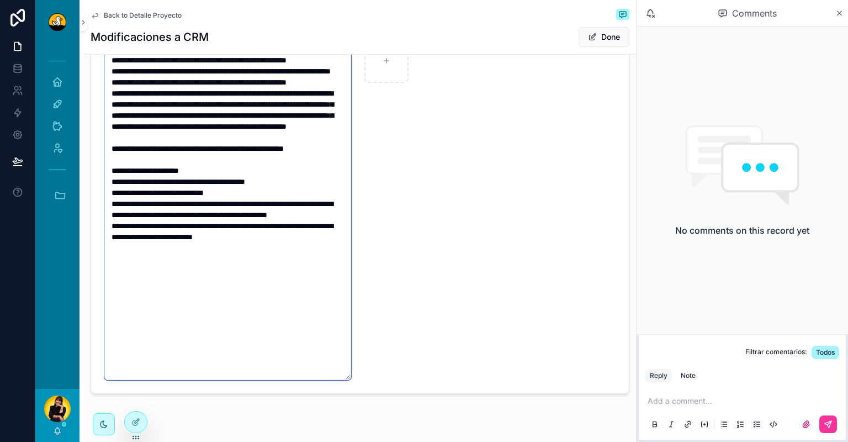
click at [214, 349] on textarea "**********" at bounding box center [227, 209] width 247 height 341
click at [303, 314] on textarea "**********" at bounding box center [227, 209] width 247 height 341
paste textarea "**********"
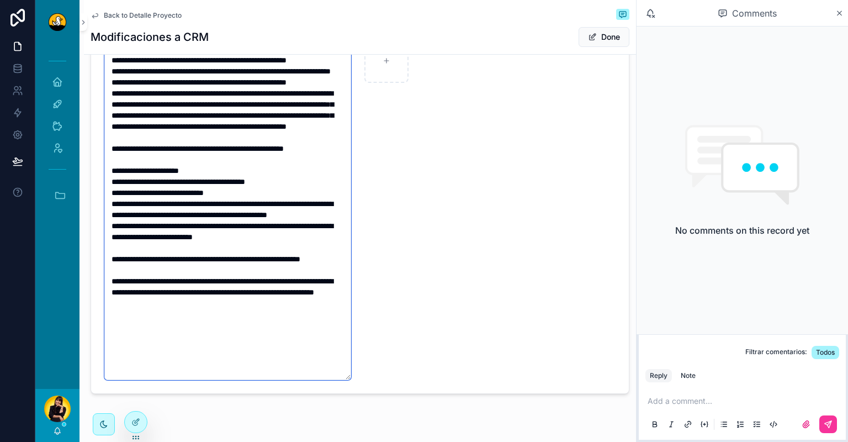
scroll to position [29, 0]
type textarea "**********"
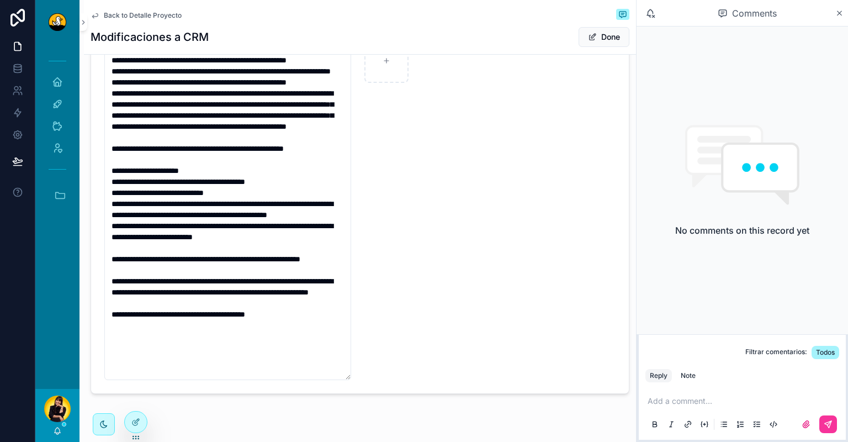
click at [473, 273] on div "Archivo Adjunto" at bounding box center [424, 200] width 121 height 359
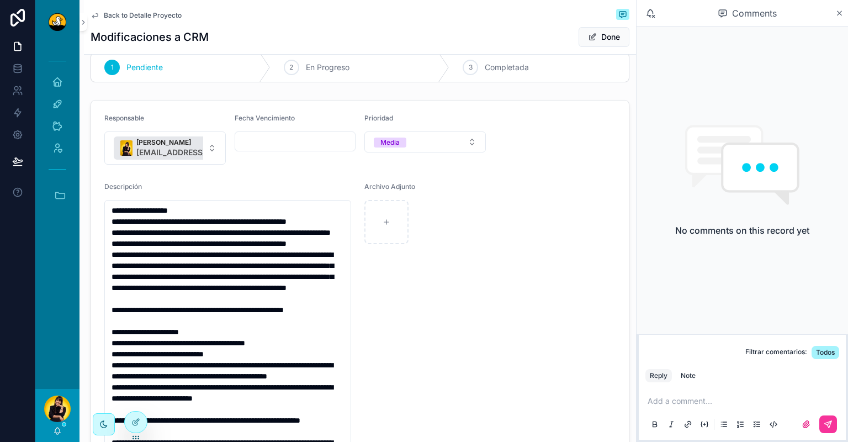
scroll to position [4, 0]
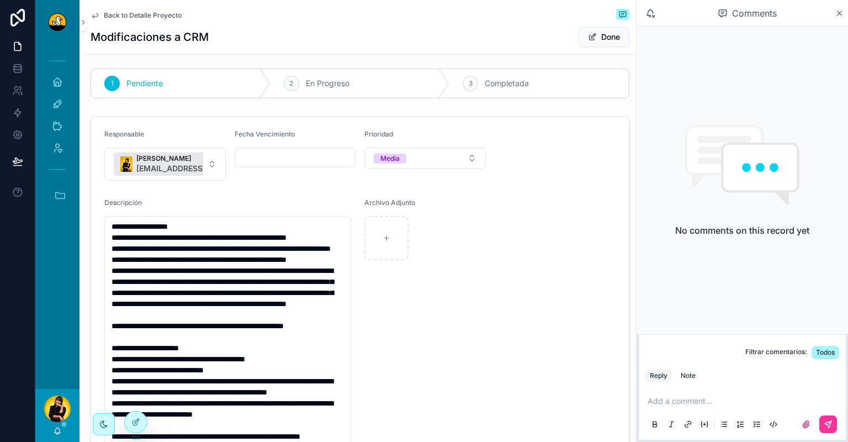
click at [677, 398] on p "scrollable content" at bounding box center [745, 400] width 194 height 11
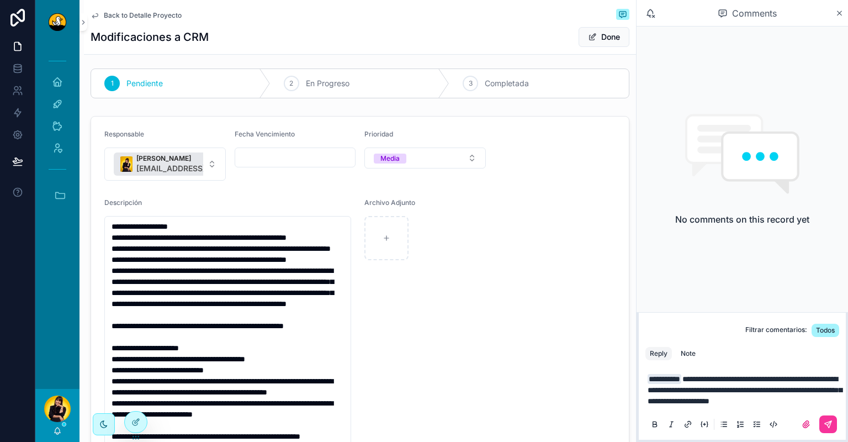
click at [831, 423] on icon "scrollable content" at bounding box center [828, 424] width 7 height 7
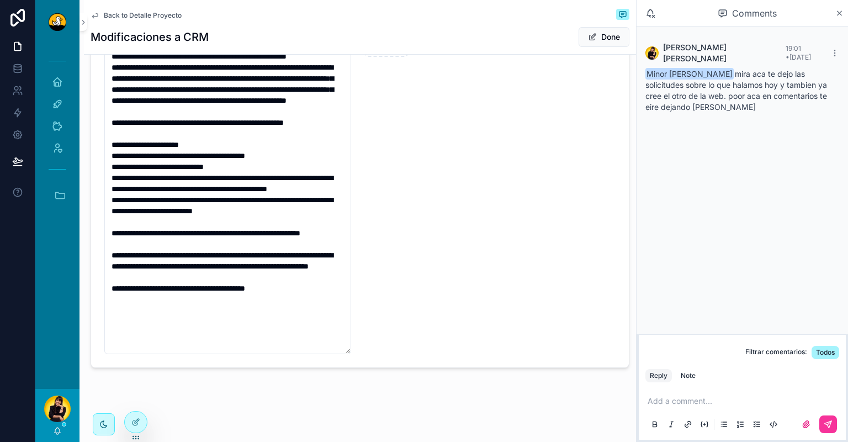
scroll to position [0, 0]
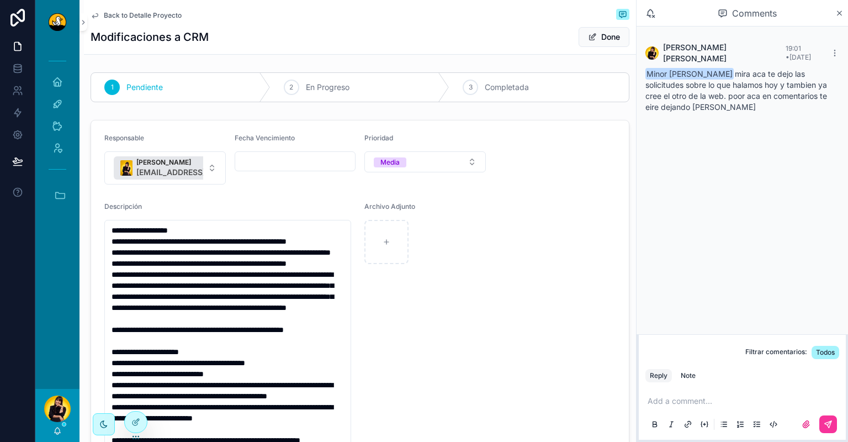
click at [161, 13] on span "Back to Detalle Proyecto" at bounding box center [143, 15] width 78 height 9
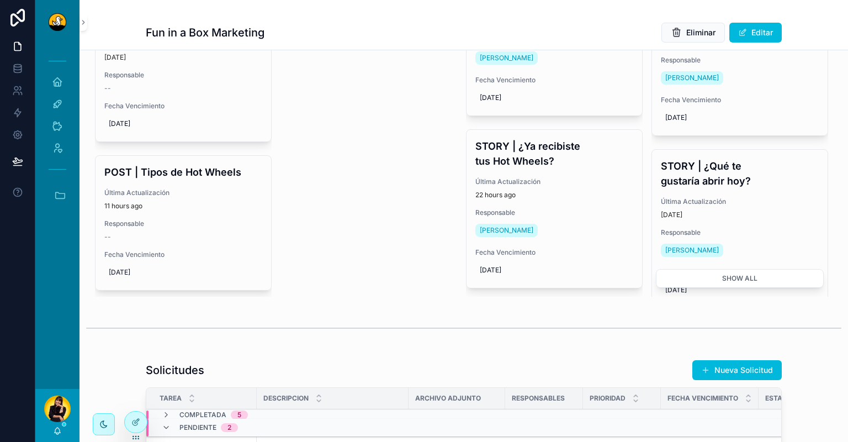
scroll to position [474, 0]
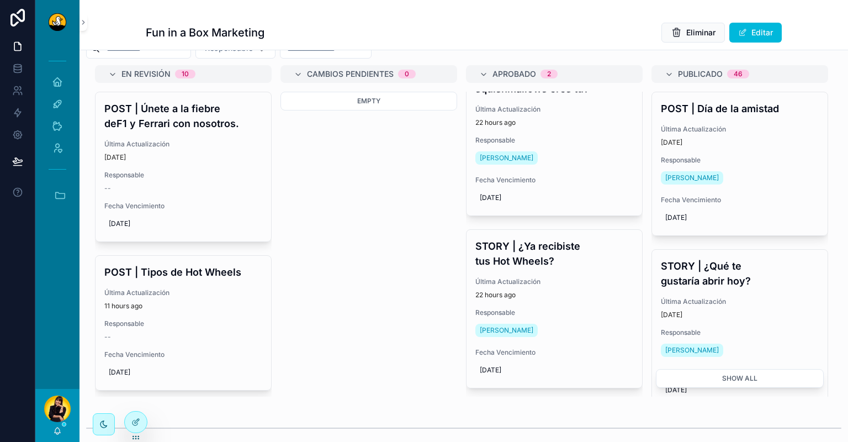
click at [133, 421] on icon at bounding box center [135, 422] width 5 height 5
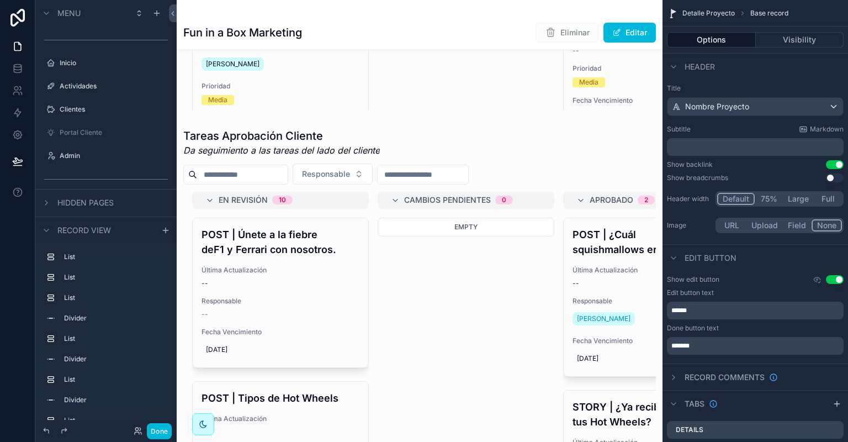
click at [467, 262] on div "scrollable content" at bounding box center [420, 325] width 486 height 403
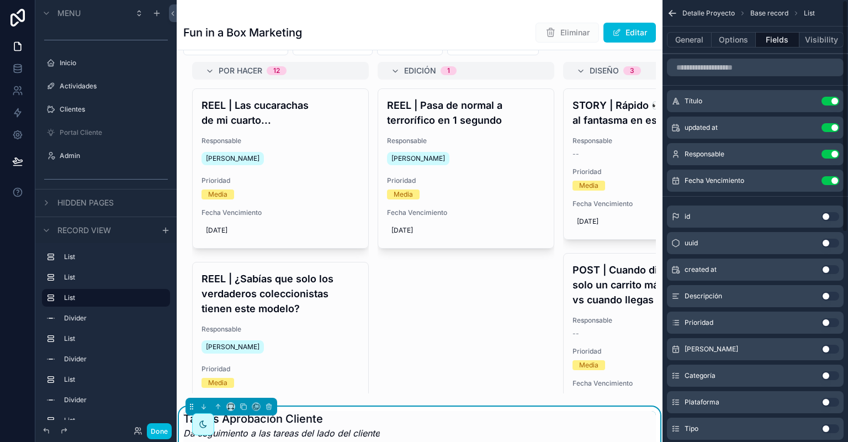
click at [732, 39] on button "Options" at bounding box center [734, 39] width 44 height 15
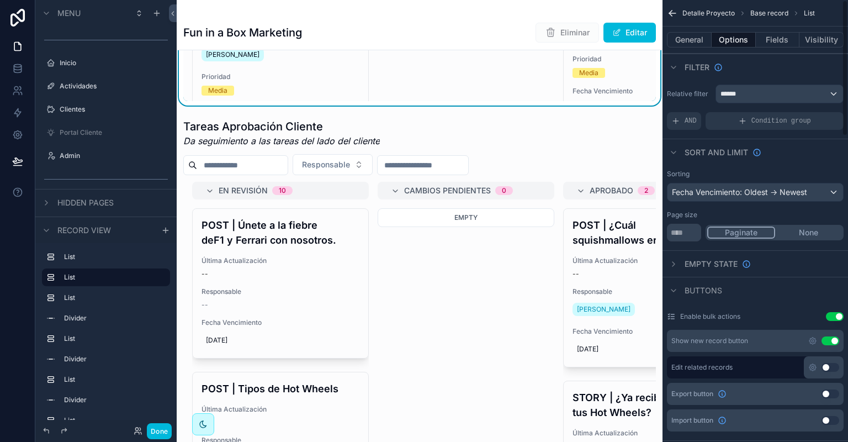
scroll to position [568, 0]
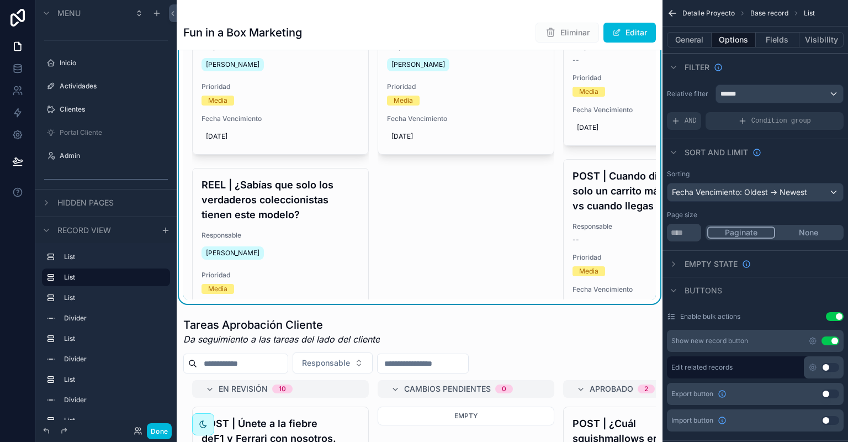
click at [68, 137] on label "Portal Cliente" at bounding box center [112, 132] width 104 height 9
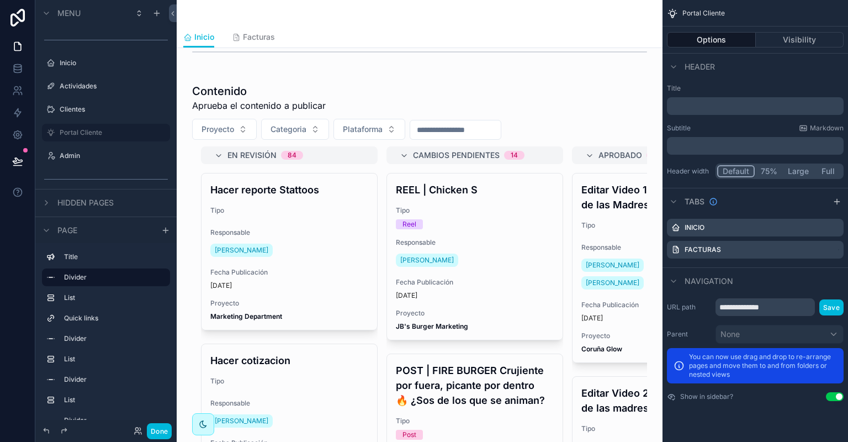
scroll to position [525, 0]
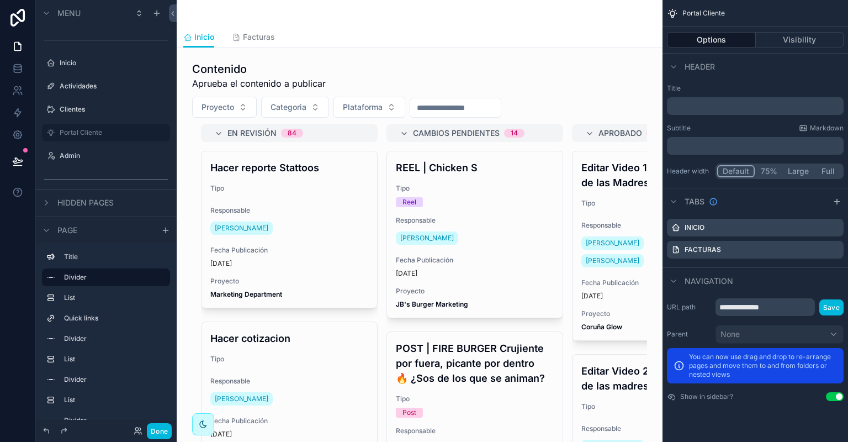
click at [578, 65] on div "scrollable content" at bounding box center [420, 258] width 468 height 403
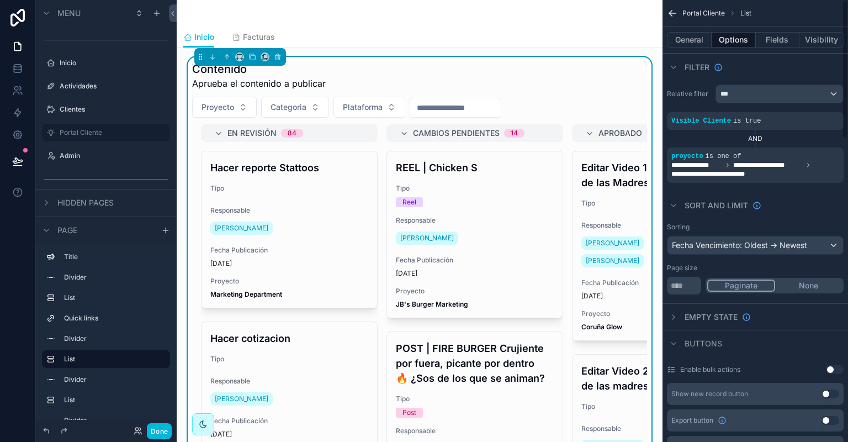
scroll to position [792, 0]
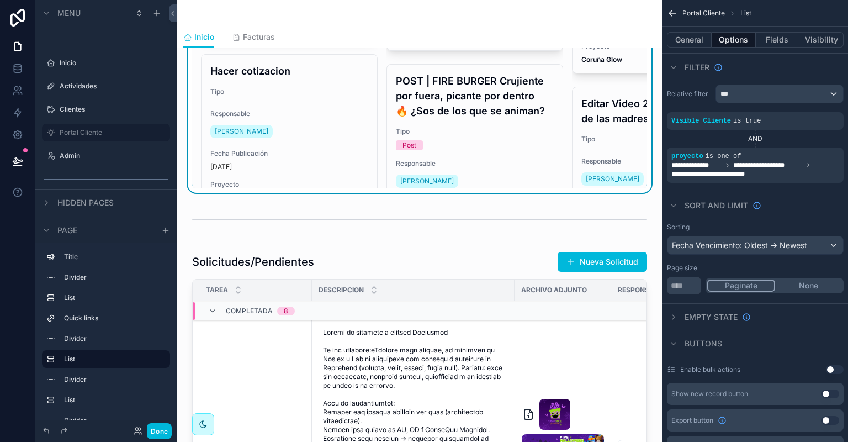
click at [387, 268] on div "scrollable content" at bounding box center [420, 433] width 468 height 373
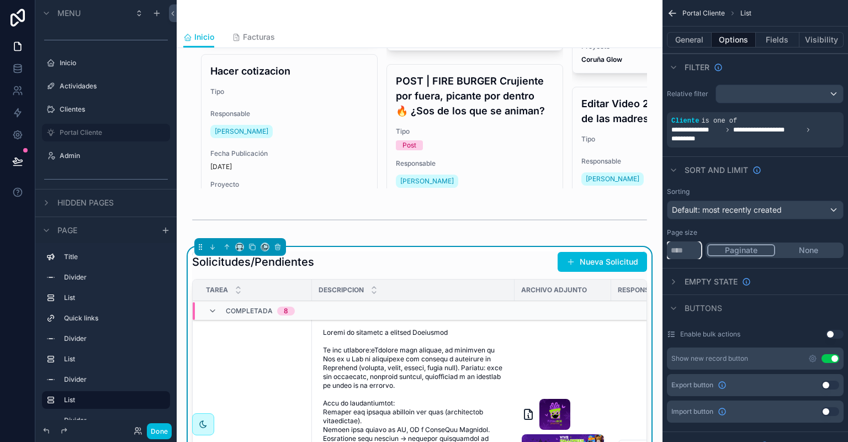
drag, startPoint x: 686, startPoint y: 247, endPoint x: 660, endPoint y: 249, distance: 26.0
click at [667, 249] on input "**" at bounding box center [684, 250] width 34 height 18
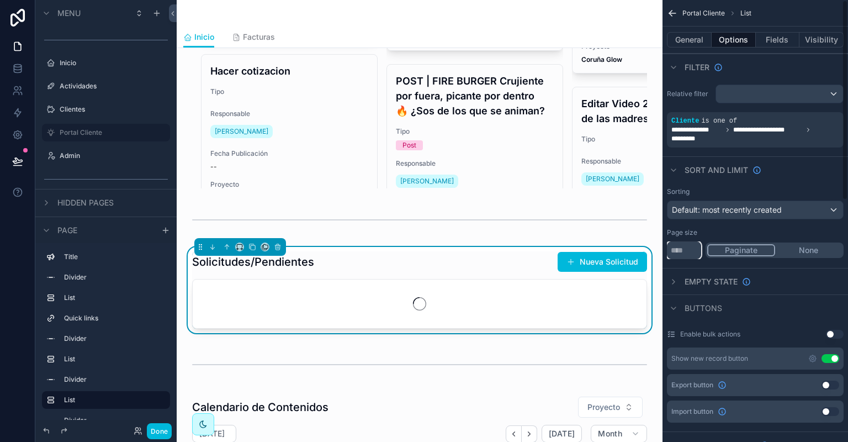
type input "***"
click at [676, 235] on label "Page size" at bounding box center [682, 232] width 30 height 9
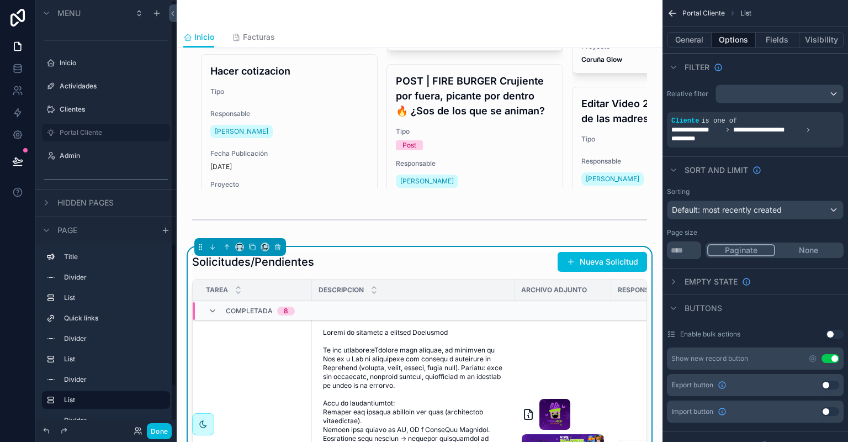
click at [159, 432] on button "Done" at bounding box center [159, 431] width 25 height 16
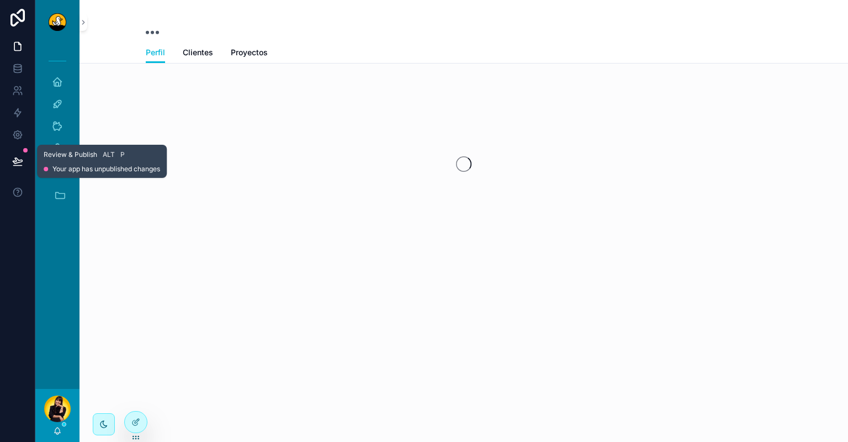
click at [15, 158] on icon at bounding box center [17, 161] width 9 height 6
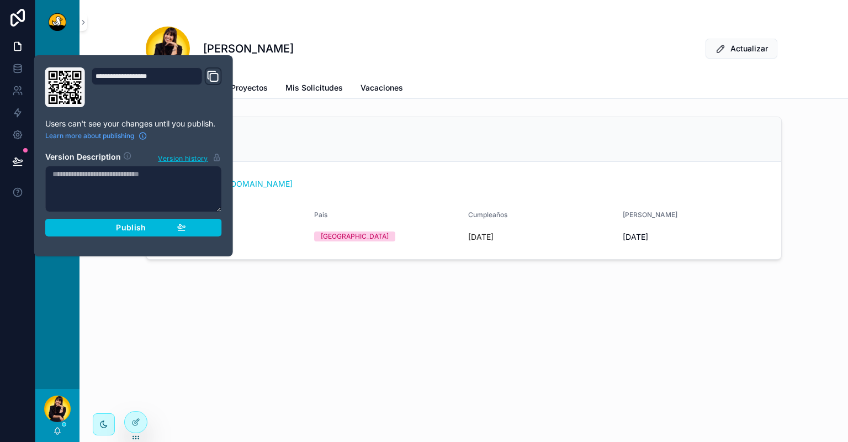
click at [115, 227] on div "Publish" at bounding box center [133, 228] width 105 height 10
